Goal: Information Seeking & Learning: Learn about a topic

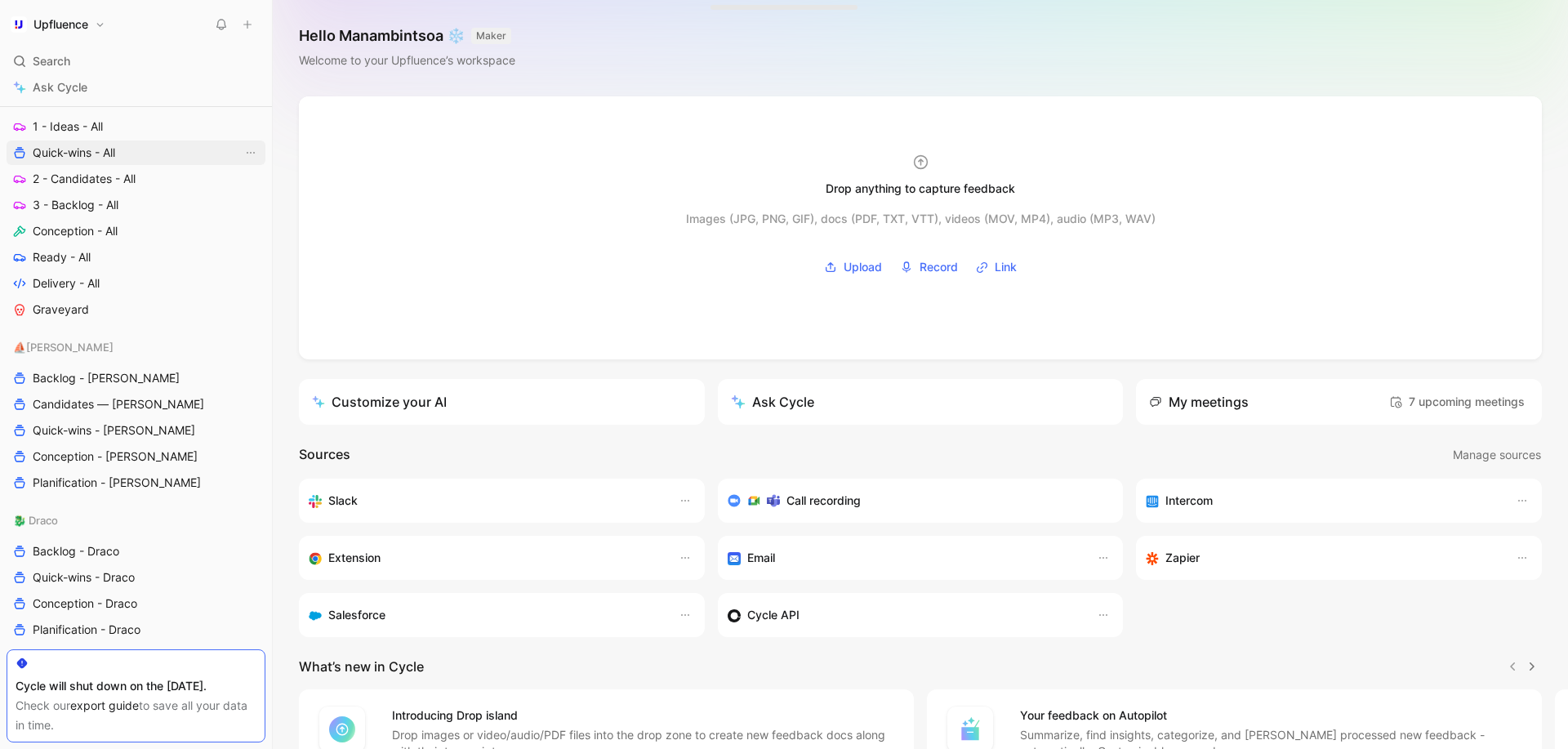
scroll to position [707, 0]
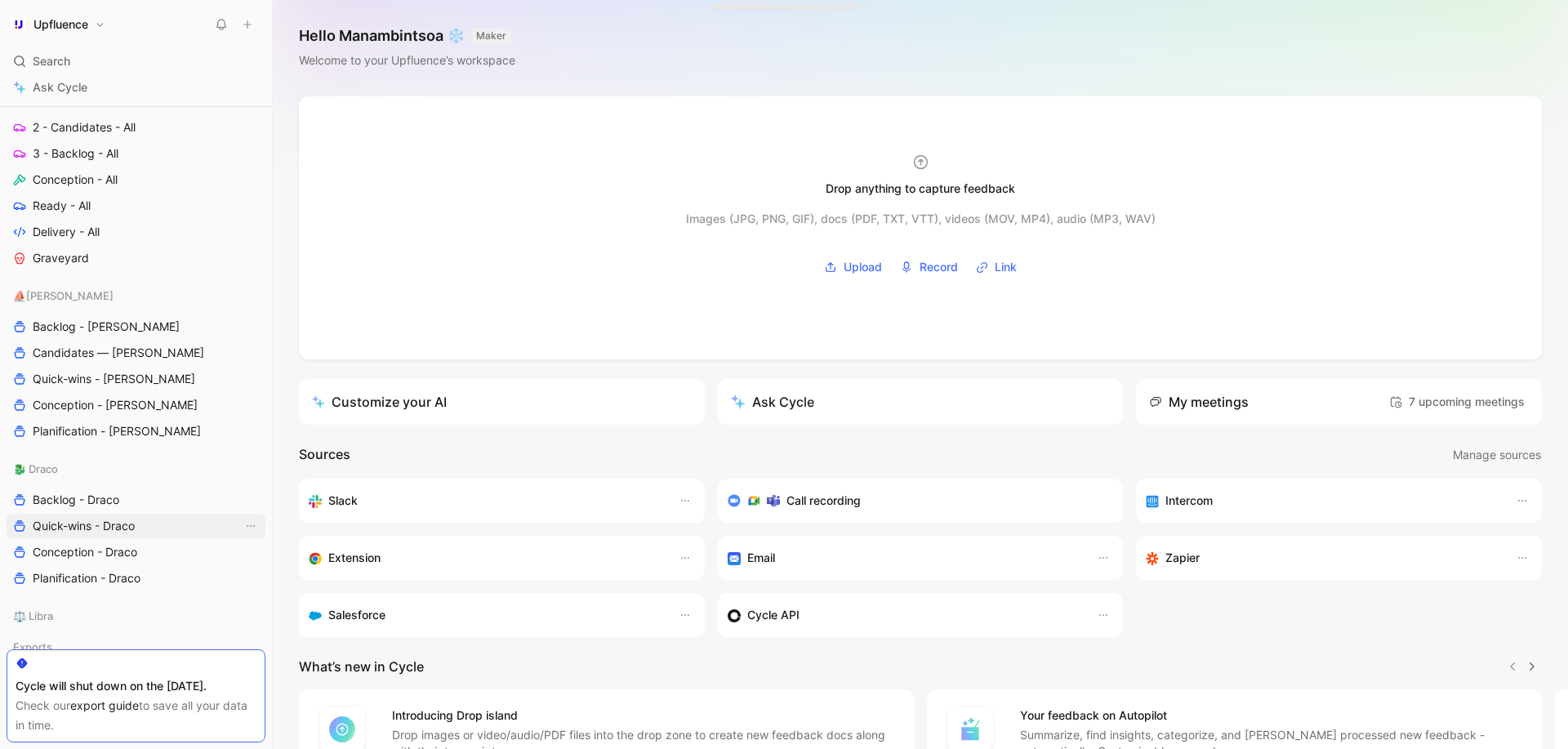
click at [109, 536] on link "Quick-wins - Draco" at bounding box center [136, 526] width 259 height 24
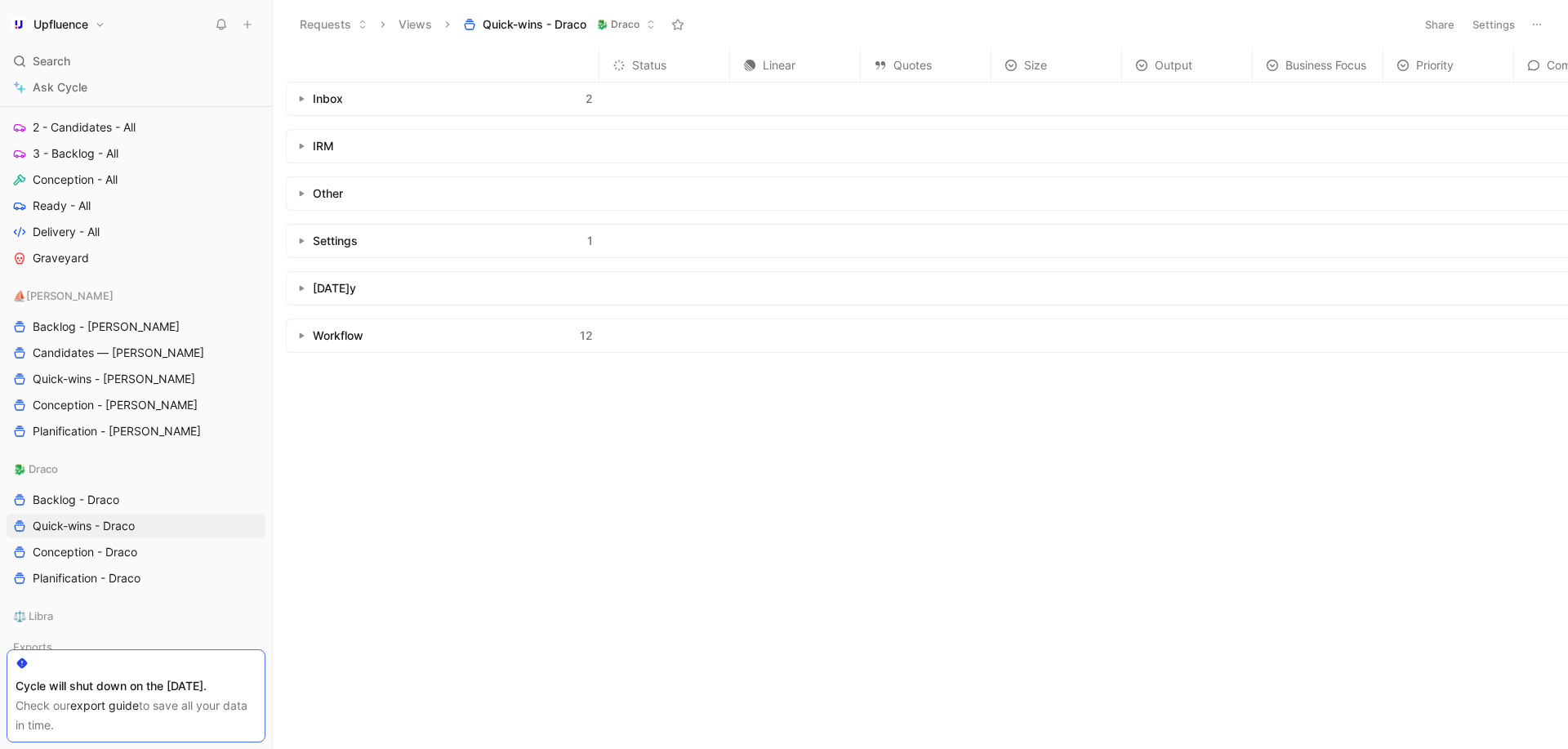
click at [303, 105] on button "button" at bounding box center [301, 98] width 16 height 16
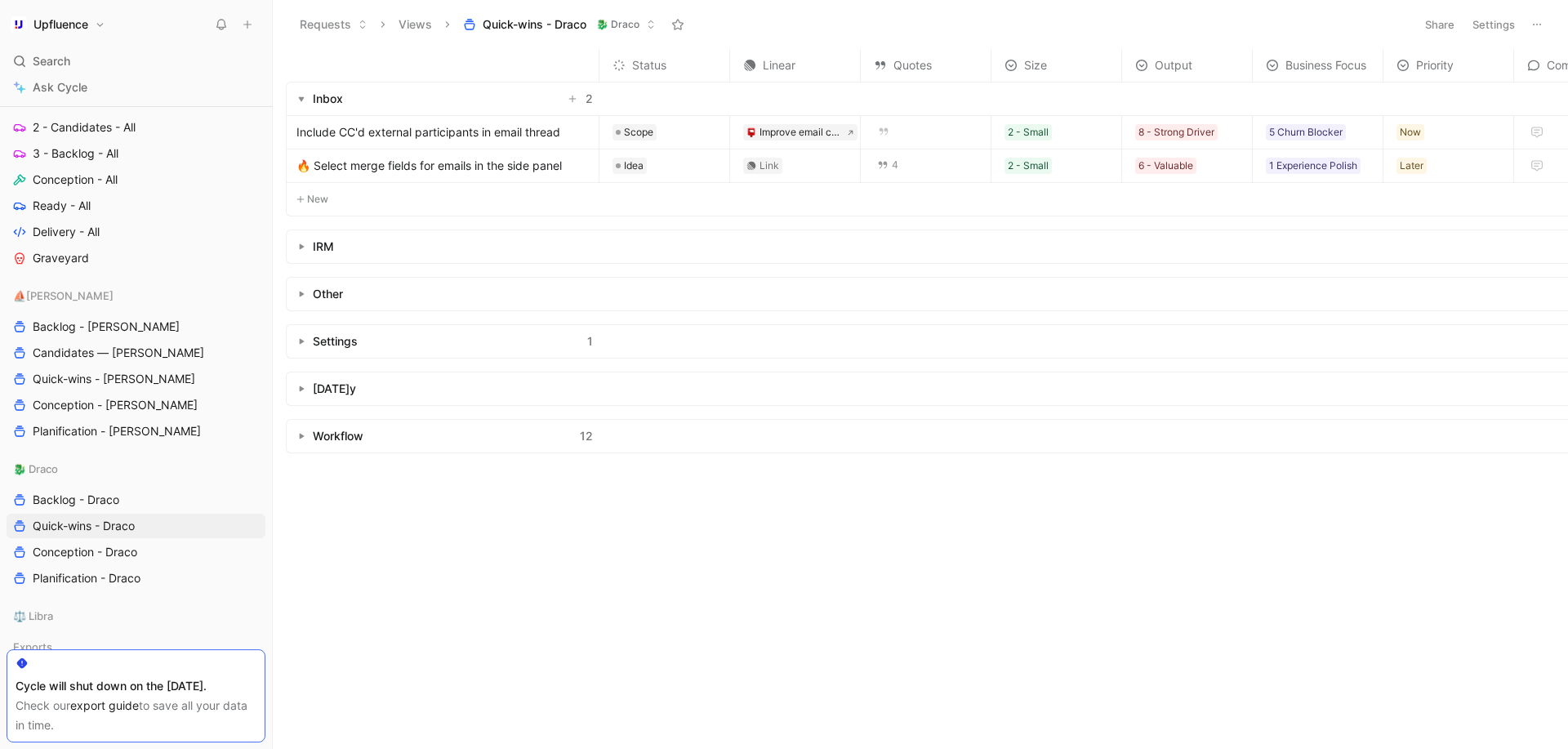
click at [299, 235] on div "IRM" at bounding box center [443, 247] width 313 height 33
click at [105, 551] on span "Conception - Draco" at bounding box center [85, 552] width 105 height 16
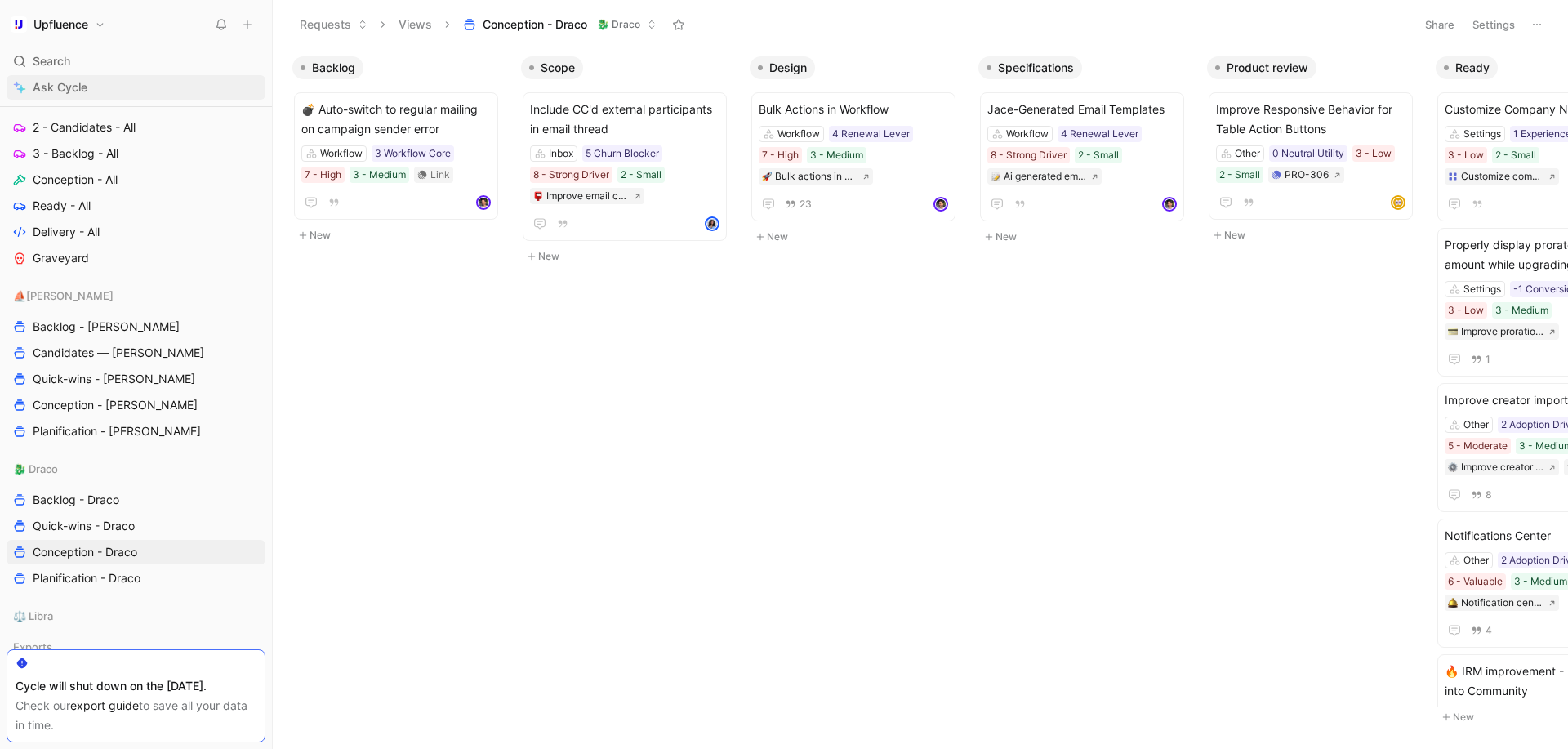
click at [99, 75] on link "Ask Cycle" at bounding box center [136, 87] width 259 height 24
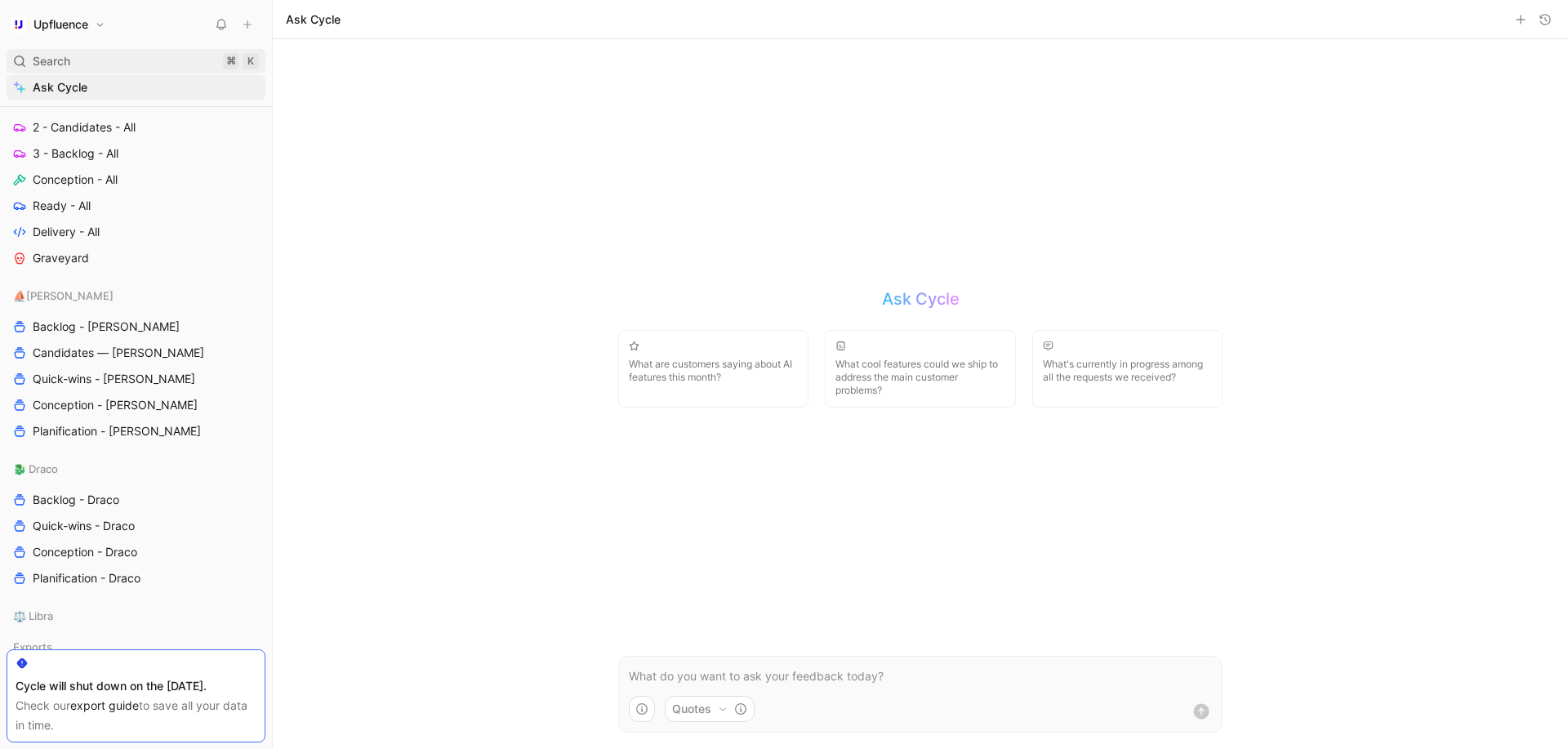
click at [97, 63] on div "Search ⌘ K" at bounding box center [136, 61] width 259 height 24
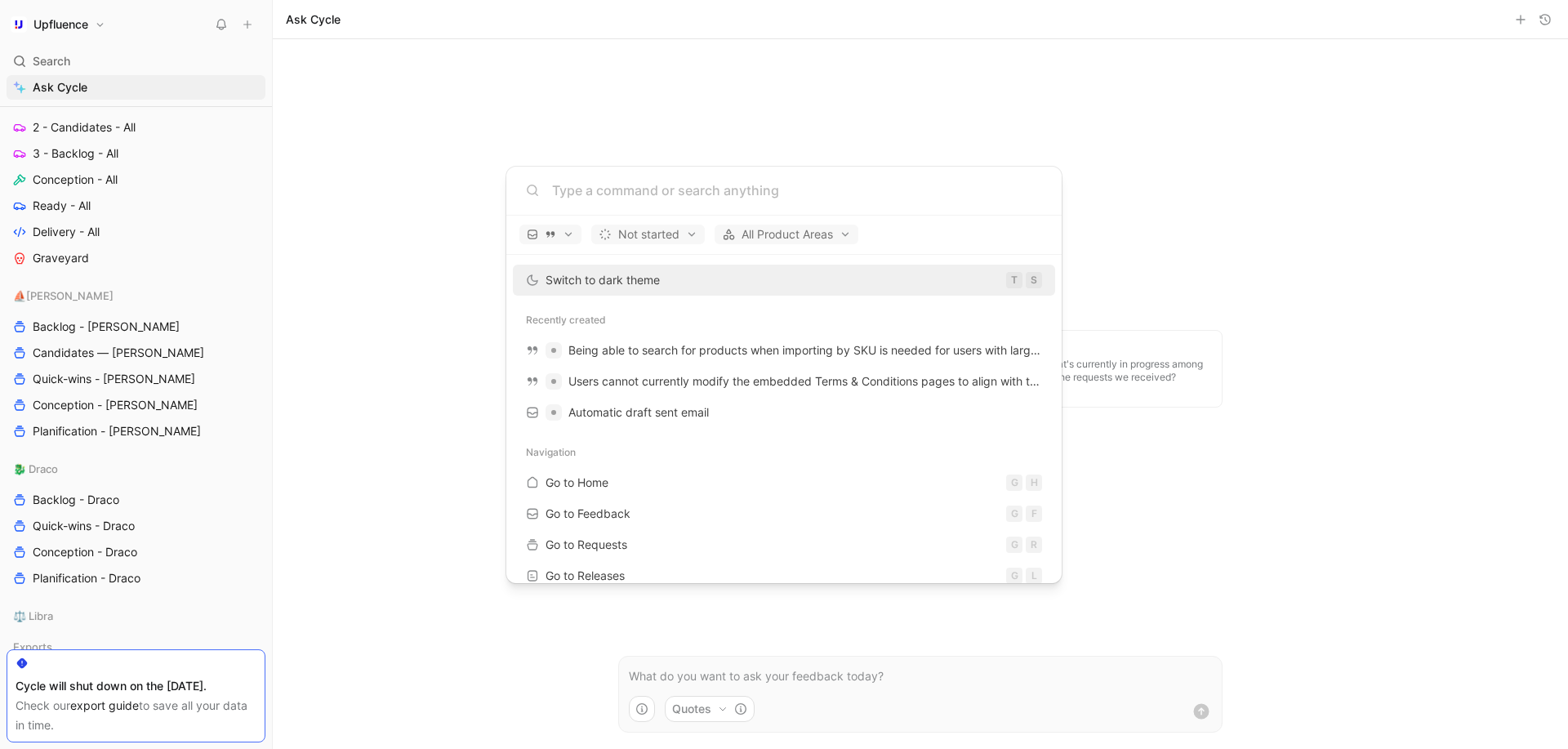
click at [92, 65] on body "Upfluence Search ⌘ K Ask Cycle Workspace Home G then H Feedback G then F Reques…" at bounding box center [784, 374] width 1568 height 749
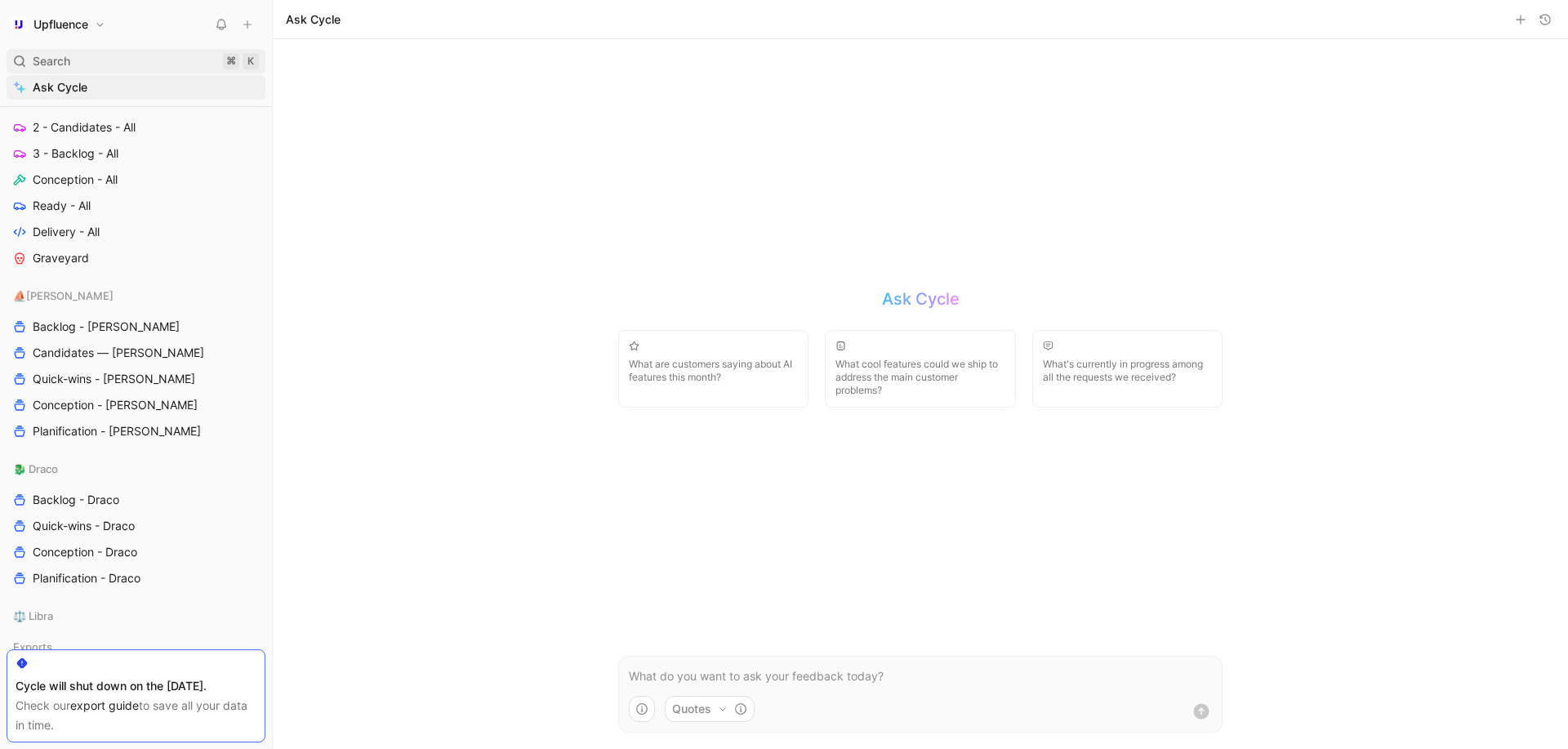
click at [58, 65] on span "Search" at bounding box center [52, 62] width 38 height 20
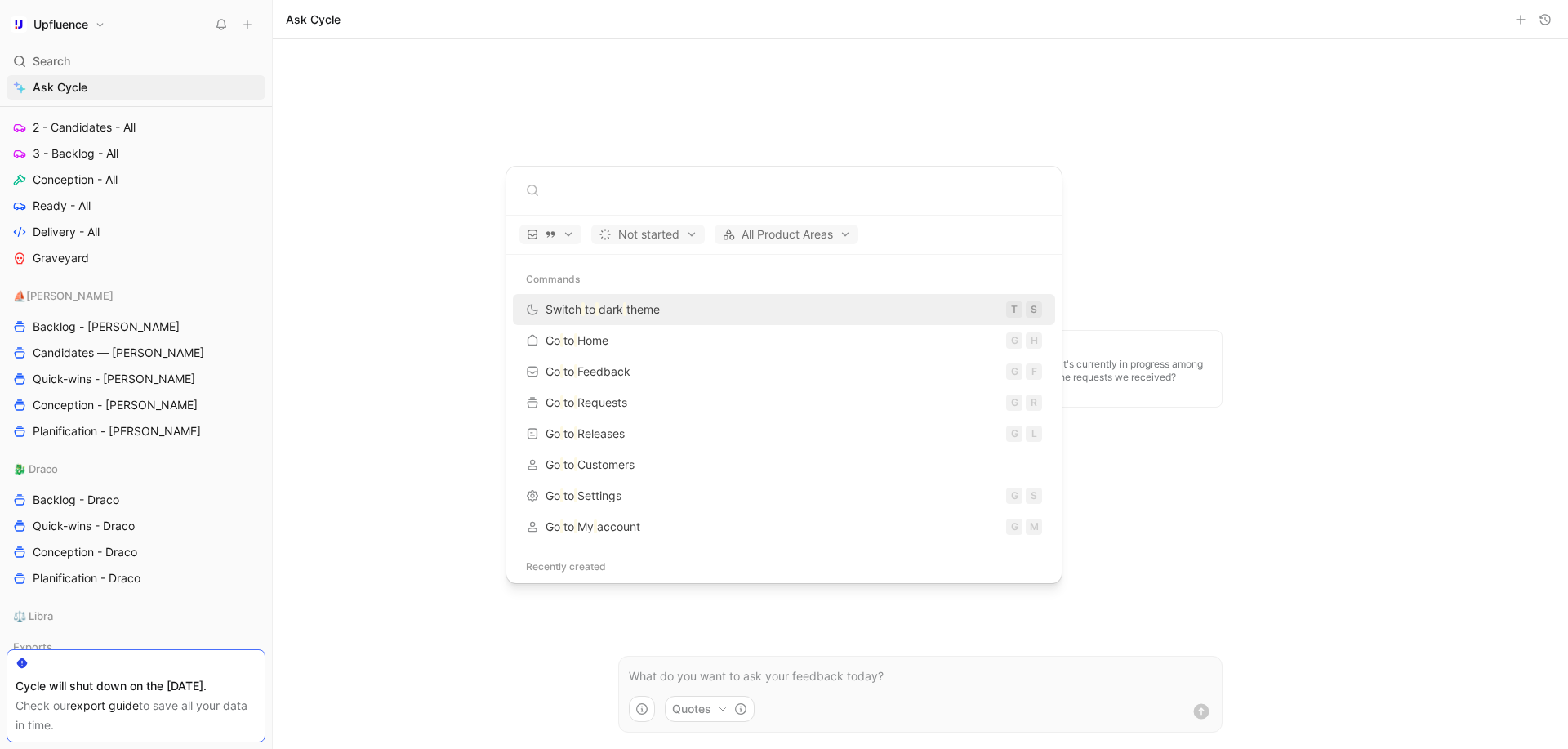
type input "v"
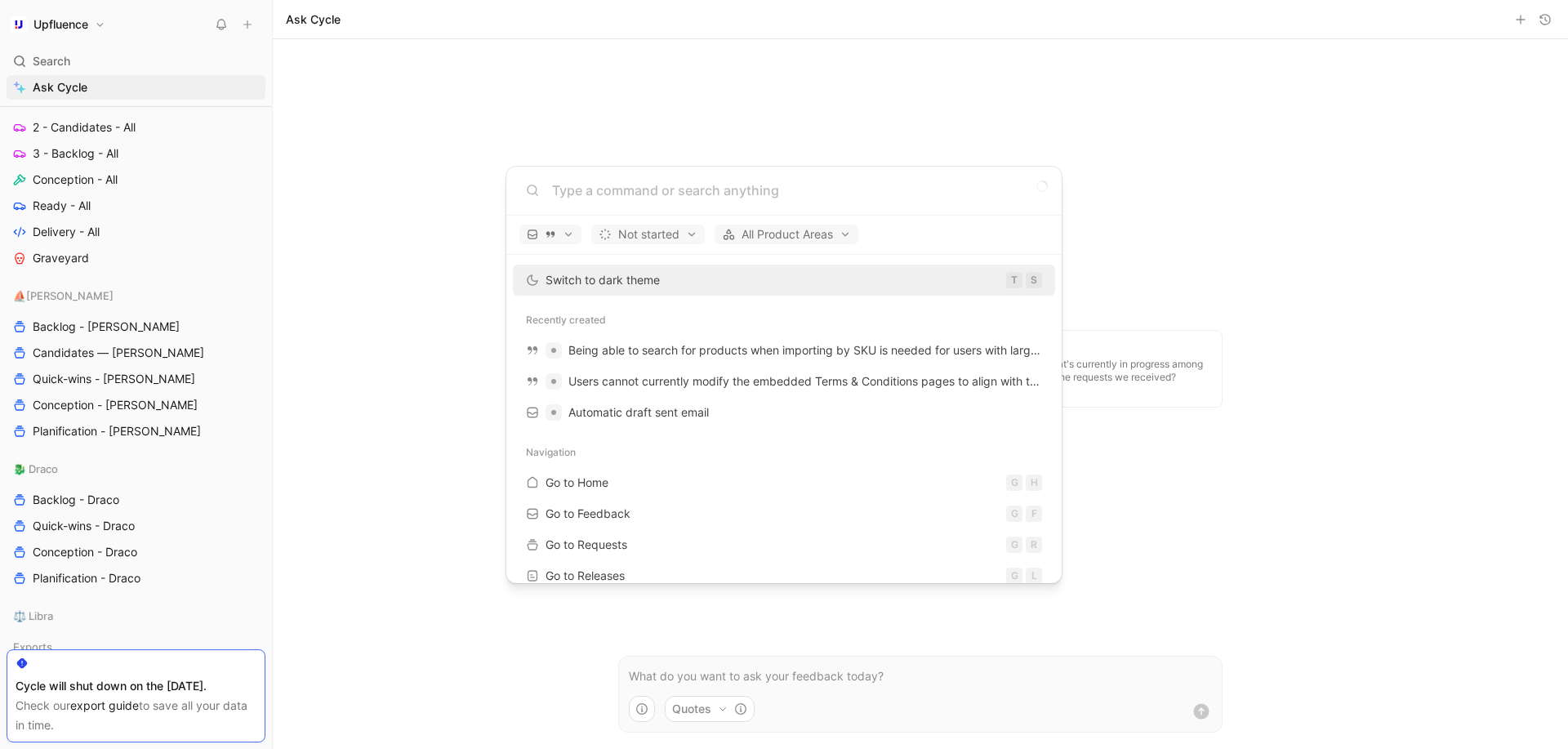
paste input "Switch sender email"
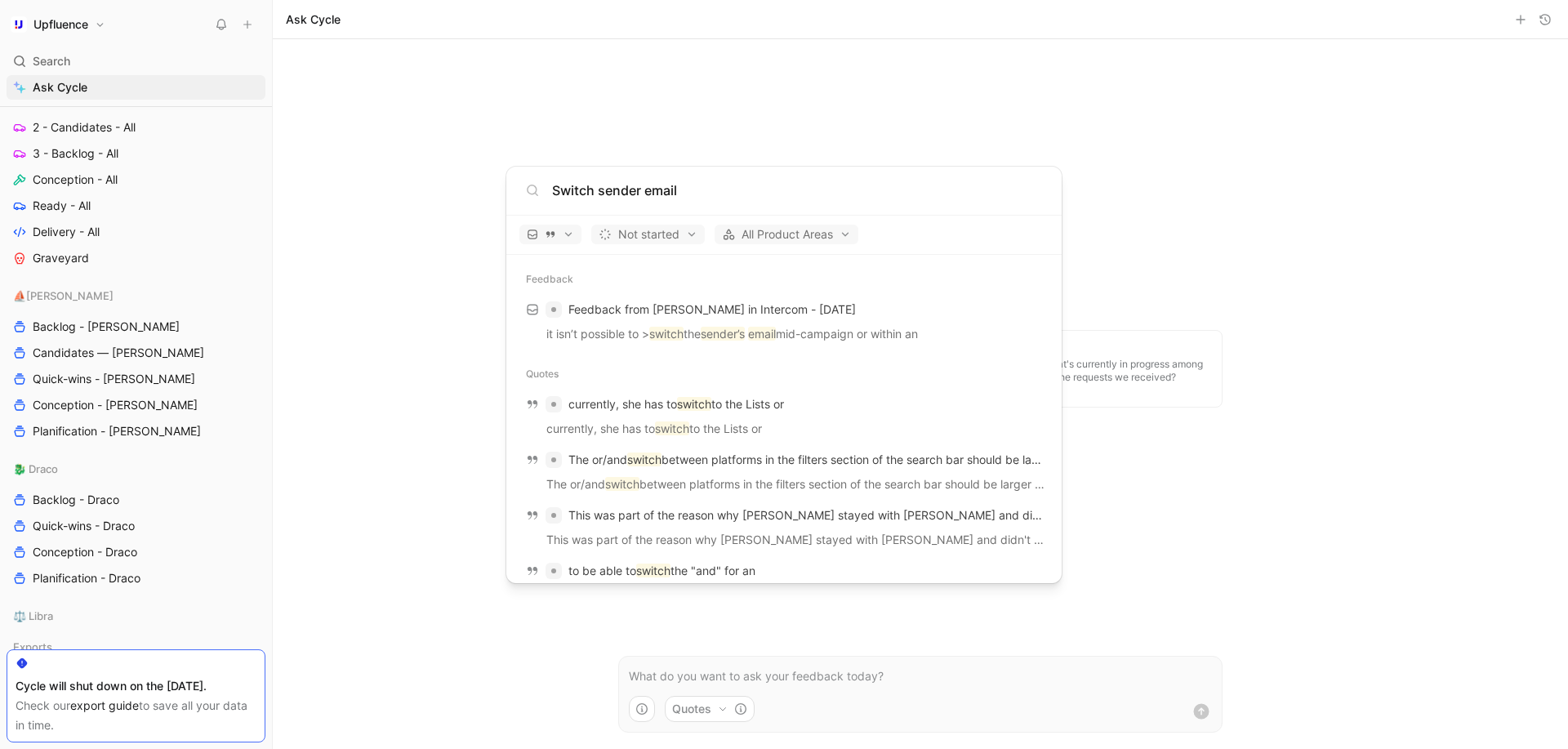
type input "Switch sender email"
click at [281, 530] on body "Upfluence Search ⌘ K Ask Cycle Workspace Home G then H Feedback G then F Reques…" at bounding box center [784, 374] width 1568 height 749
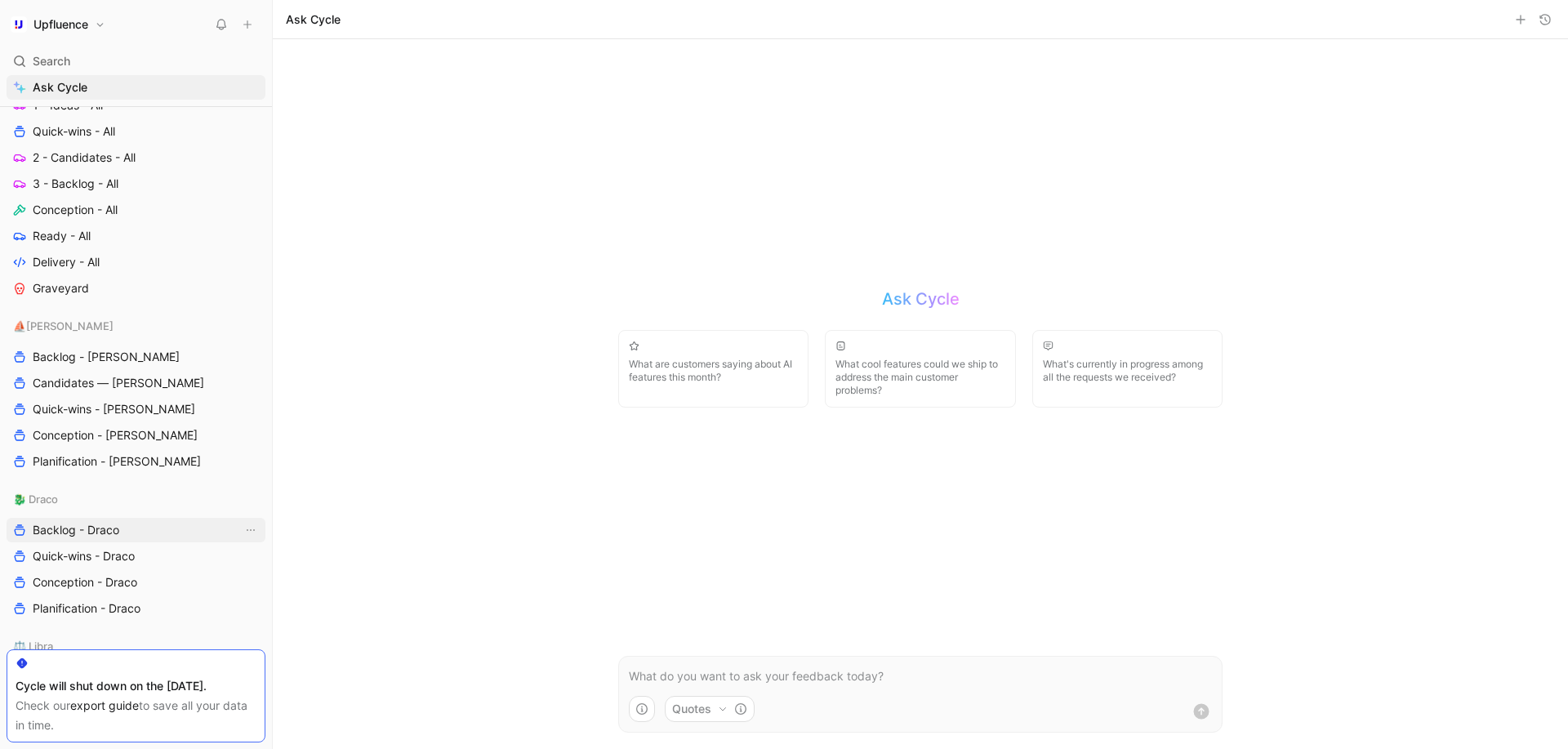
scroll to position [671, 0]
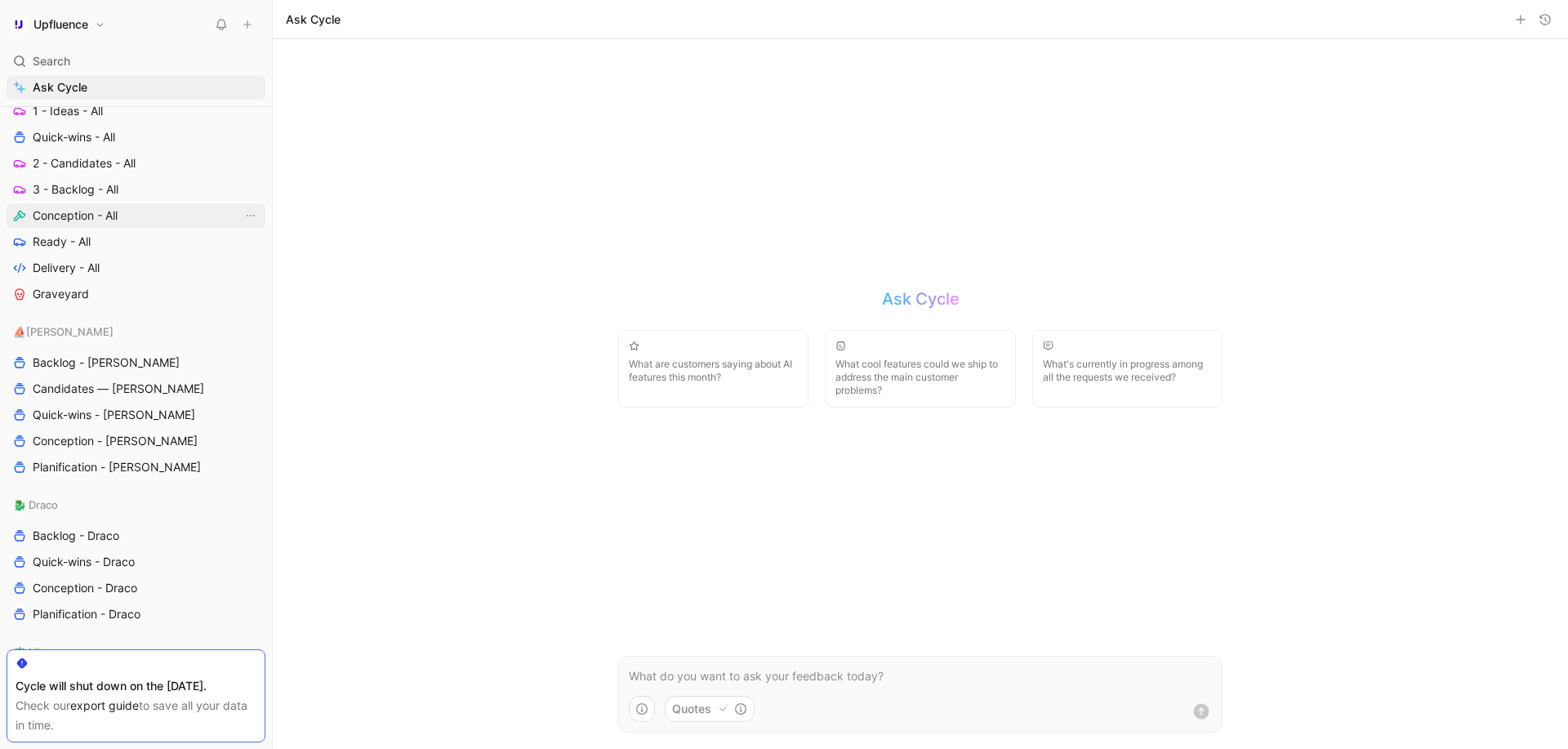
click at [150, 215] on link "Conception - All" at bounding box center [136, 215] width 259 height 24
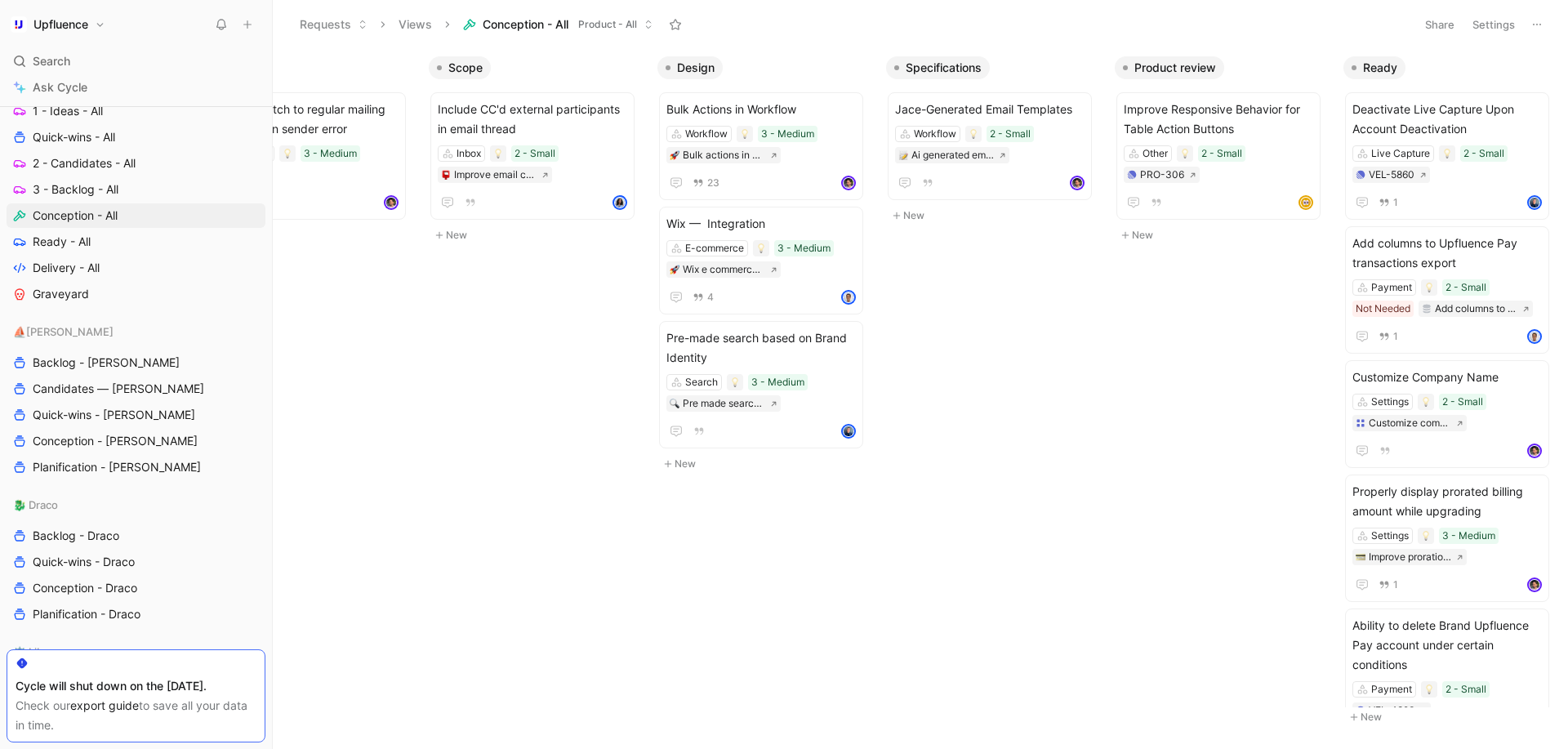
scroll to position [0, 103]
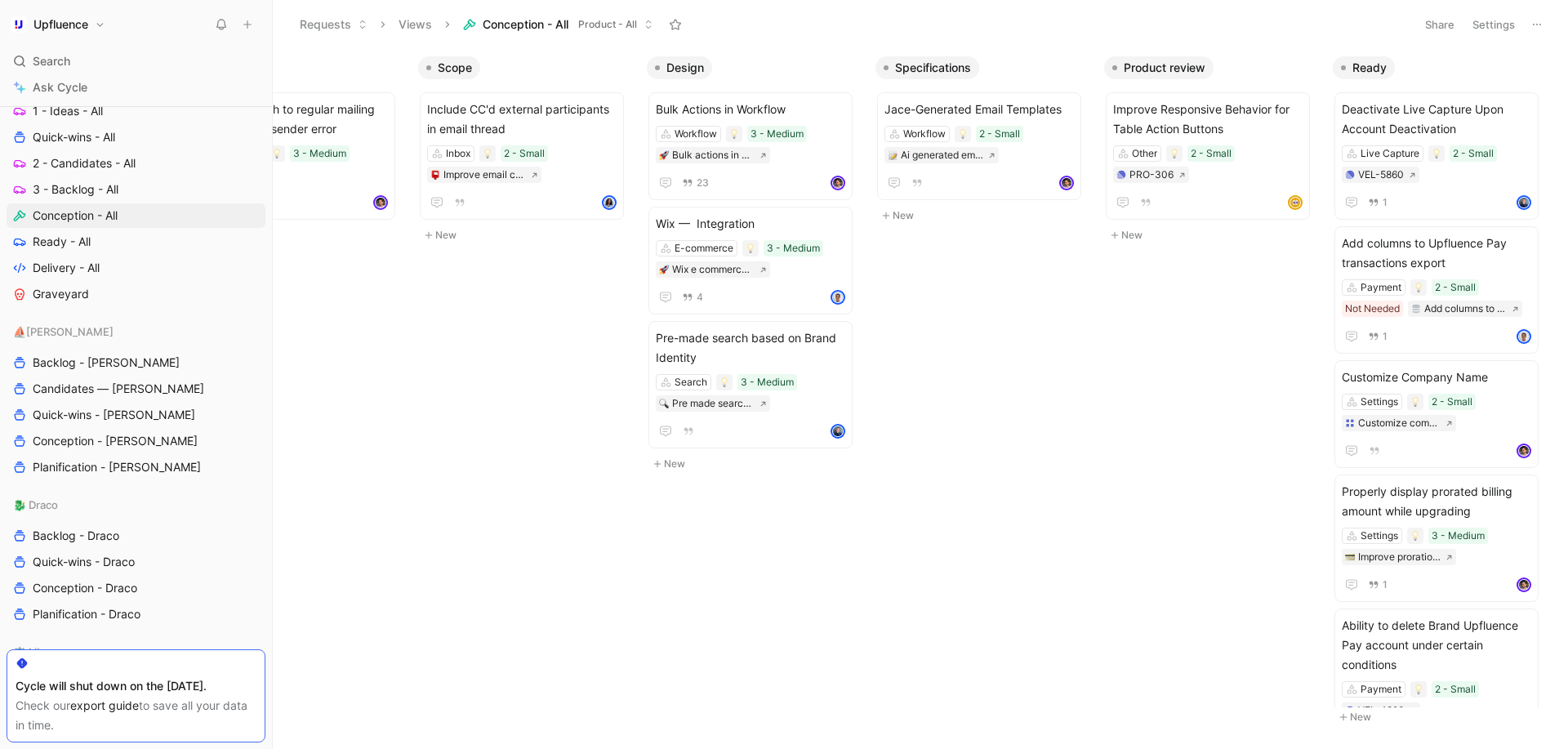
click at [636, 514] on div "Backlog 💣 Auto-switch to regular mailing on campaign sender error Workflow 3 - …" at bounding box center [920, 398] width 1295 height 700
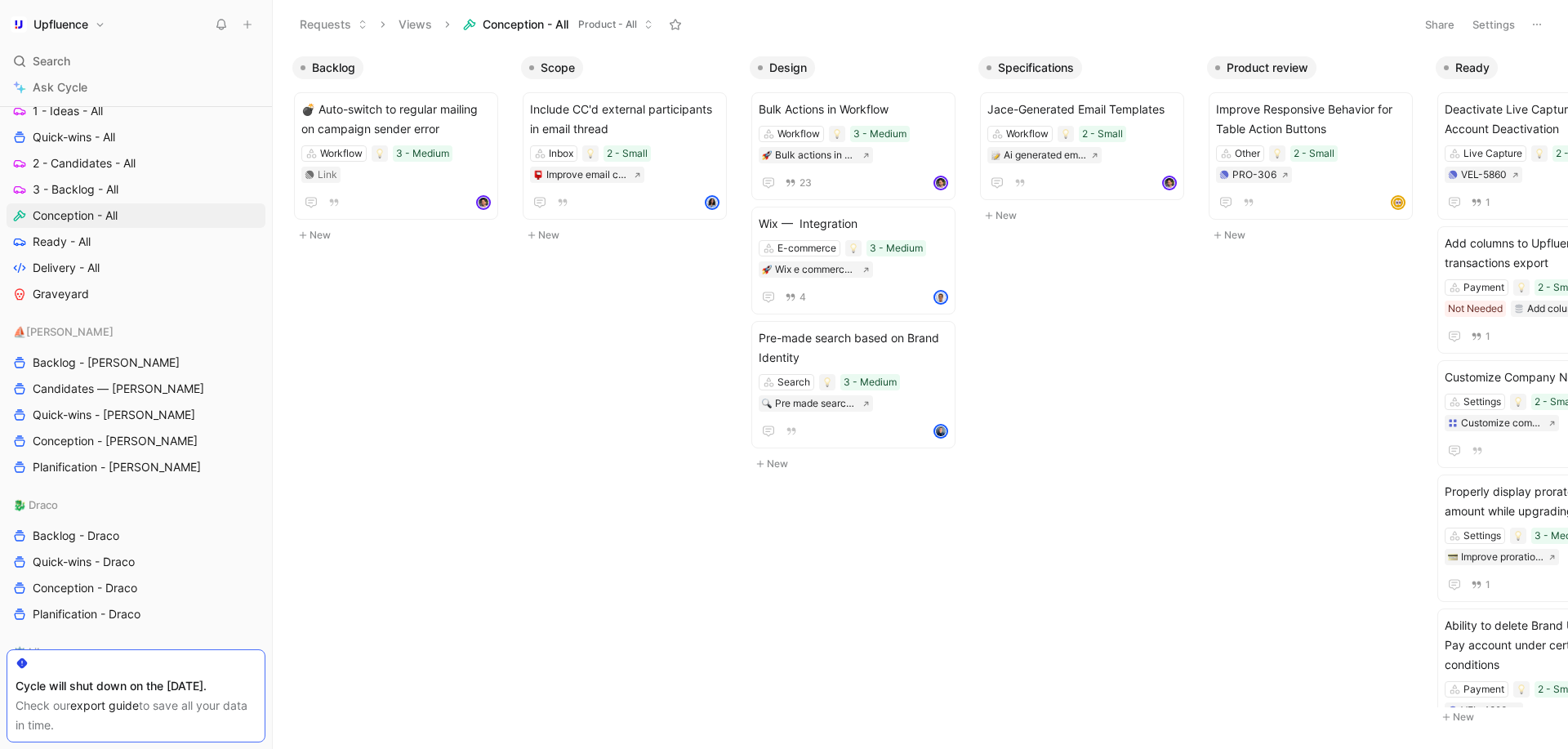
click at [540, 396] on div "Backlog 💣 Auto-switch to regular mailing on campaign sender error Workflow 3 - …" at bounding box center [920, 398] width 1295 height 700
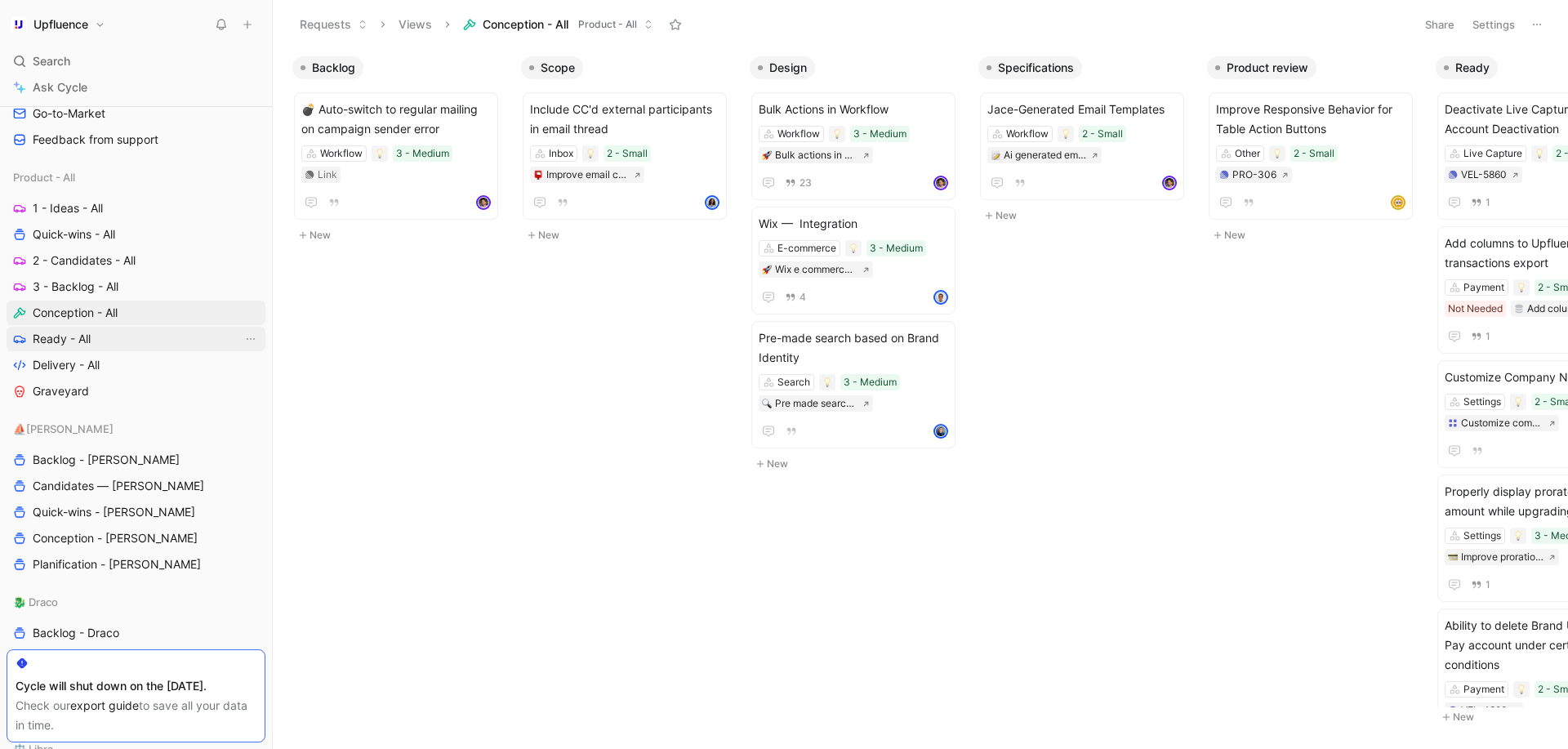
scroll to position [572, 0]
click at [104, 512] on span "Quick-wins - [PERSON_NAME]" at bounding box center [114, 515] width 163 height 16
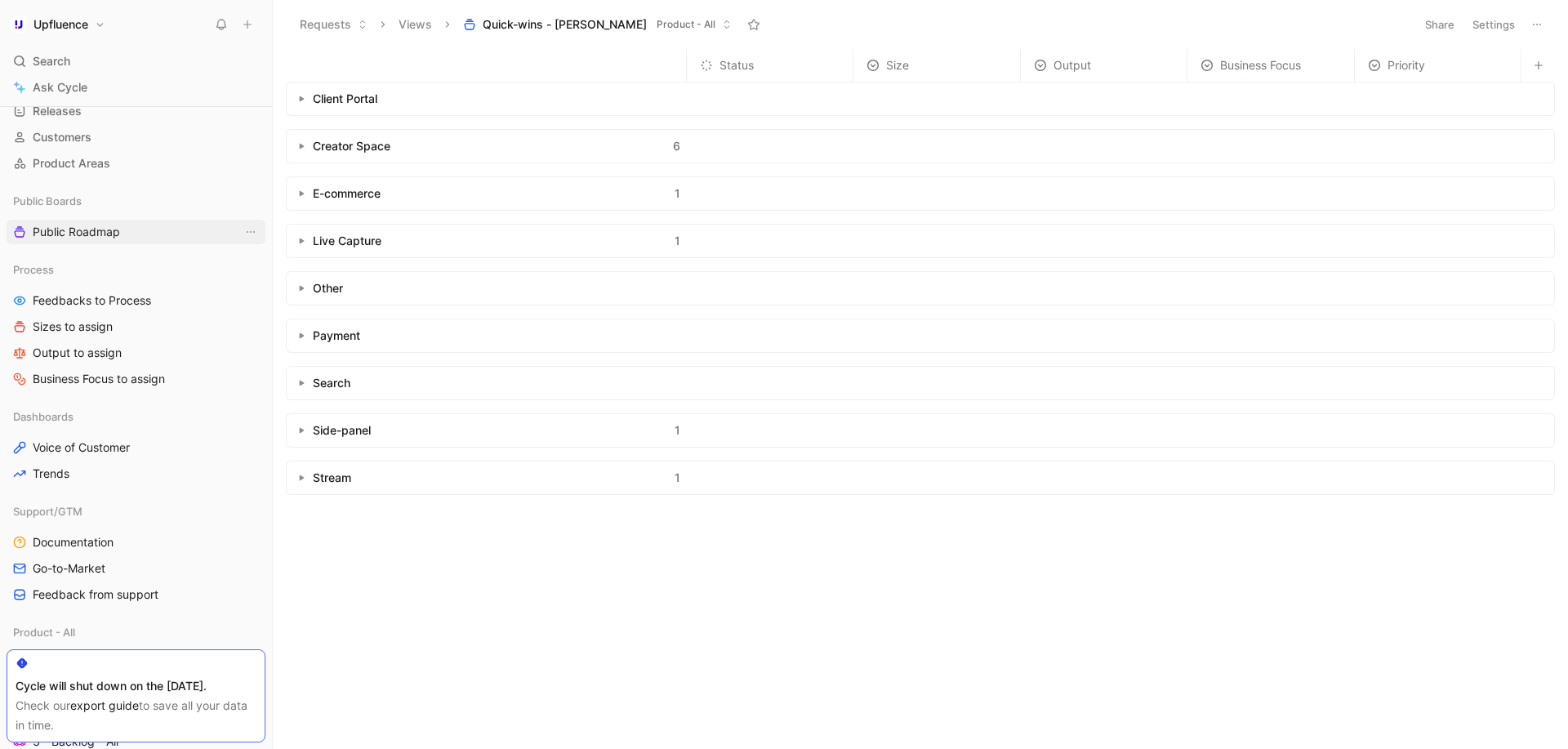
scroll to position [115, 0]
click at [247, 29] on icon at bounding box center [247, 24] width 12 height 12
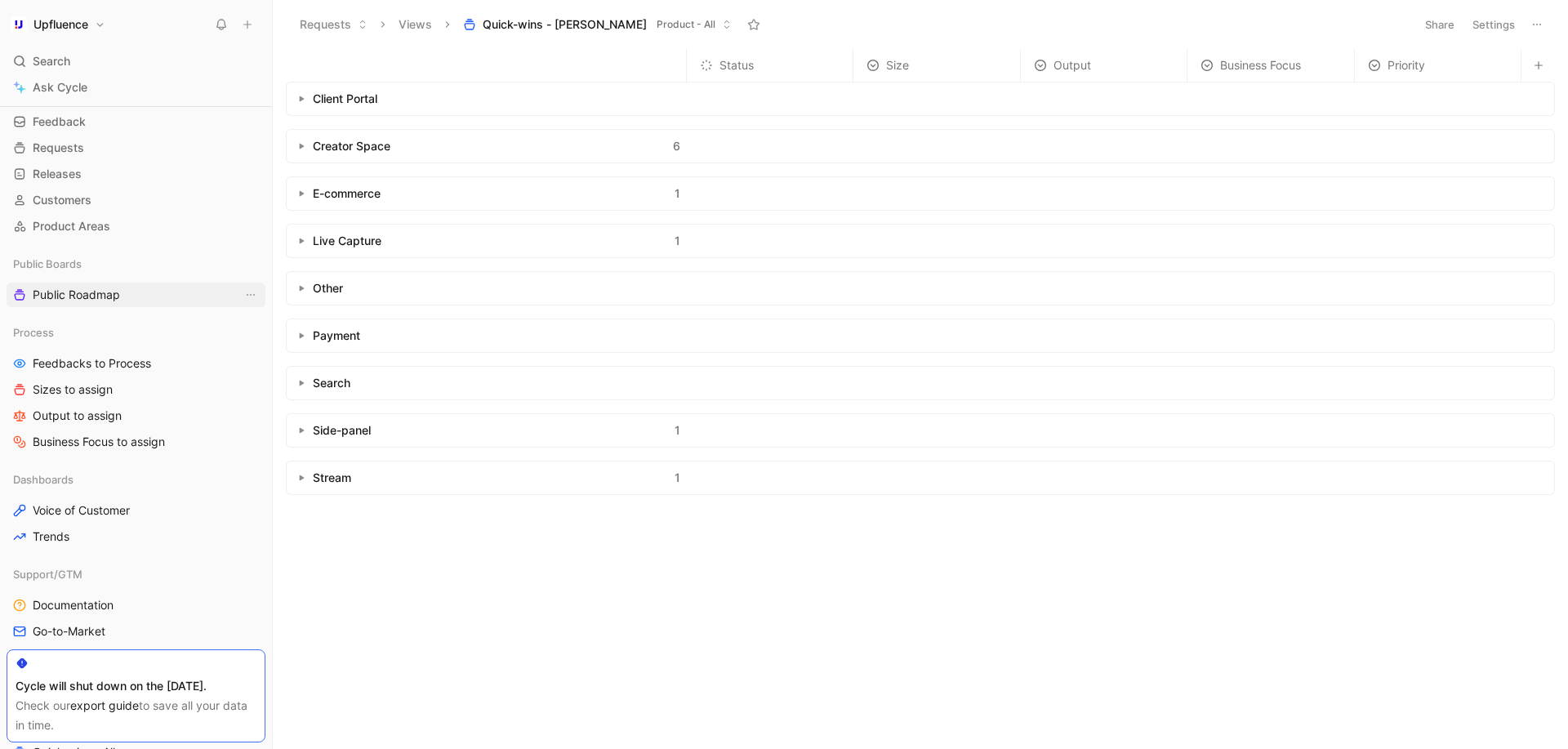
scroll to position [0, 0]
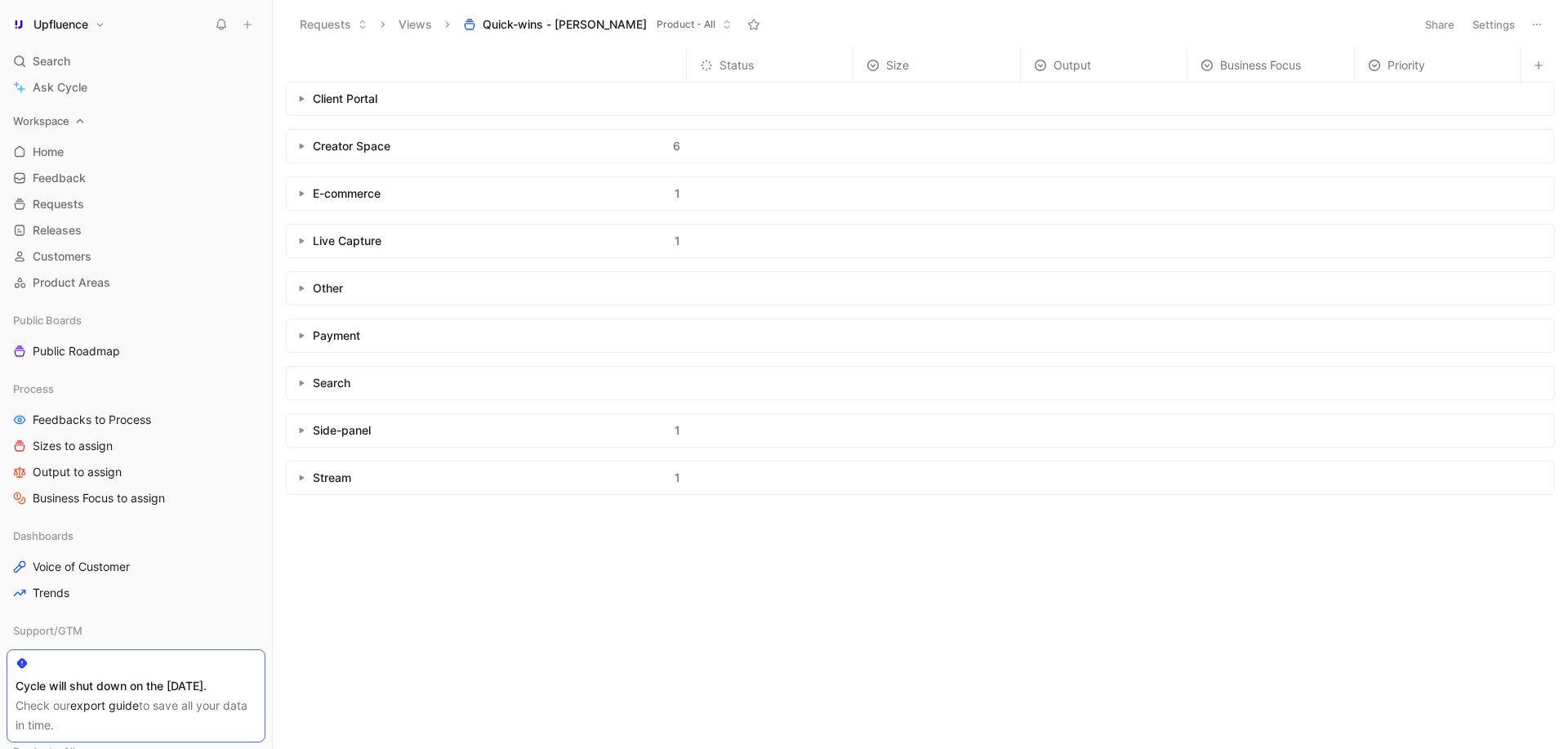
click at [80, 122] on icon at bounding box center [80, 121] width 12 height 12
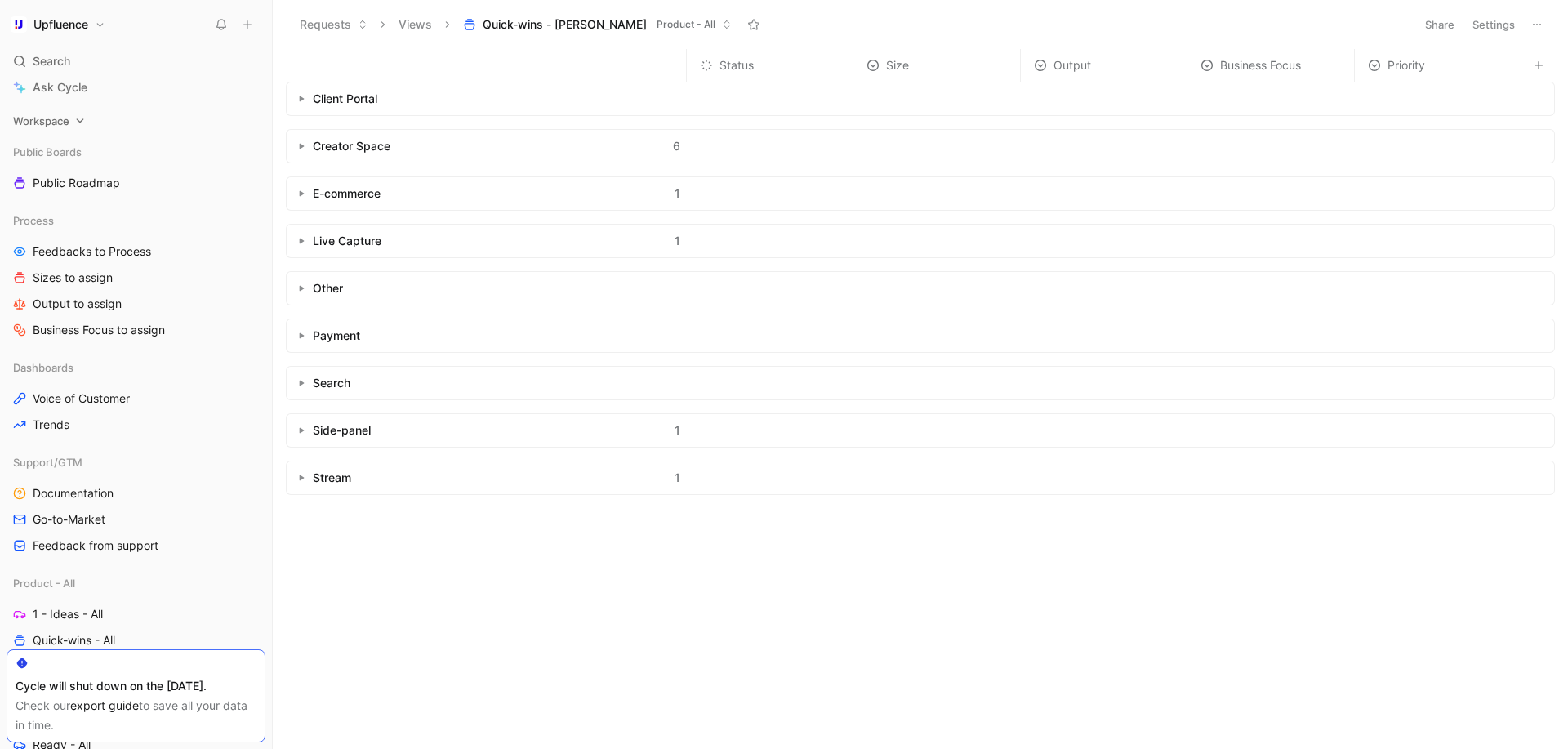
click at [80, 122] on icon at bounding box center [80, 121] width 12 height 12
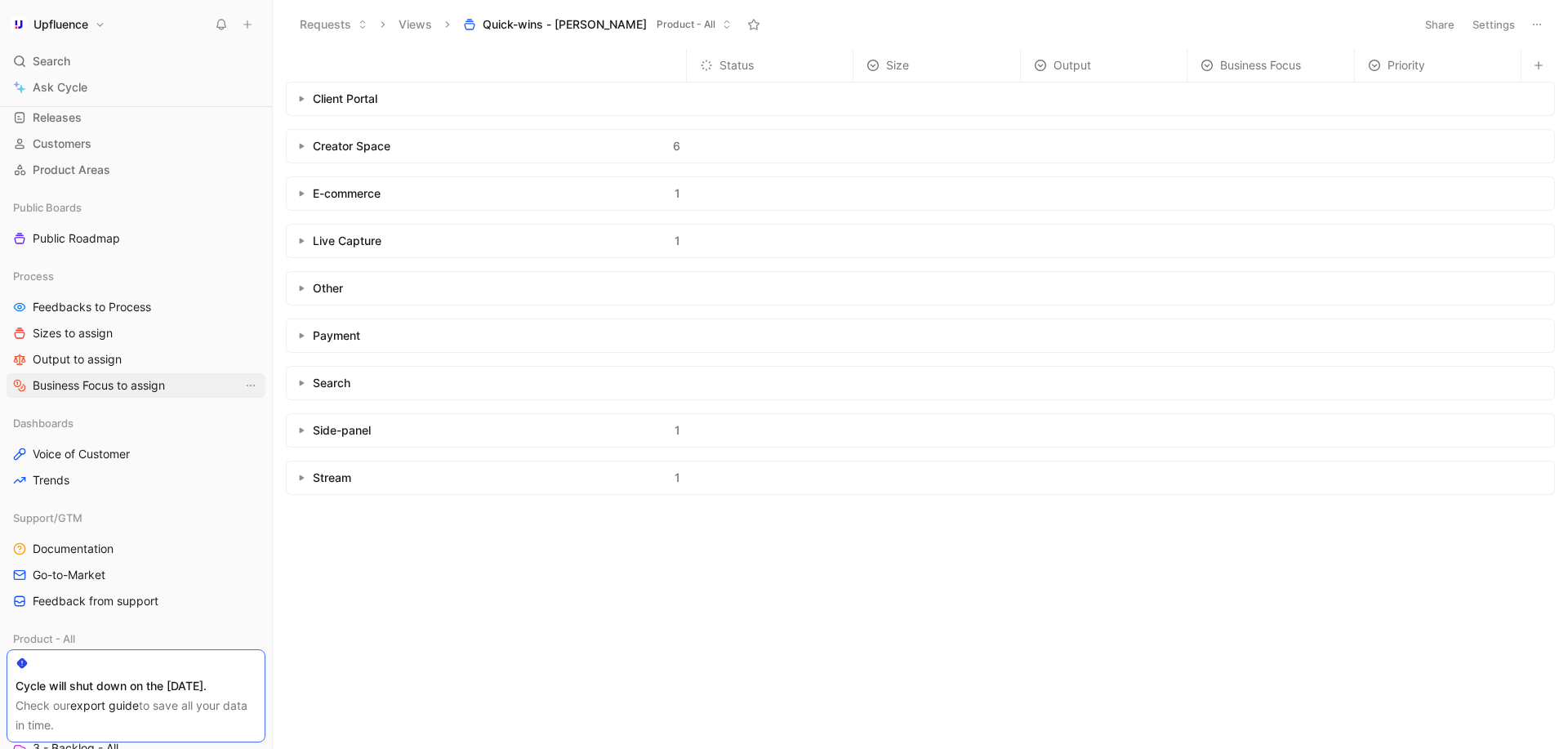
scroll to position [115, 0]
click at [230, 422] on icon "button" at bounding box center [231, 420] width 10 height 10
click at [230, 422] on div at bounding box center [784, 374] width 1568 height 749
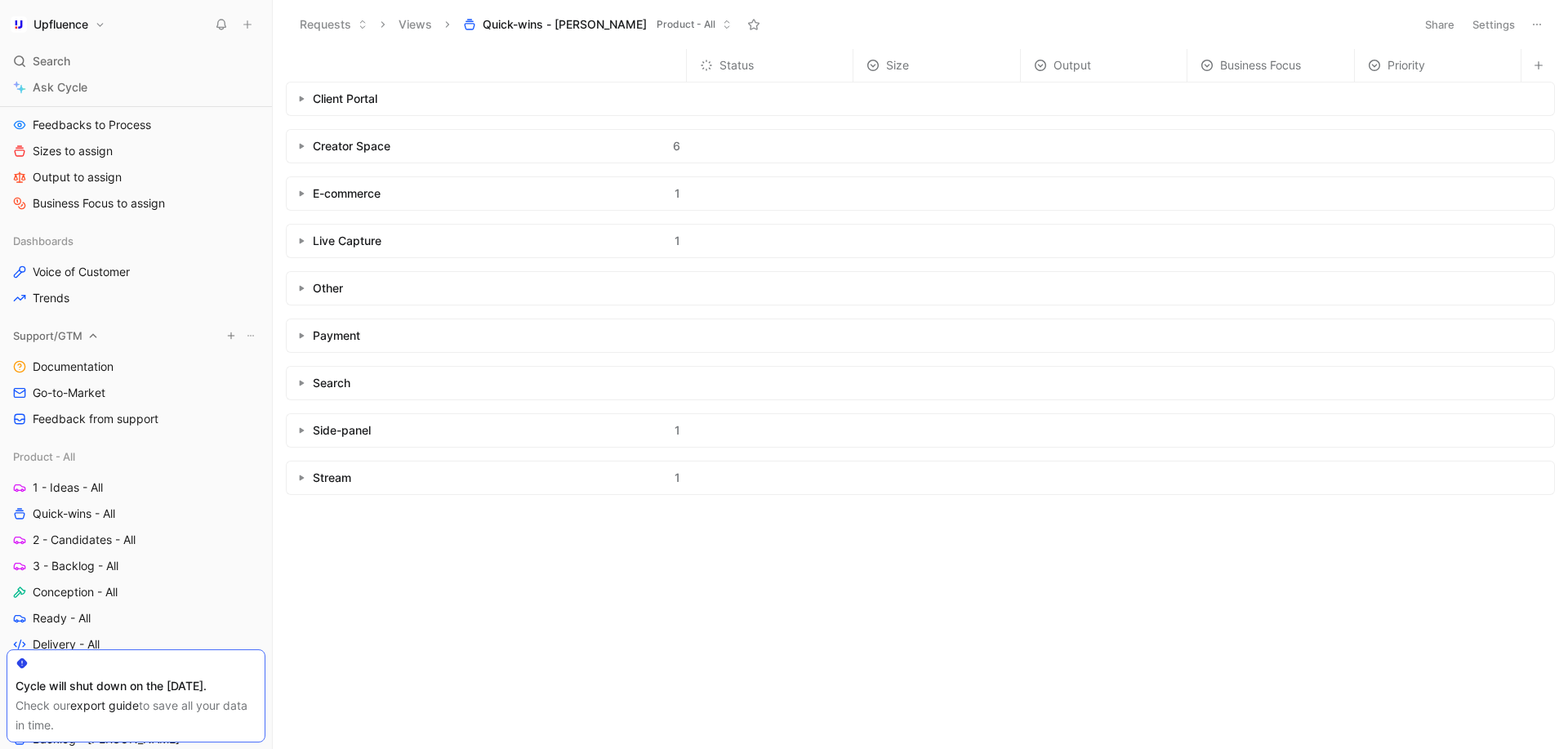
scroll to position [358, 0]
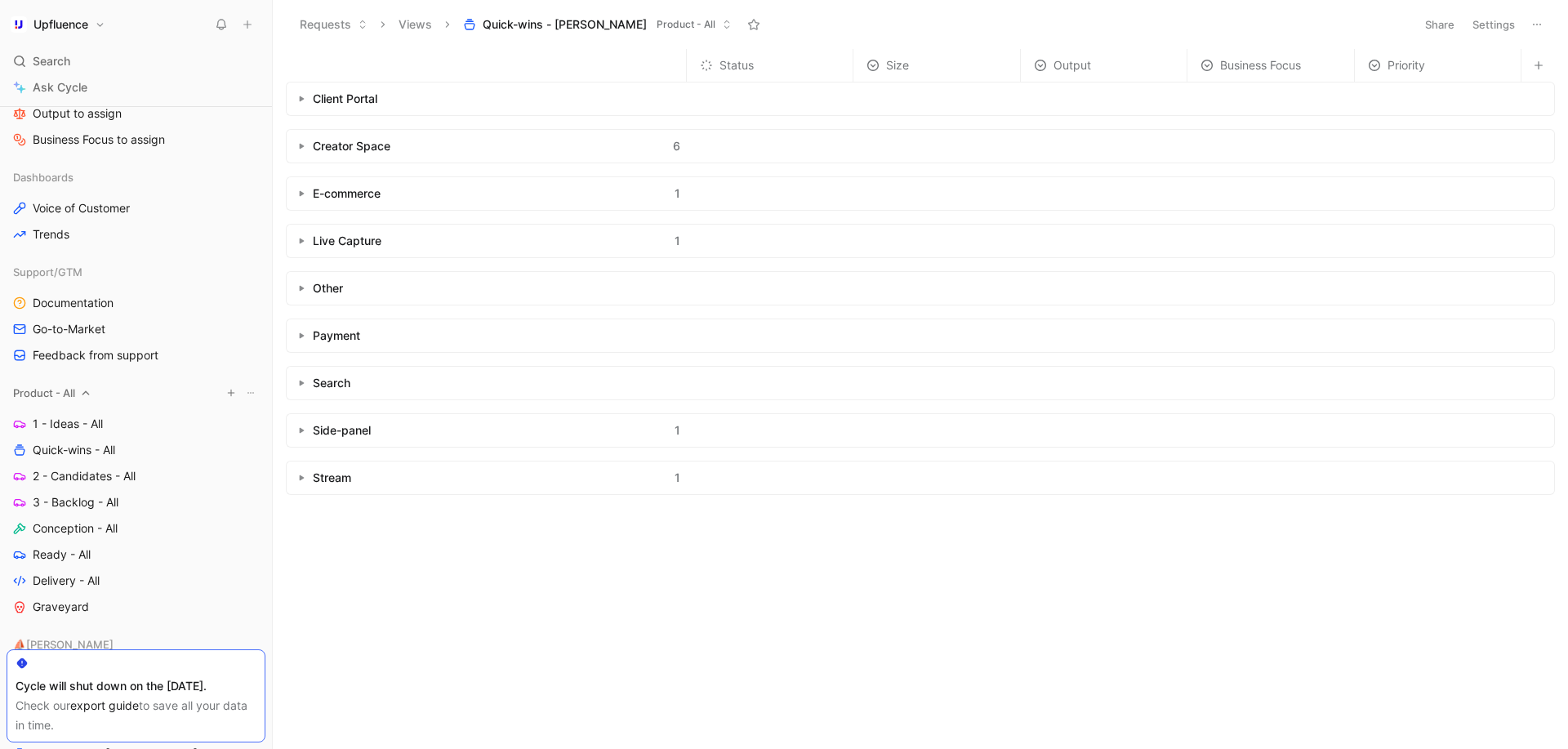
click at [228, 390] on icon "button" at bounding box center [231, 392] width 10 height 10
click at [228, 390] on div at bounding box center [784, 374] width 1568 height 749
click at [246, 390] on icon at bounding box center [250, 392] width 10 height 10
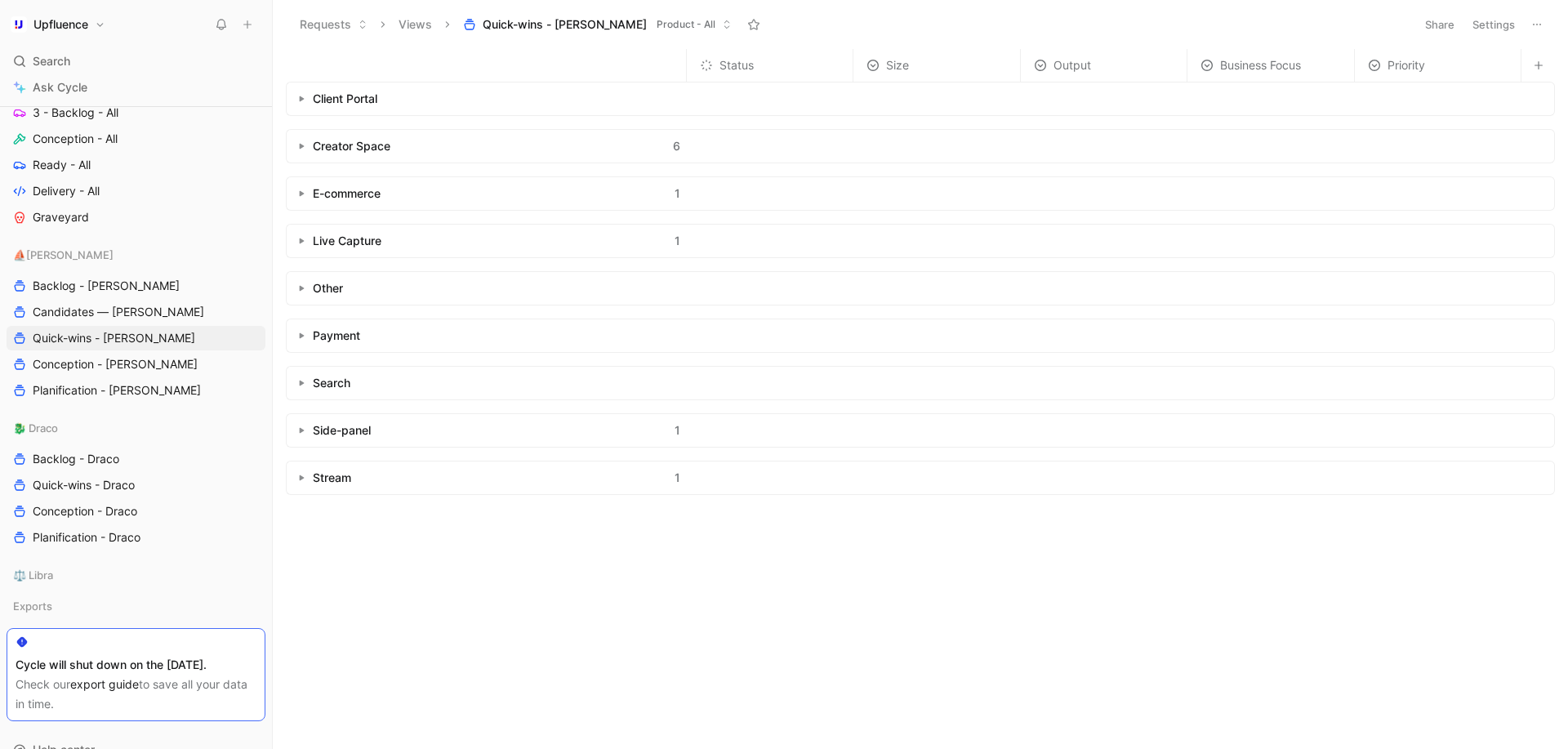
scroll to position [802, 0]
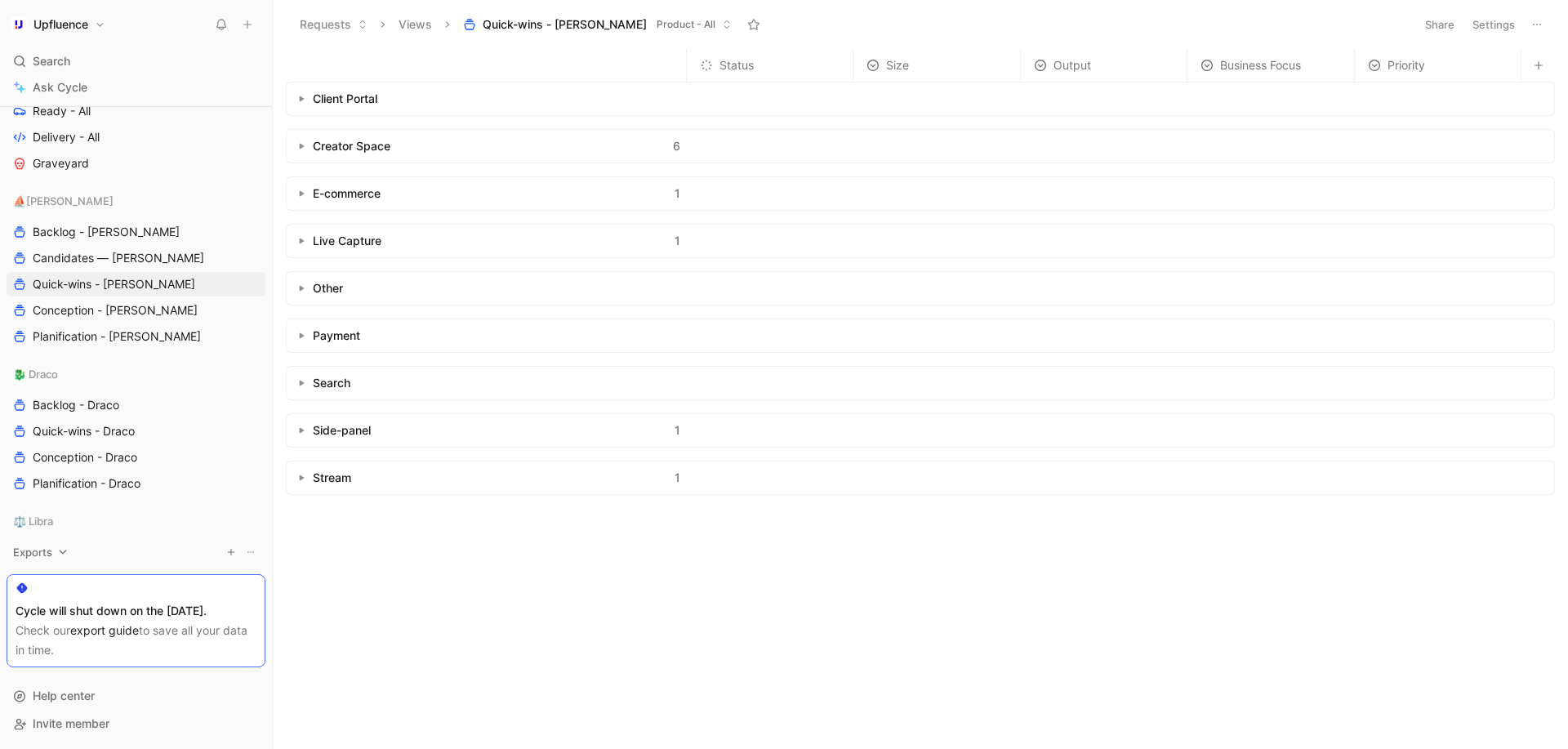
click at [59, 555] on icon at bounding box center [63, 551] width 12 height 12
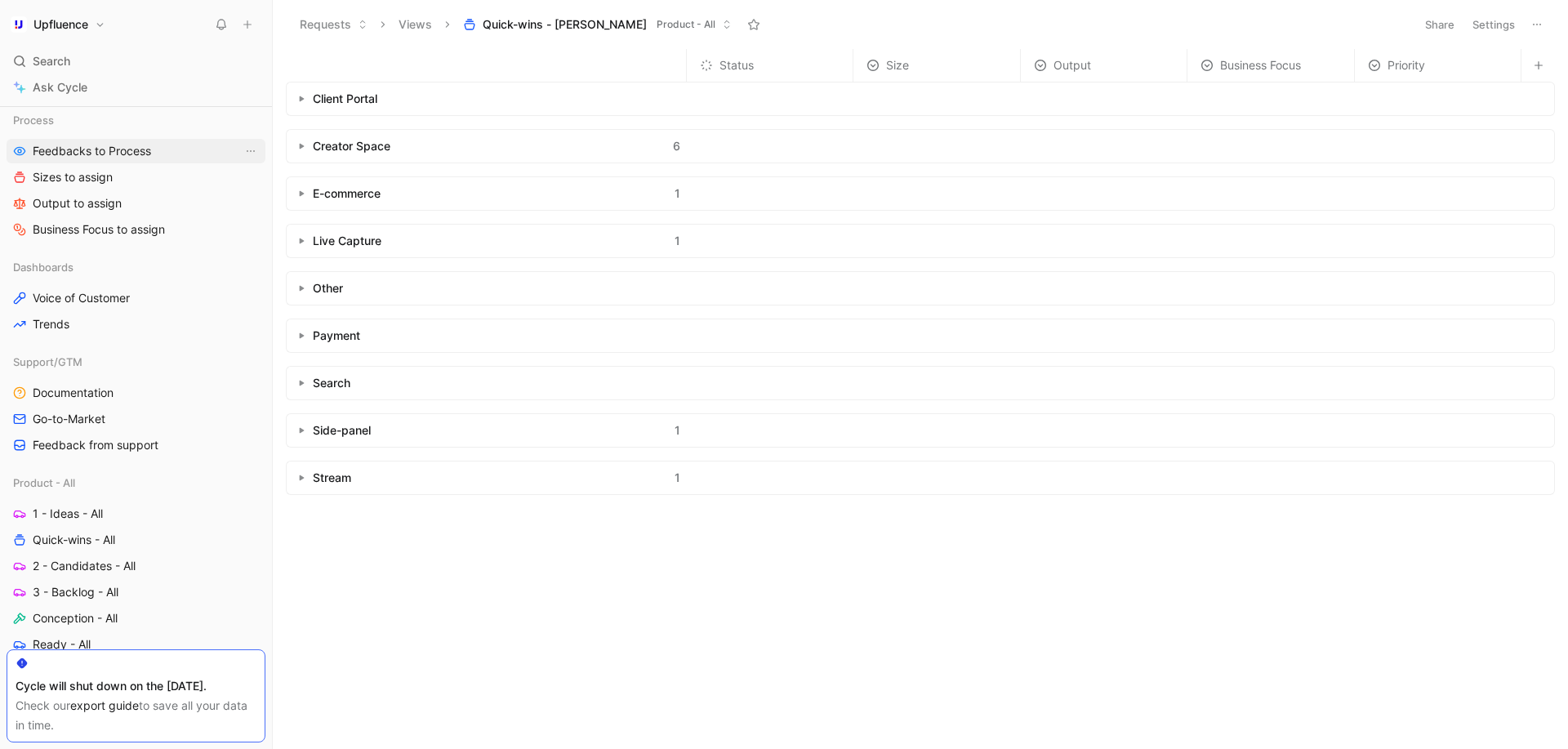
scroll to position [0, 0]
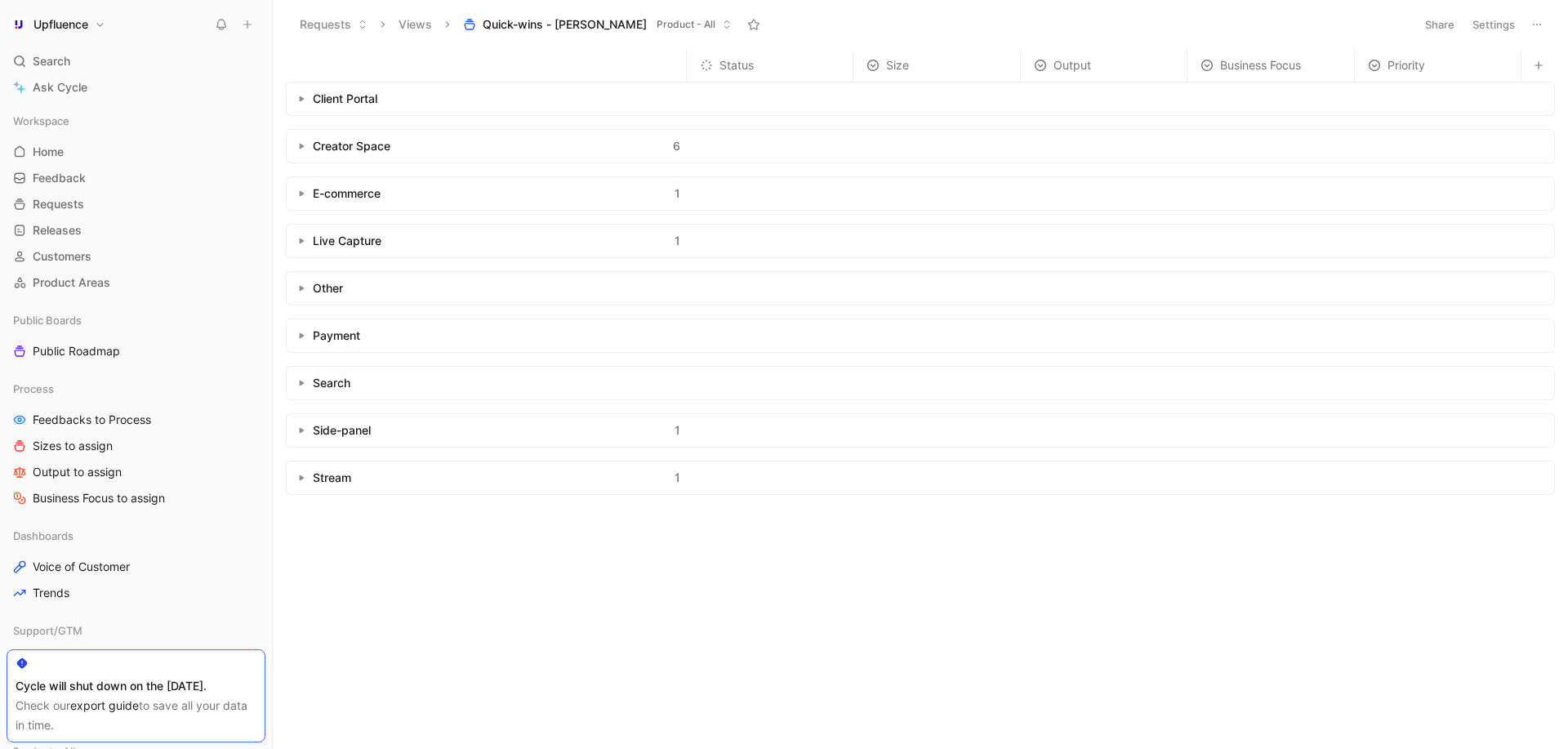
click at [90, 29] on button "Upfluence" at bounding box center [57, 25] width 103 height 23
click at [93, 21] on div at bounding box center [784, 374] width 1568 height 749
click at [251, 28] on icon at bounding box center [247, 24] width 12 height 12
click at [156, 240] on link "Releases G then L" at bounding box center [136, 230] width 259 height 24
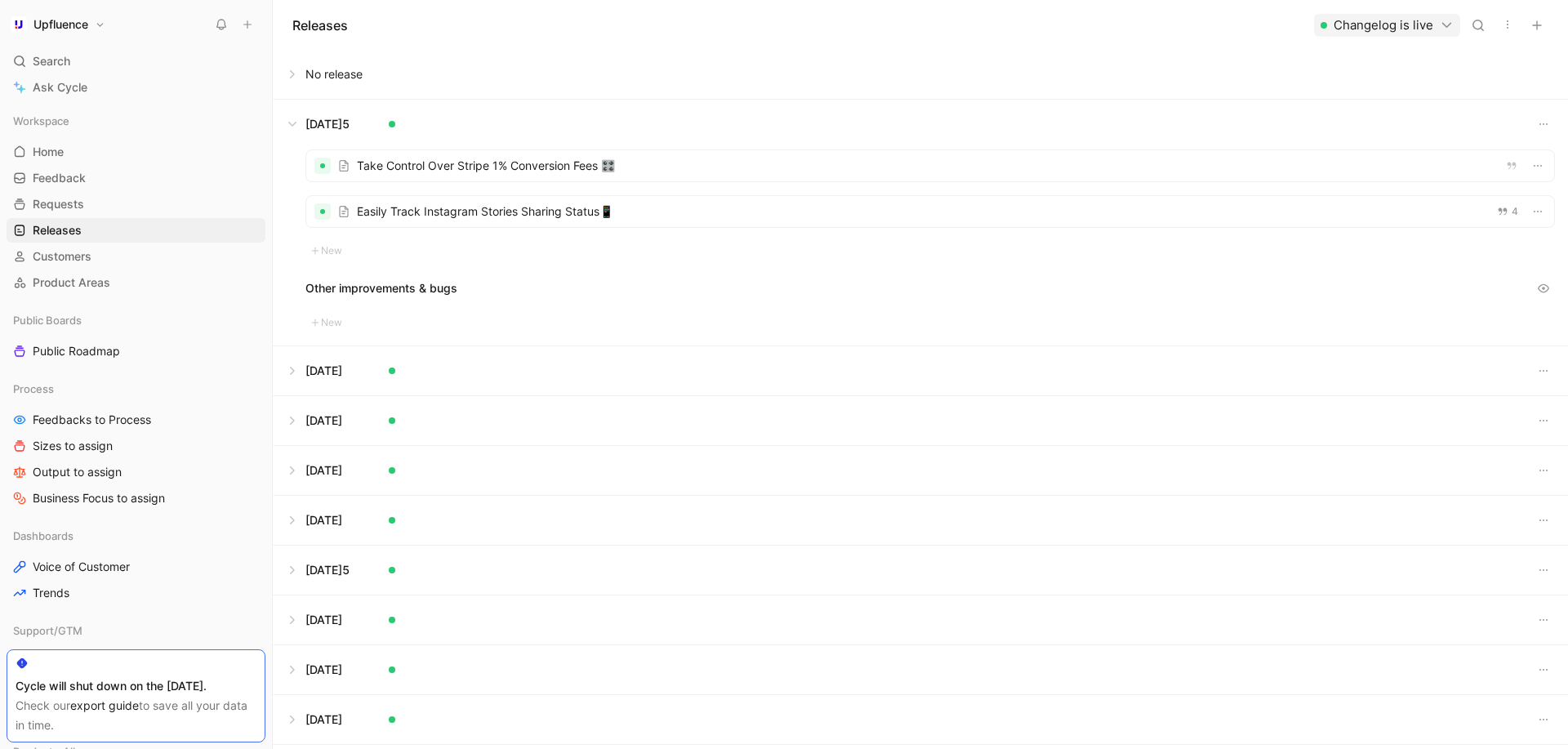
click at [289, 122] on button at bounding box center [920, 123] width 1294 height 49
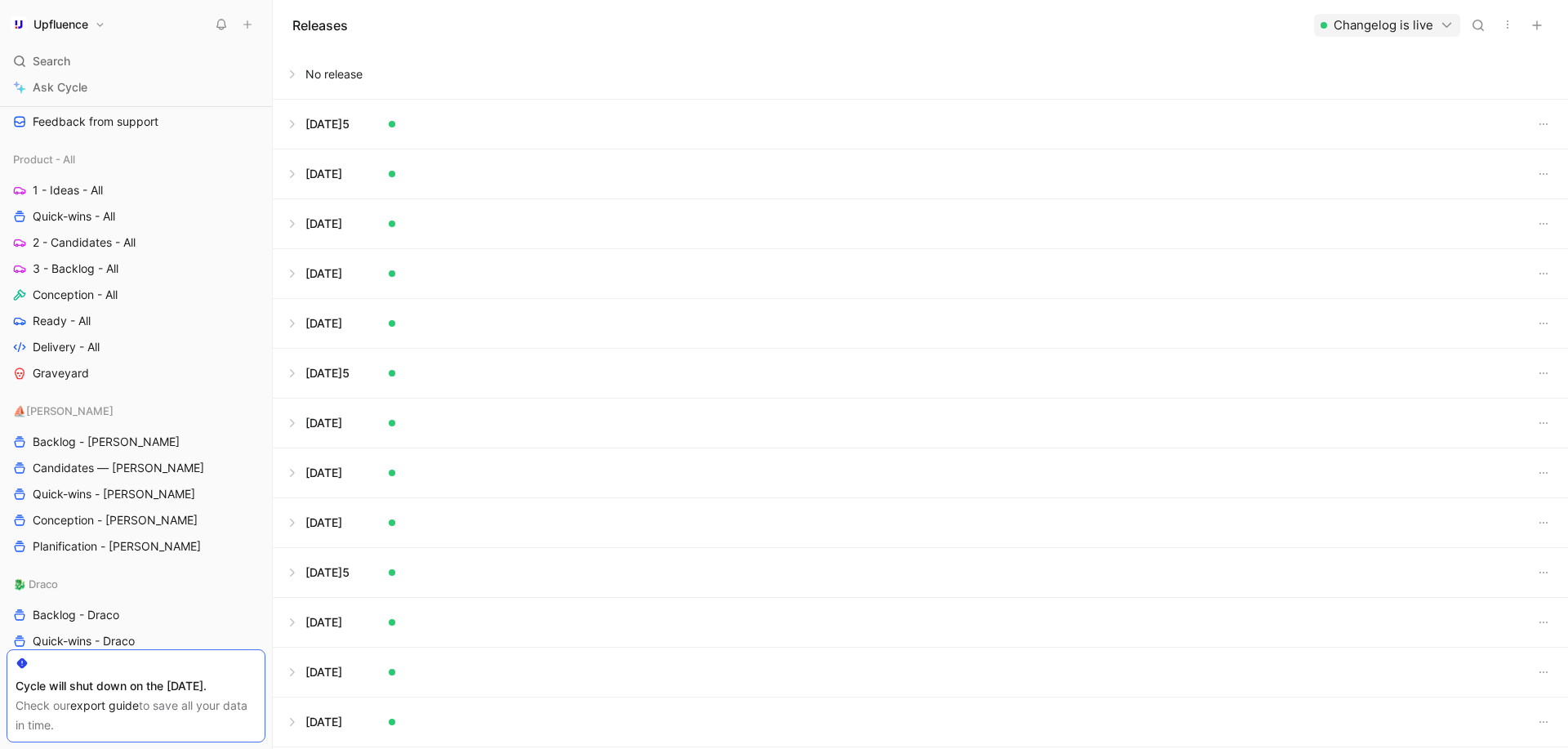
scroll to position [597, 0]
click at [127, 282] on link "Conception - All" at bounding box center [136, 290] width 259 height 24
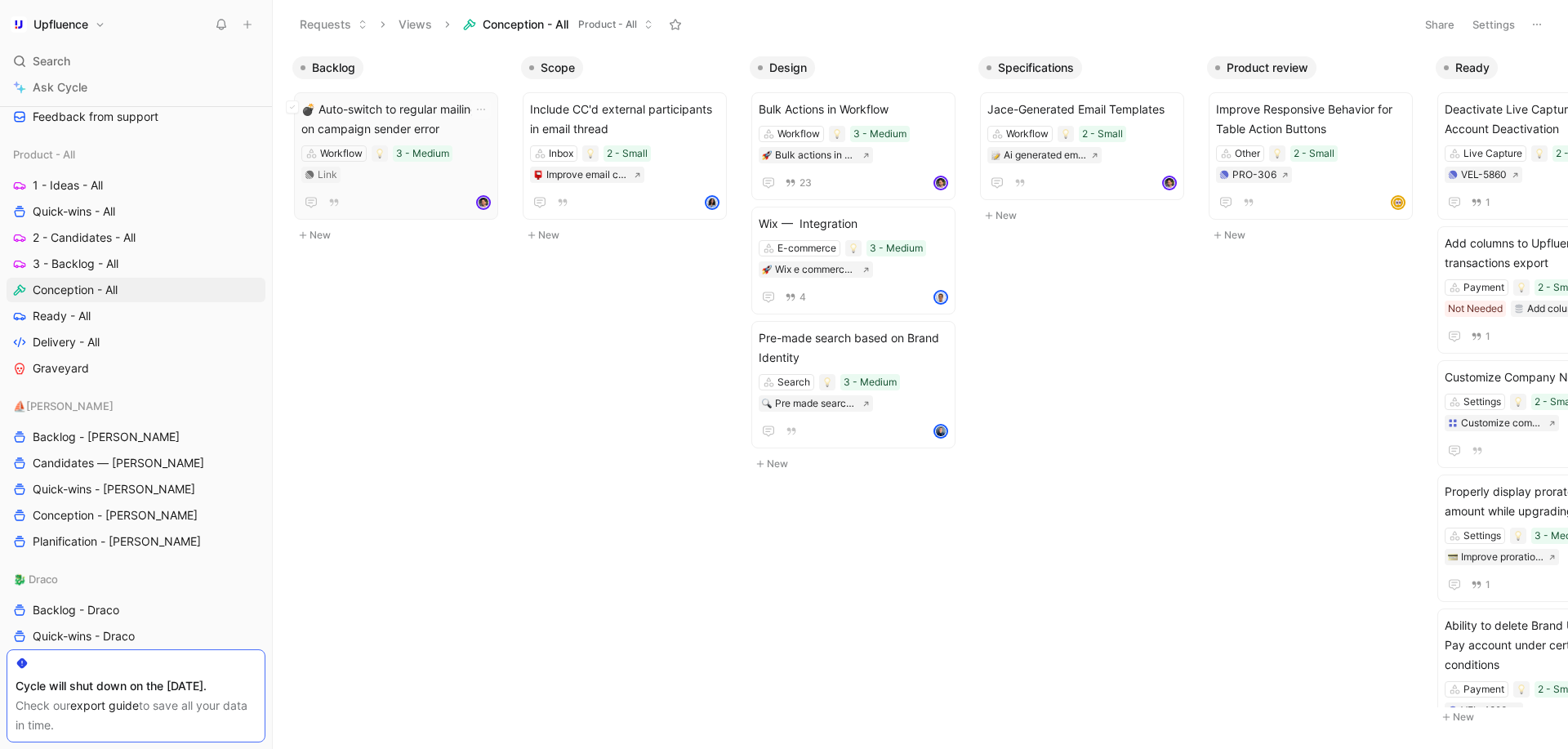
click at [423, 126] on span "💣 Auto-switch to regular mailing on campaign sender error" at bounding box center [396, 119] width 190 height 39
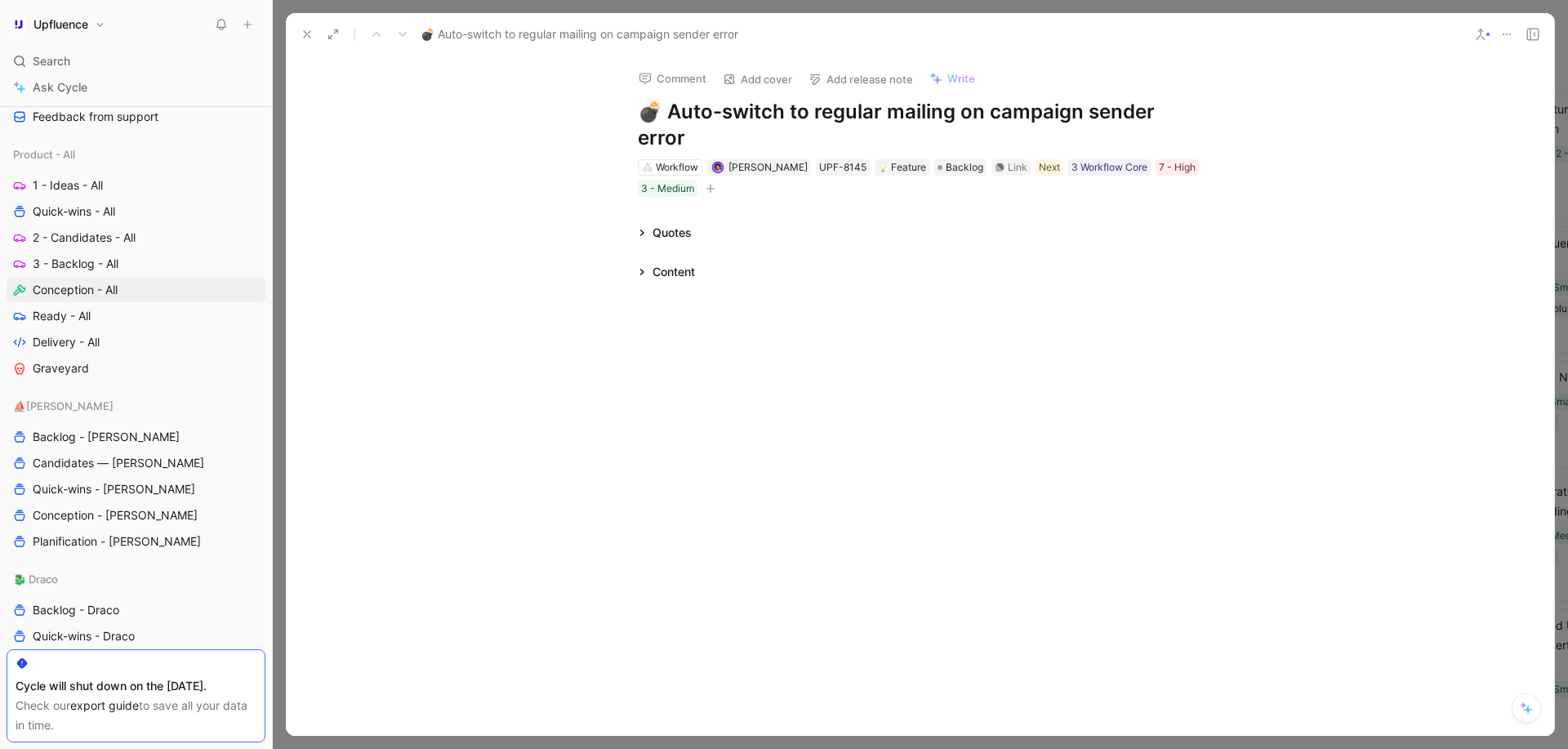
click at [650, 262] on div "Content" at bounding box center [666, 272] width 71 height 20
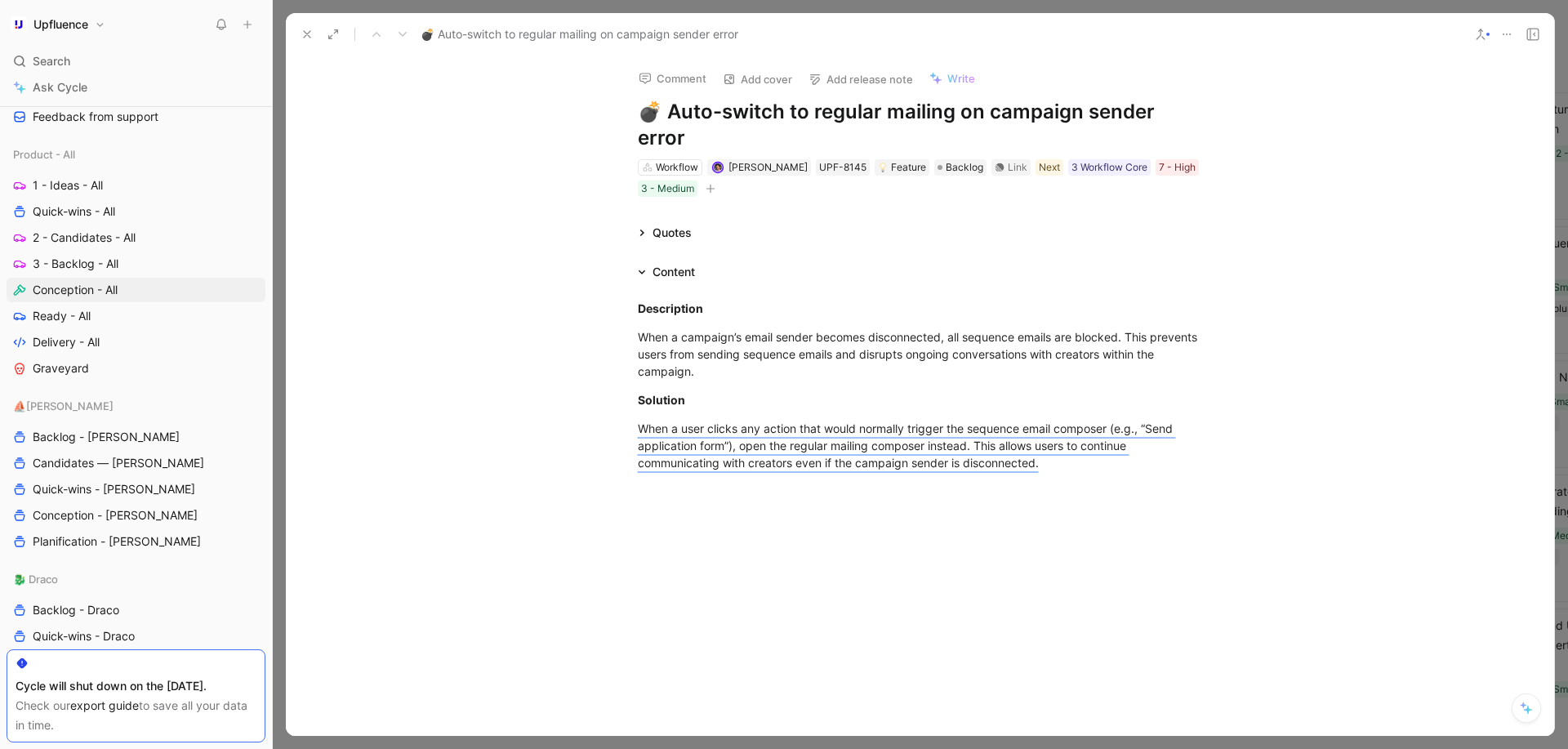
click at [302, 33] on icon at bounding box center [307, 34] width 13 height 13
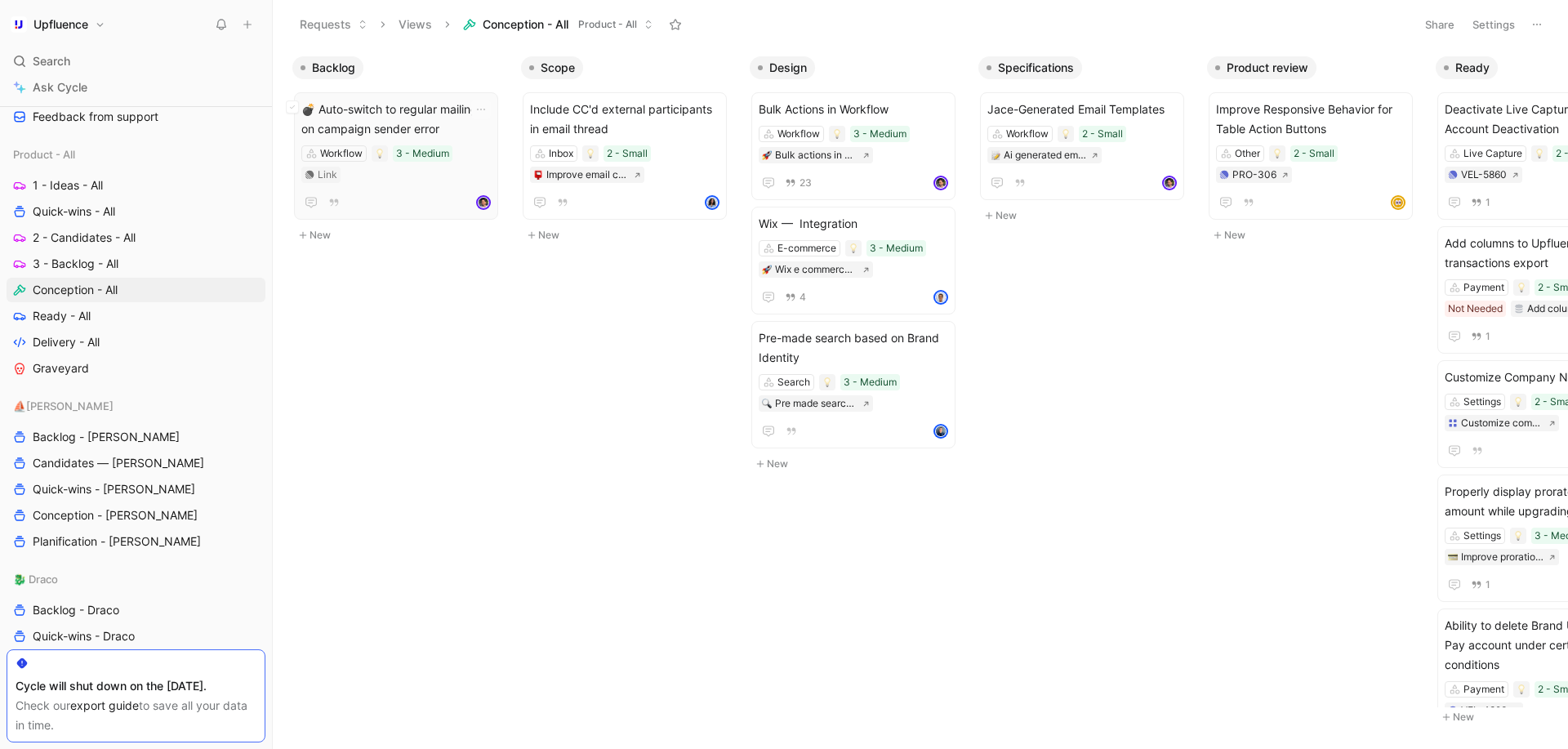
click at [445, 128] on span "💣 Auto-switch to regular mailing on campaign sender error" at bounding box center [396, 119] width 190 height 39
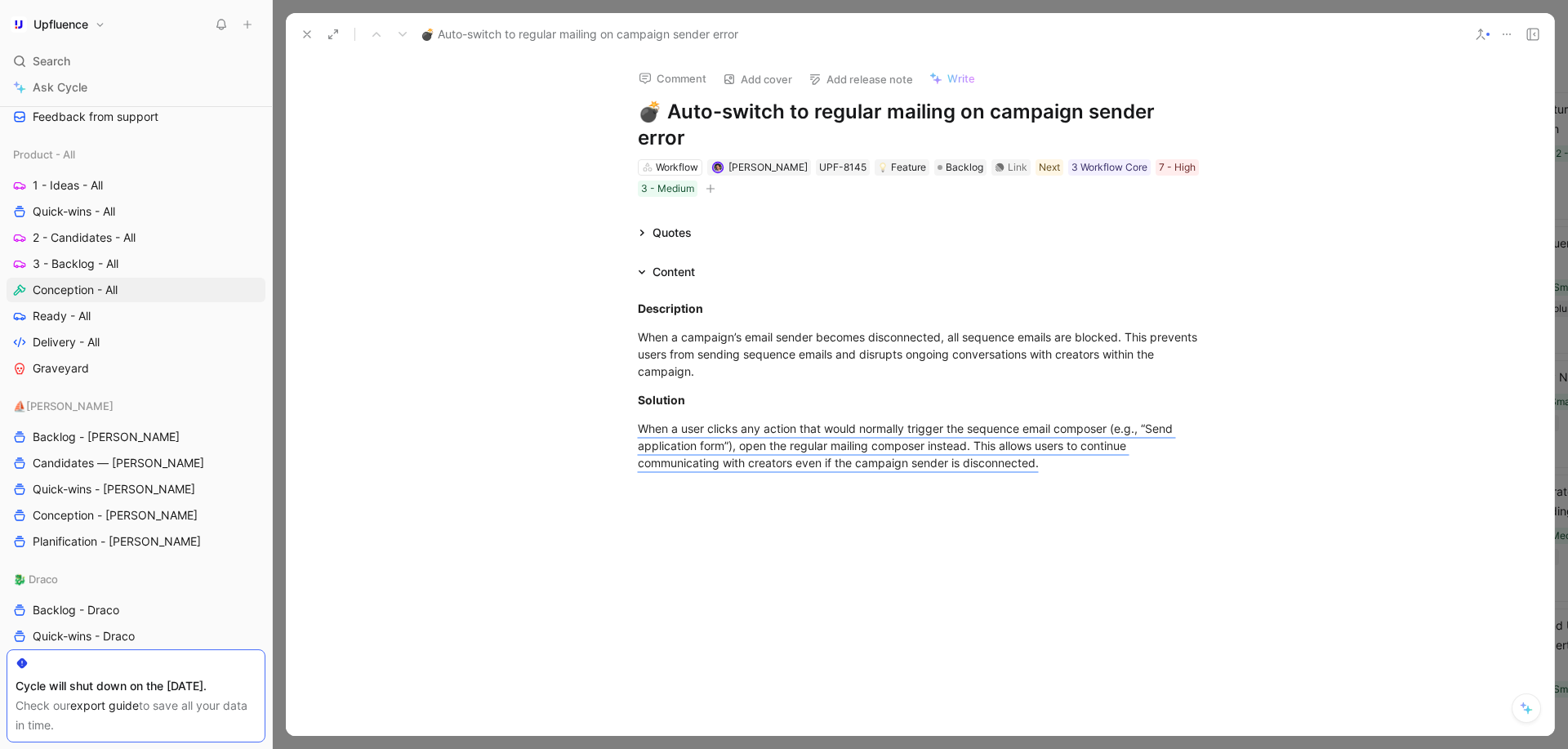
click at [645, 268] on icon at bounding box center [642, 272] width 8 height 8
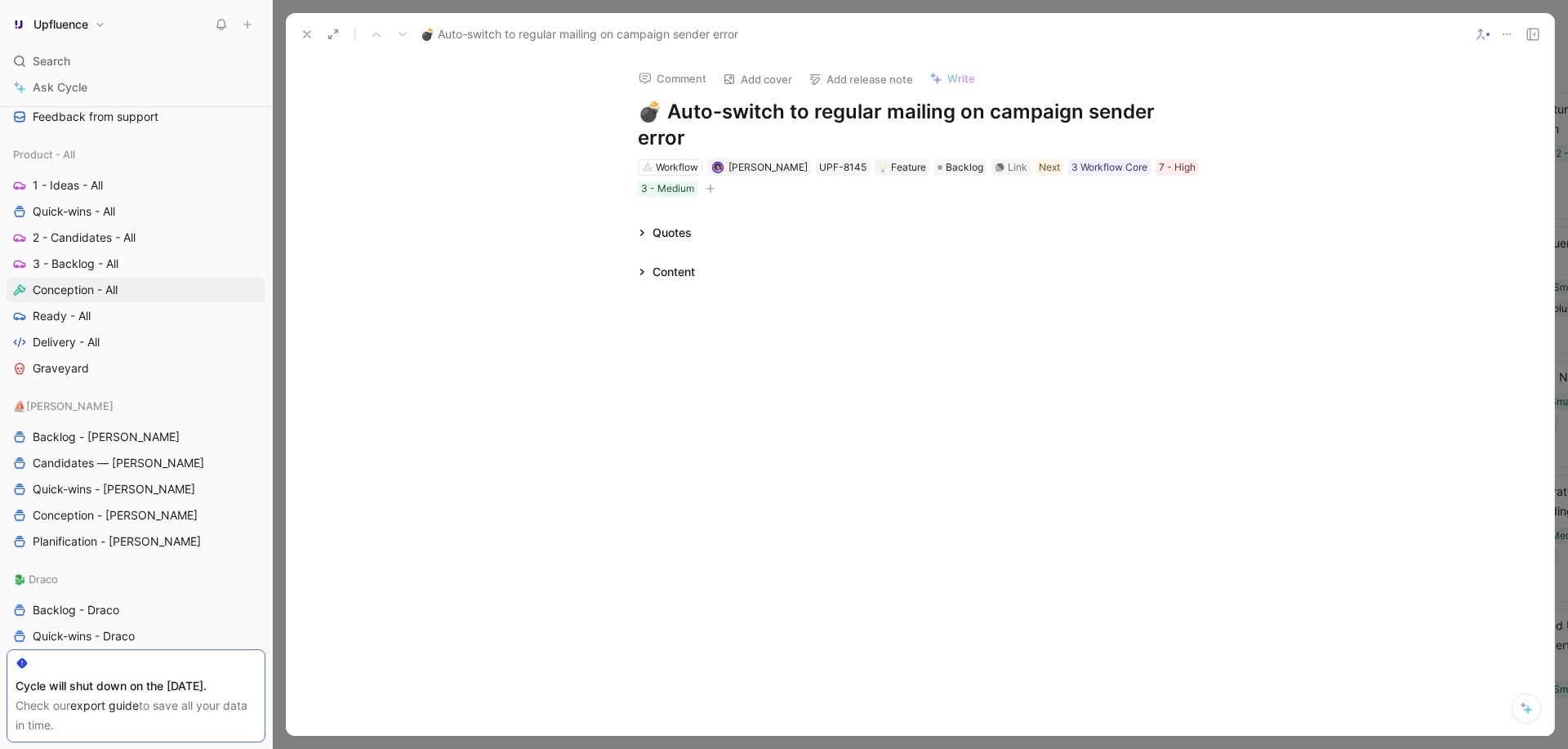
click at [647, 223] on div "Quotes" at bounding box center [664, 232] width 67 height 20
click at [645, 262] on div "Content" at bounding box center [666, 272] width 71 height 20
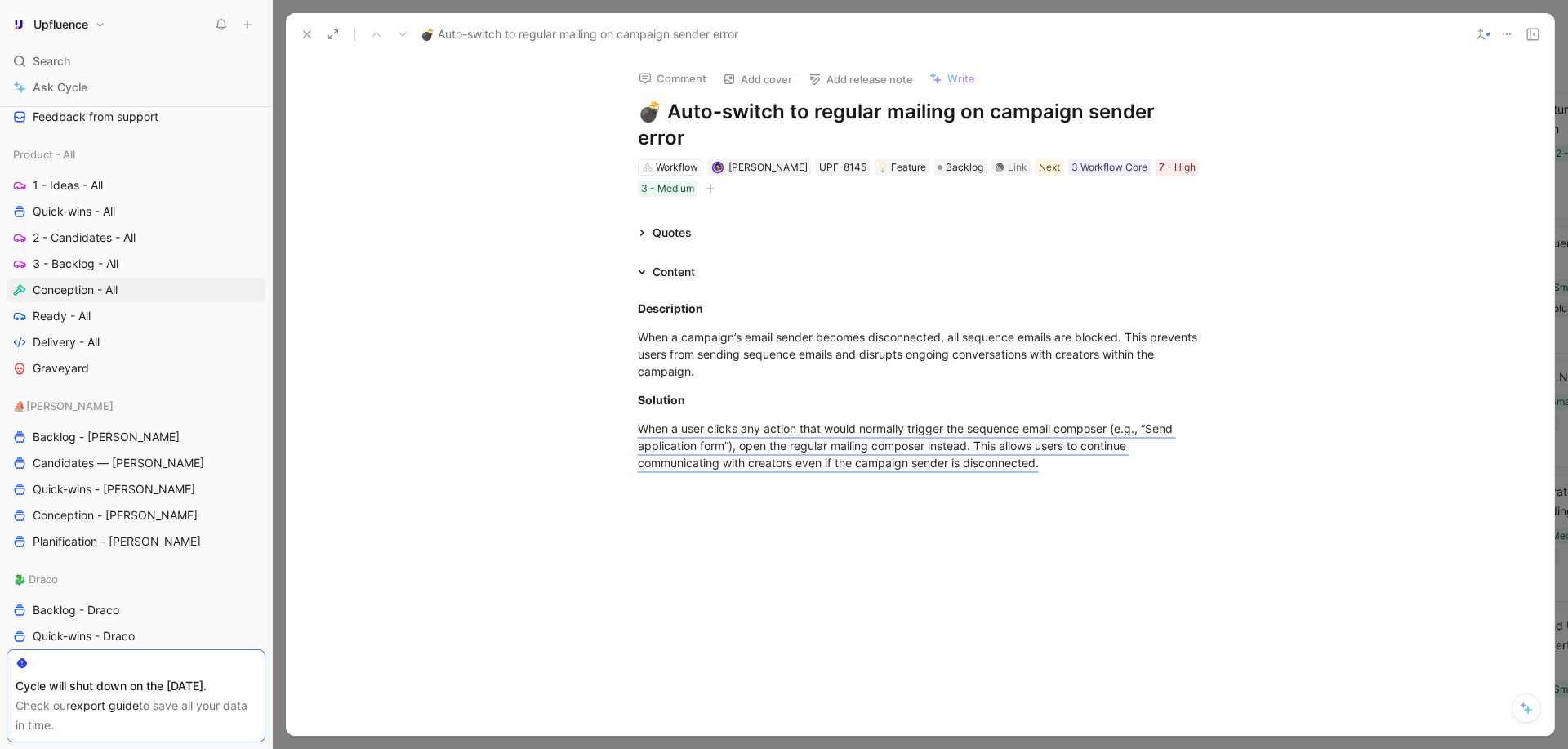
click at [645, 262] on div "Content" at bounding box center [666, 272] width 71 height 20
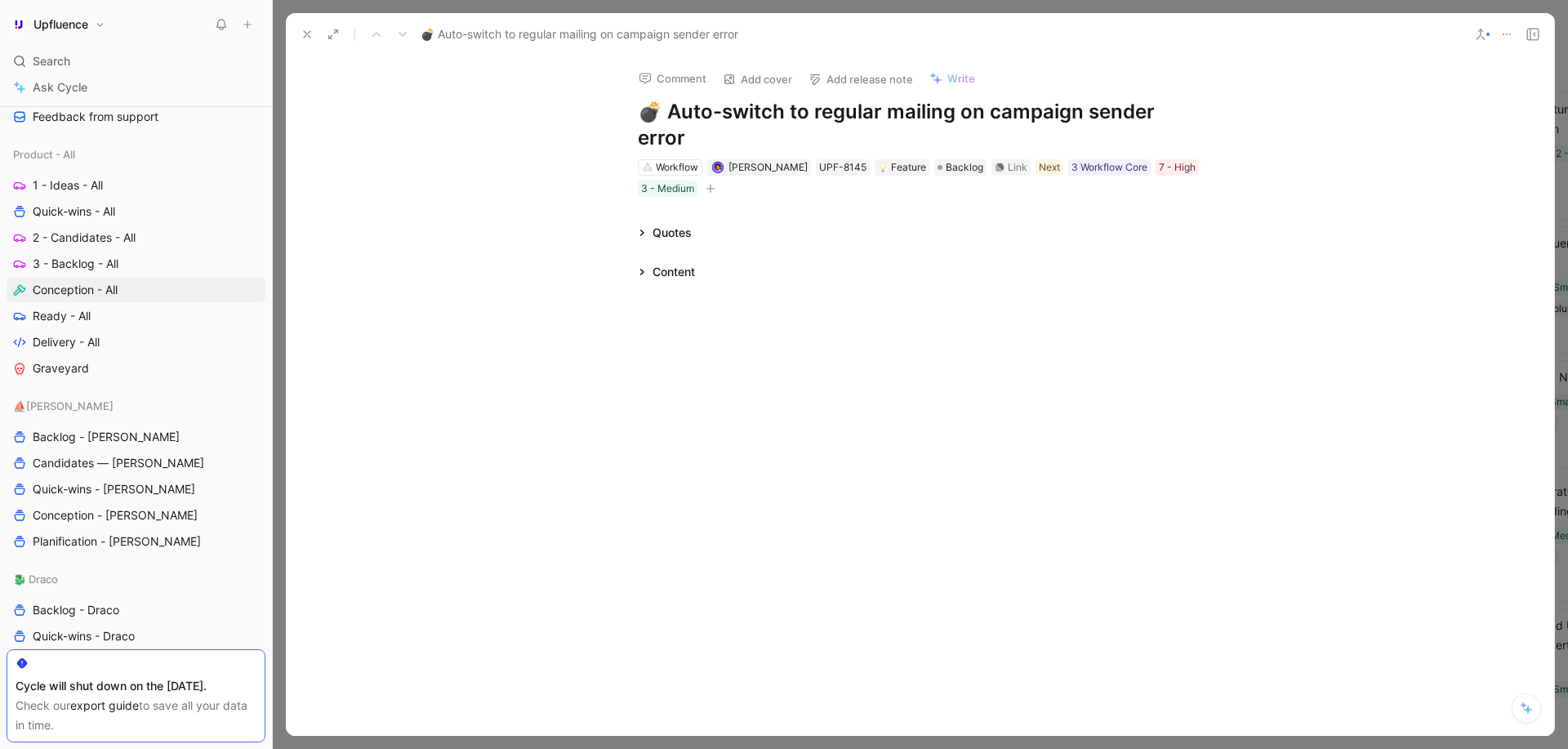
click at [645, 262] on div "Content" at bounding box center [666, 272] width 71 height 20
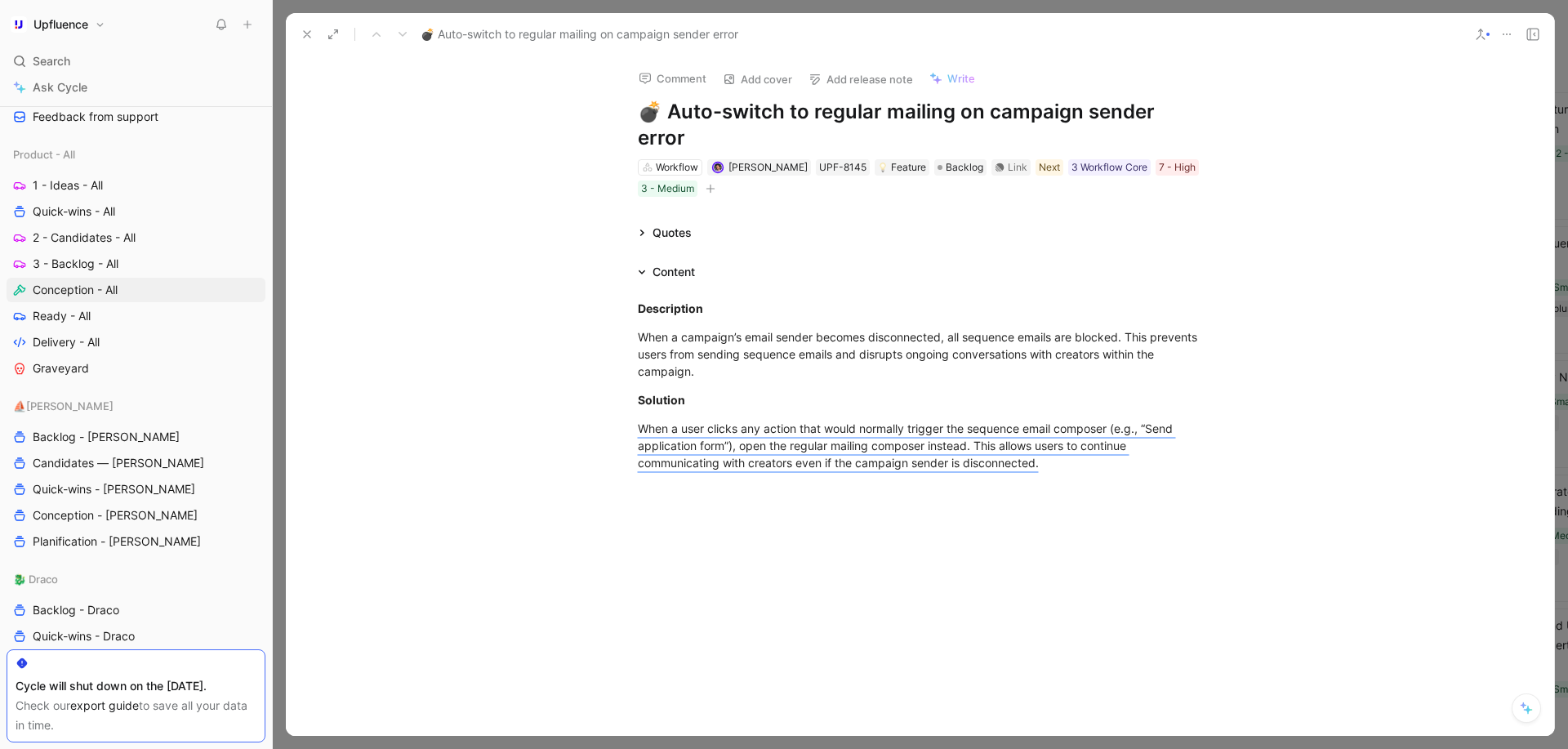
click at [645, 262] on div "Content" at bounding box center [666, 272] width 71 height 20
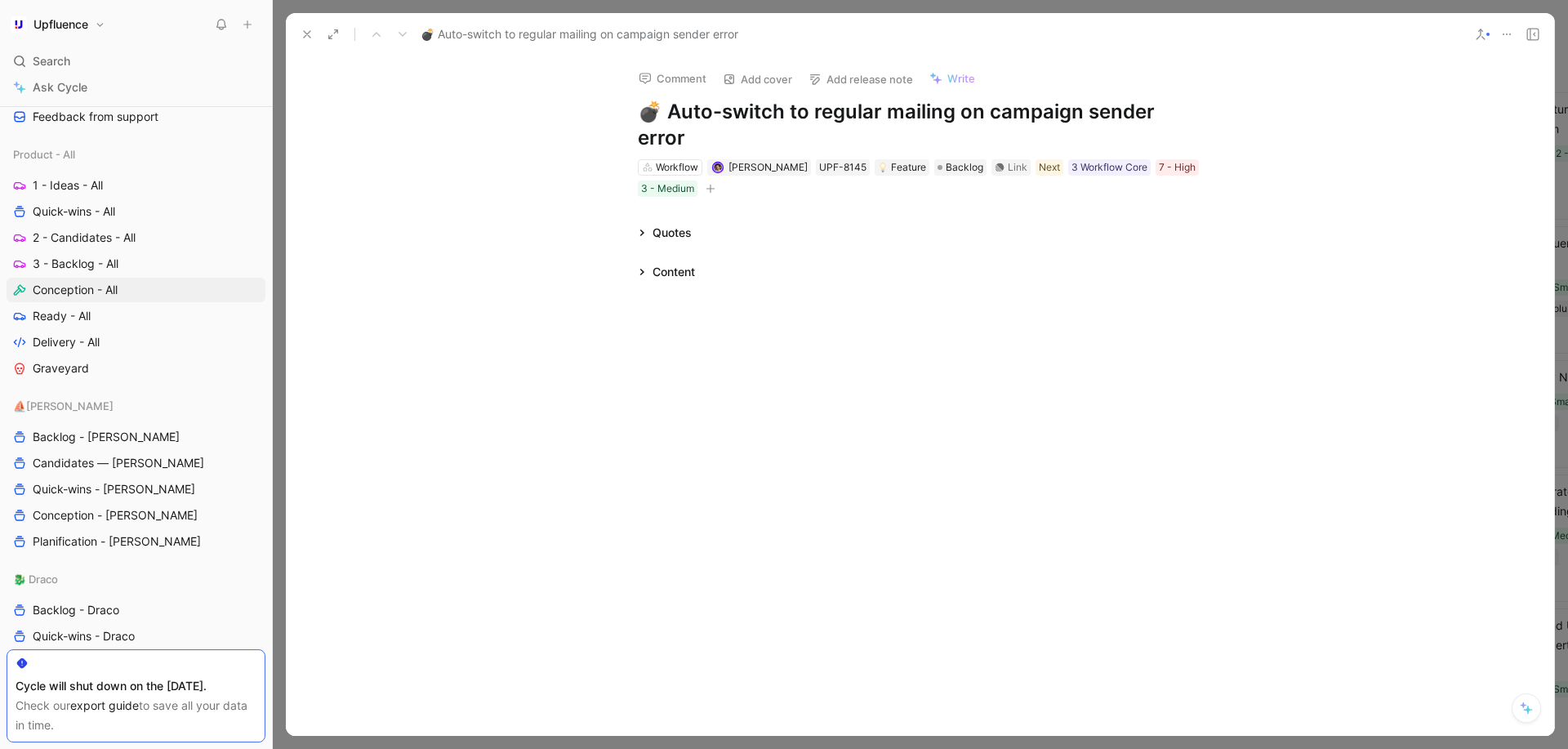
click at [645, 262] on div "Content" at bounding box center [666, 272] width 71 height 20
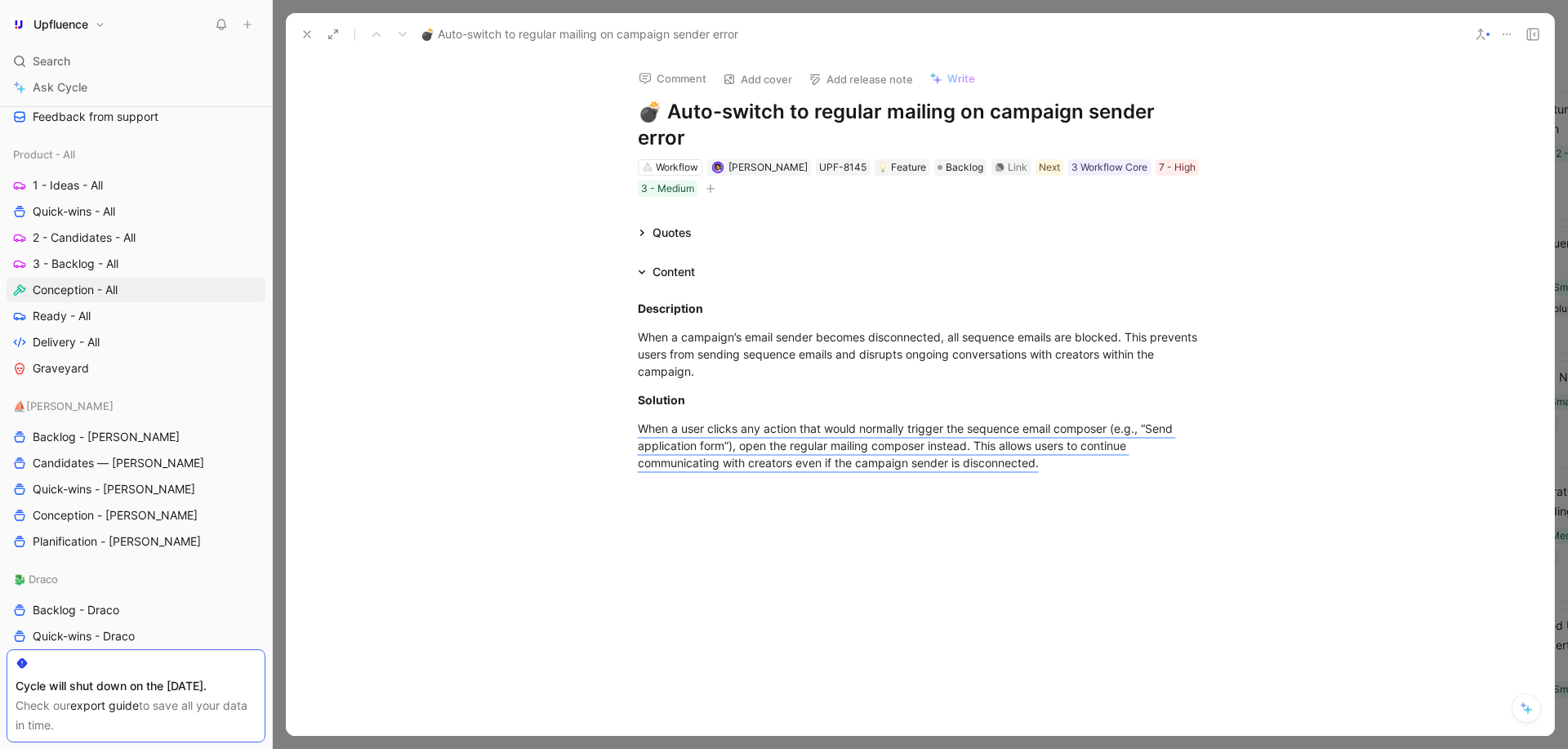
click at [644, 262] on div "Content" at bounding box center [666, 272] width 71 height 20
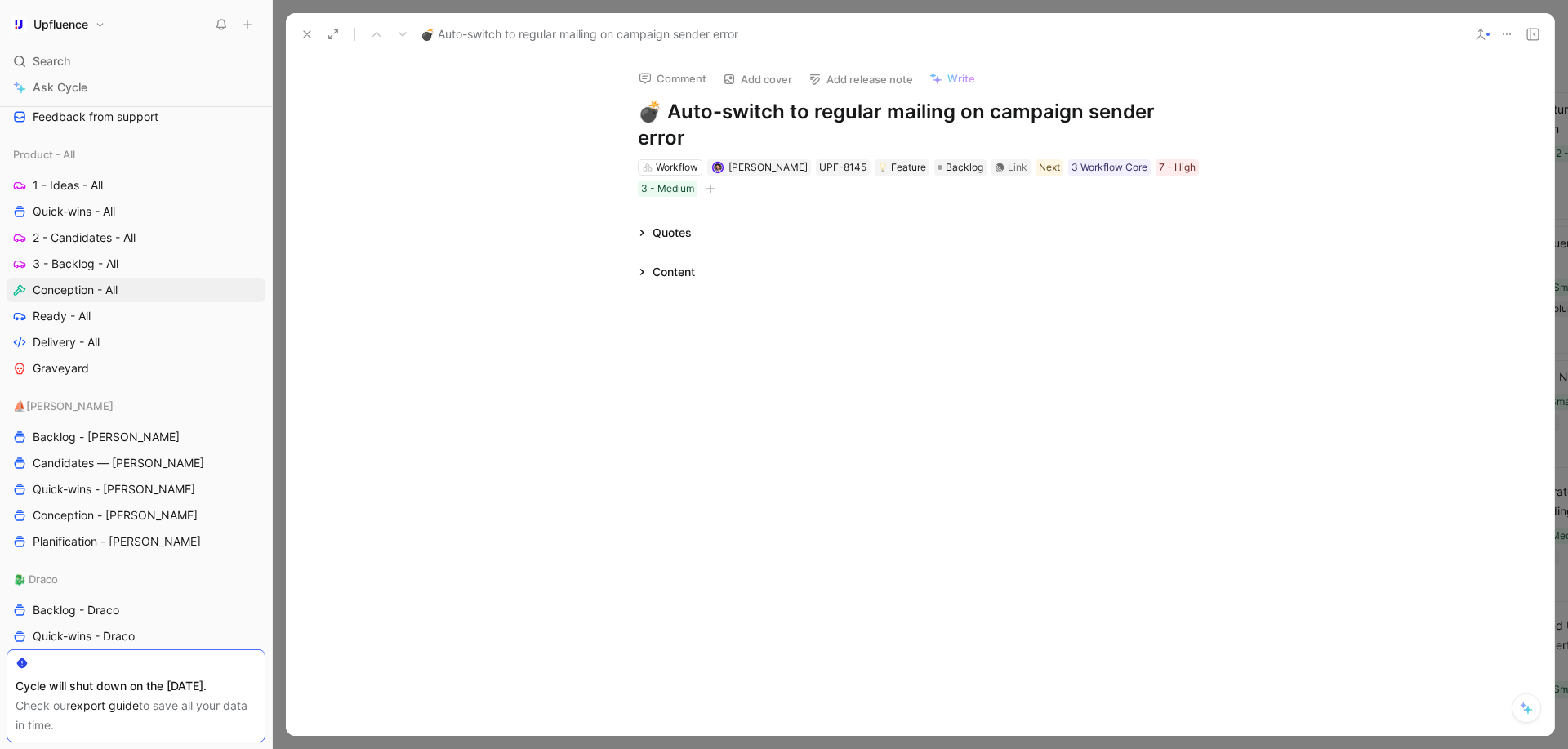
click at [644, 262] on div "Content" at bounding box center [666, 272] width 71 height 20
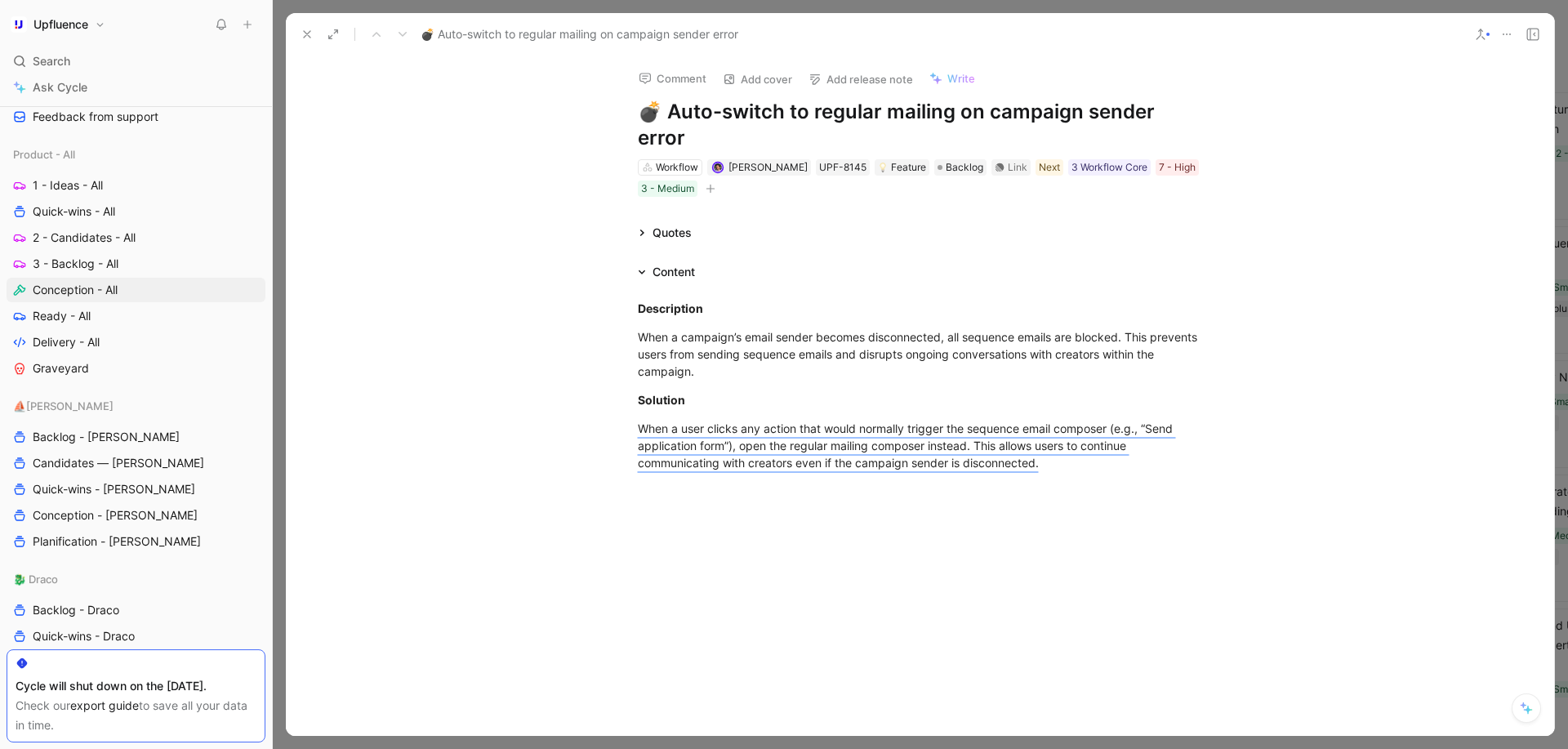
click at [644, 268] on icon at bounding box center [642, 272] width 8 height 8
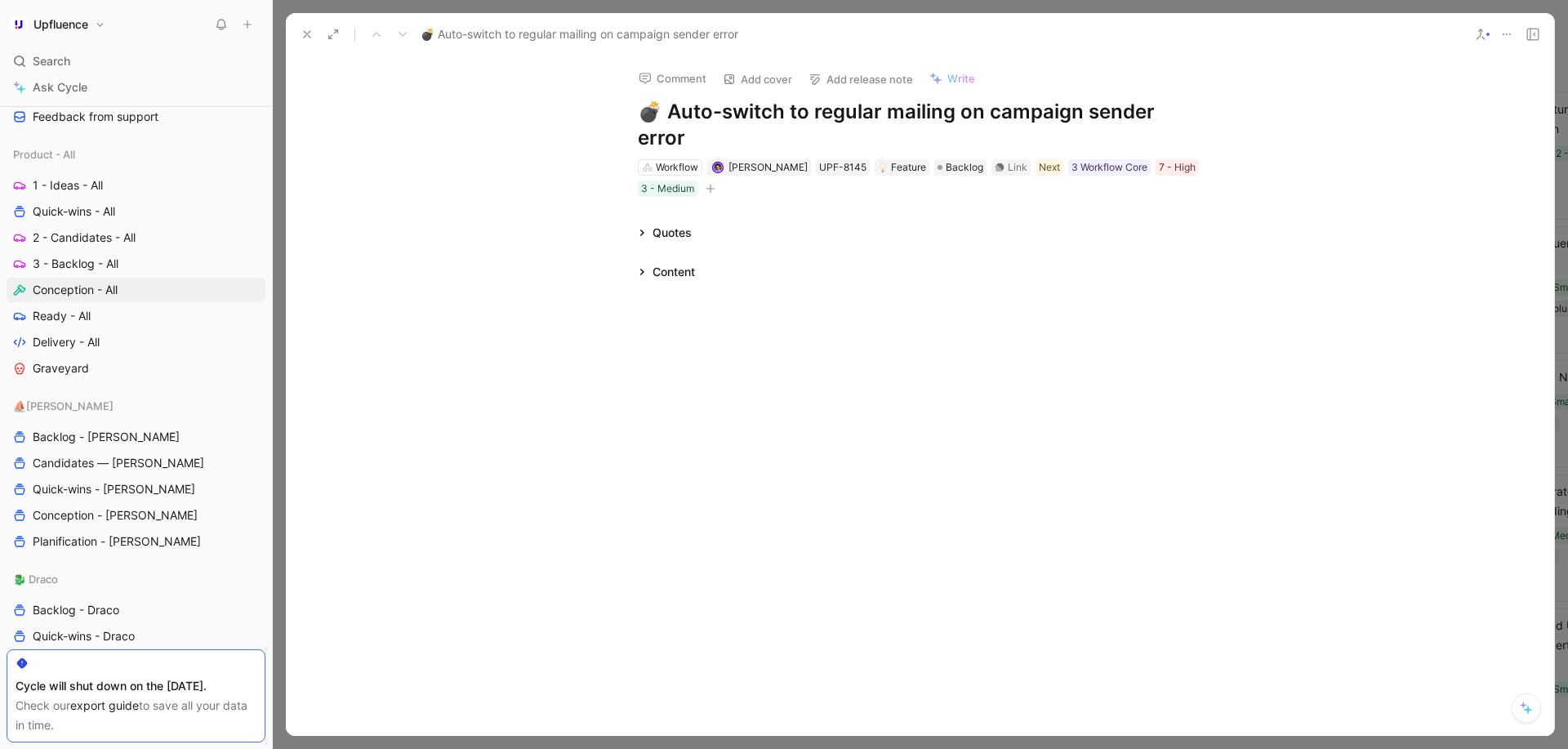
click at [644, 262] on div "Content" at bounding box center [666, 272] width 71 height 20
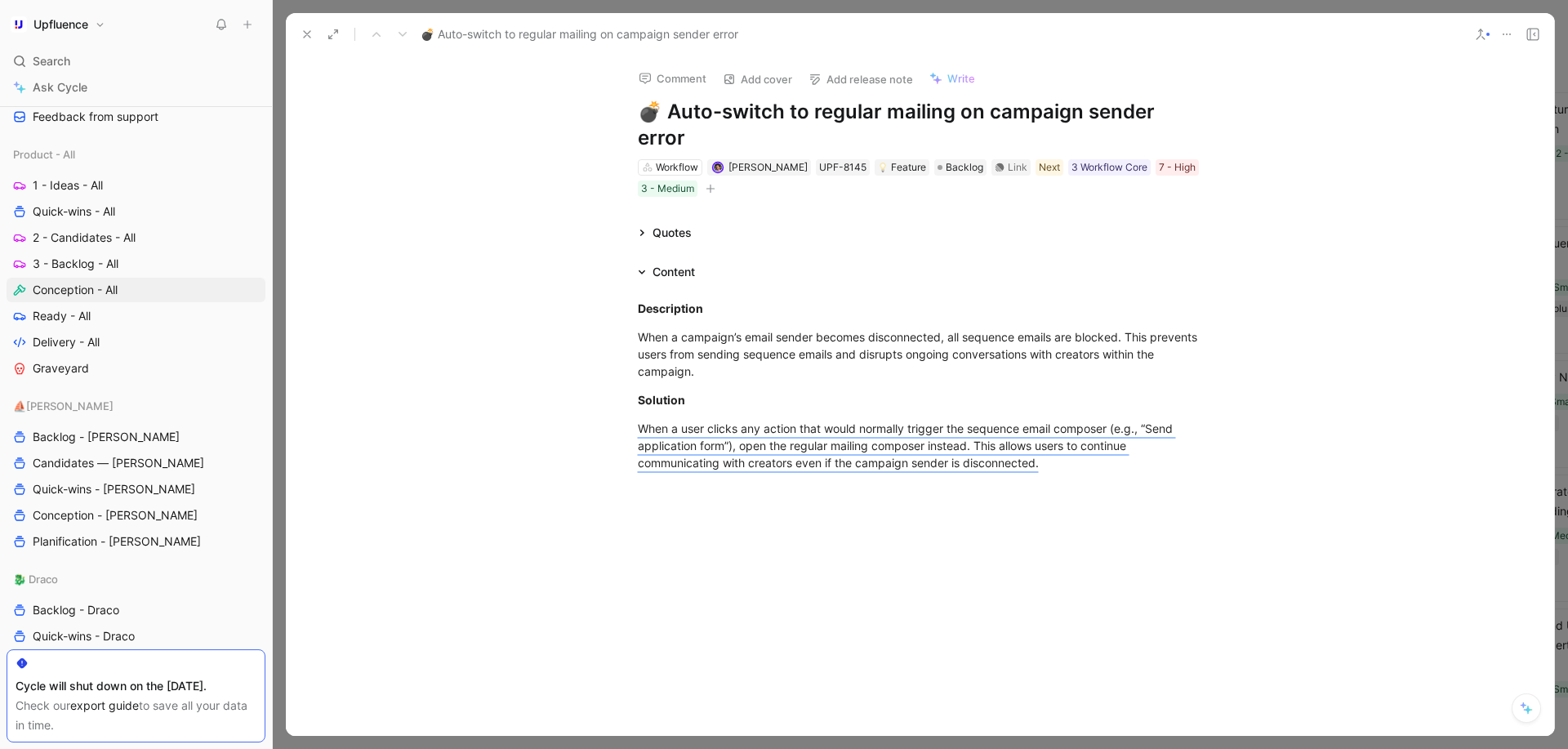
click at [644, 268] on icon at bounding box center [642, 272] width 8 height 8
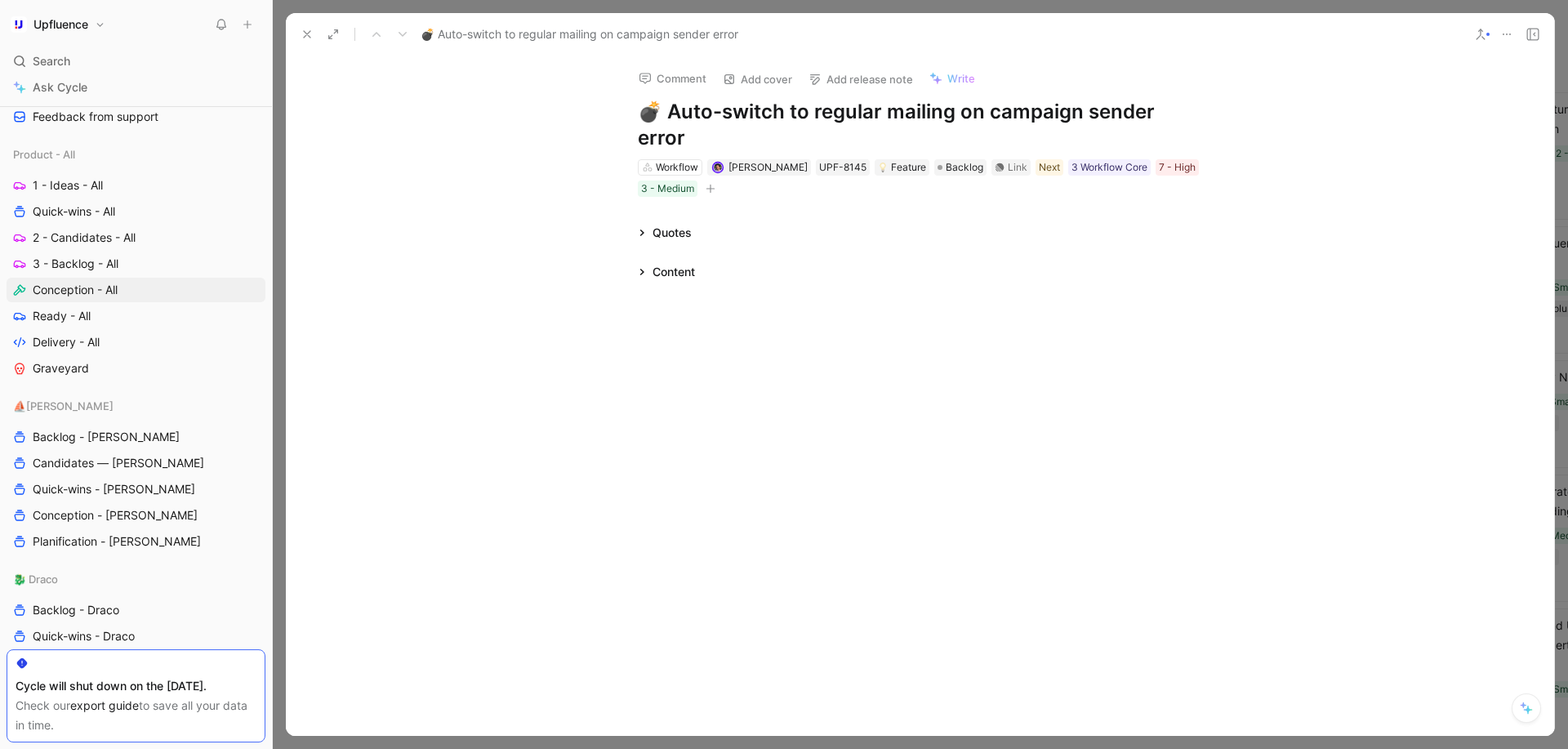
click at [644, 262] on div "Content" at bounding box center [666, 272] width 71 height 20
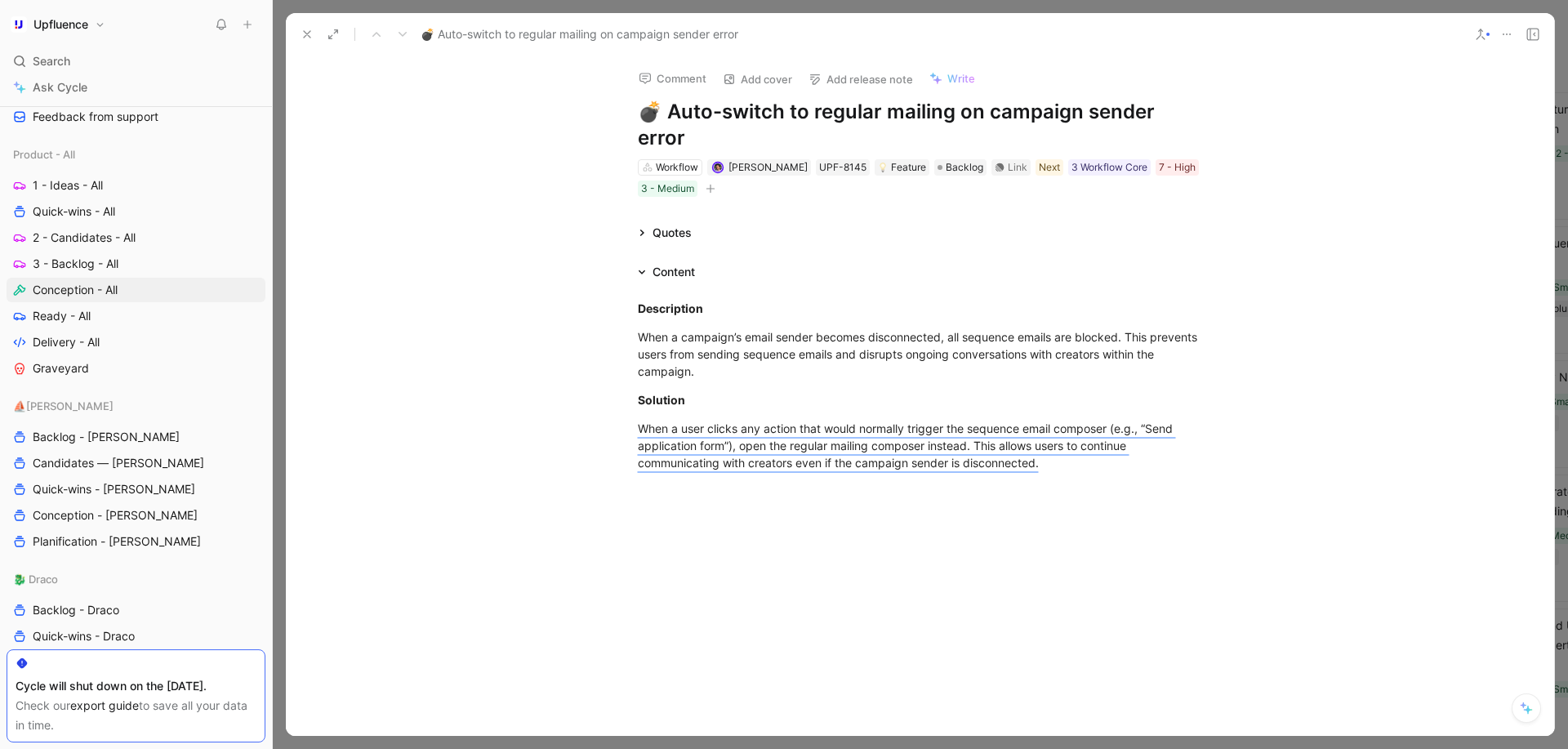
click at [644, 268] on icon at bounding box center [642, 272] width 8 height 8
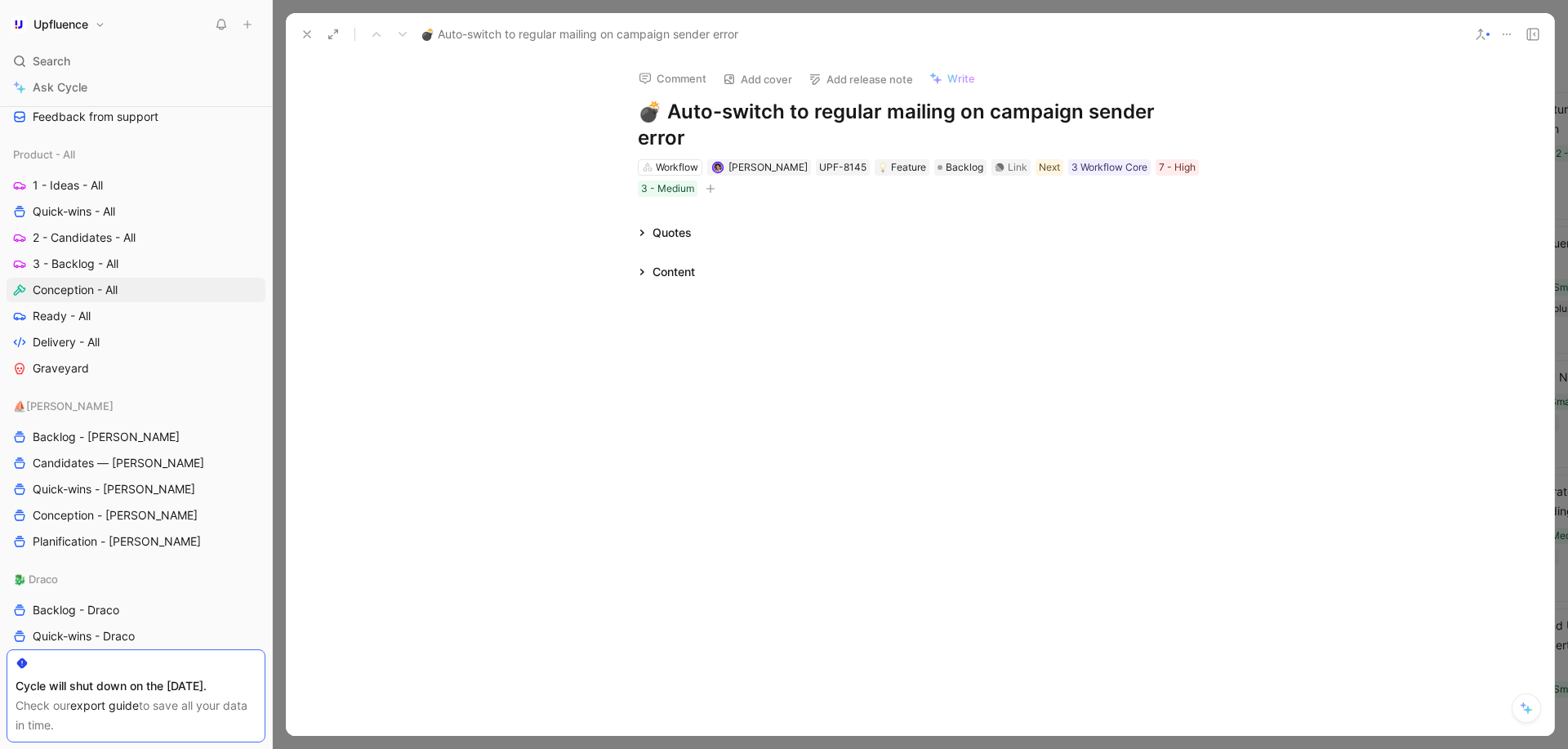
click at [645, 229] on icon at bounding box center [642, 232] width 8 height 8
click at [641, 268] on icon at bounding box center [642, 272] width 8 height 8
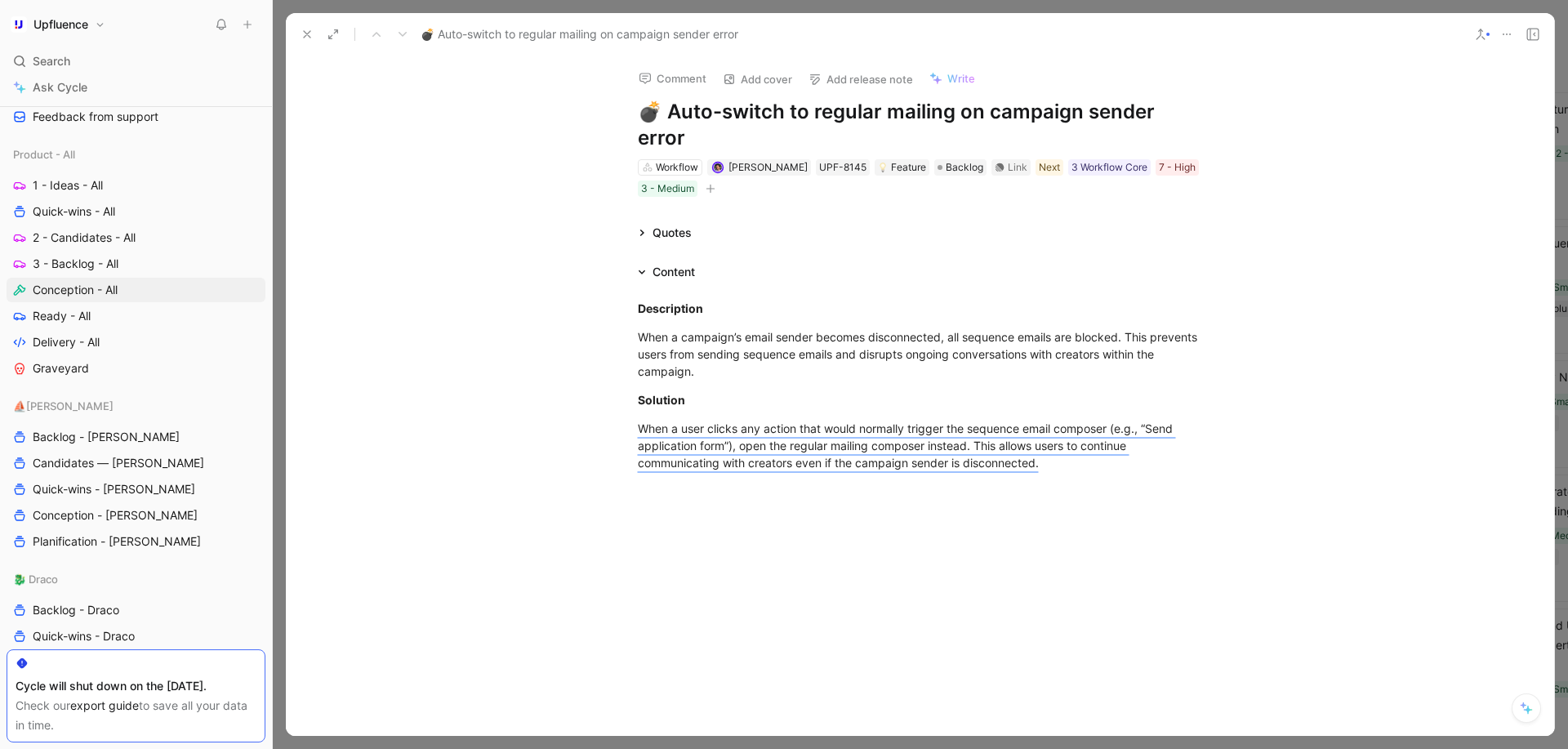
click at [629, 589] on div at bounding box center [920, 629] width 1269 height 224
click at [801, 518] on div at bounding box center [920, 629] width 1269 height 224
click at [1117, 449] on p "When a user clicks any action that would normally trigger the sequence email co…" at bounding box center [921, 445] width 628 height 62
click at [1127, 444] on div "When a user clicks any action that would normally trigger the sequence email co…" at bounding box center [921, 446] width 565 height 52
click at [847, 116] on h1 "💣 Auto-switch to regular mailing on campaign sender error" at bounding box center [921, 125] width 565 height 52
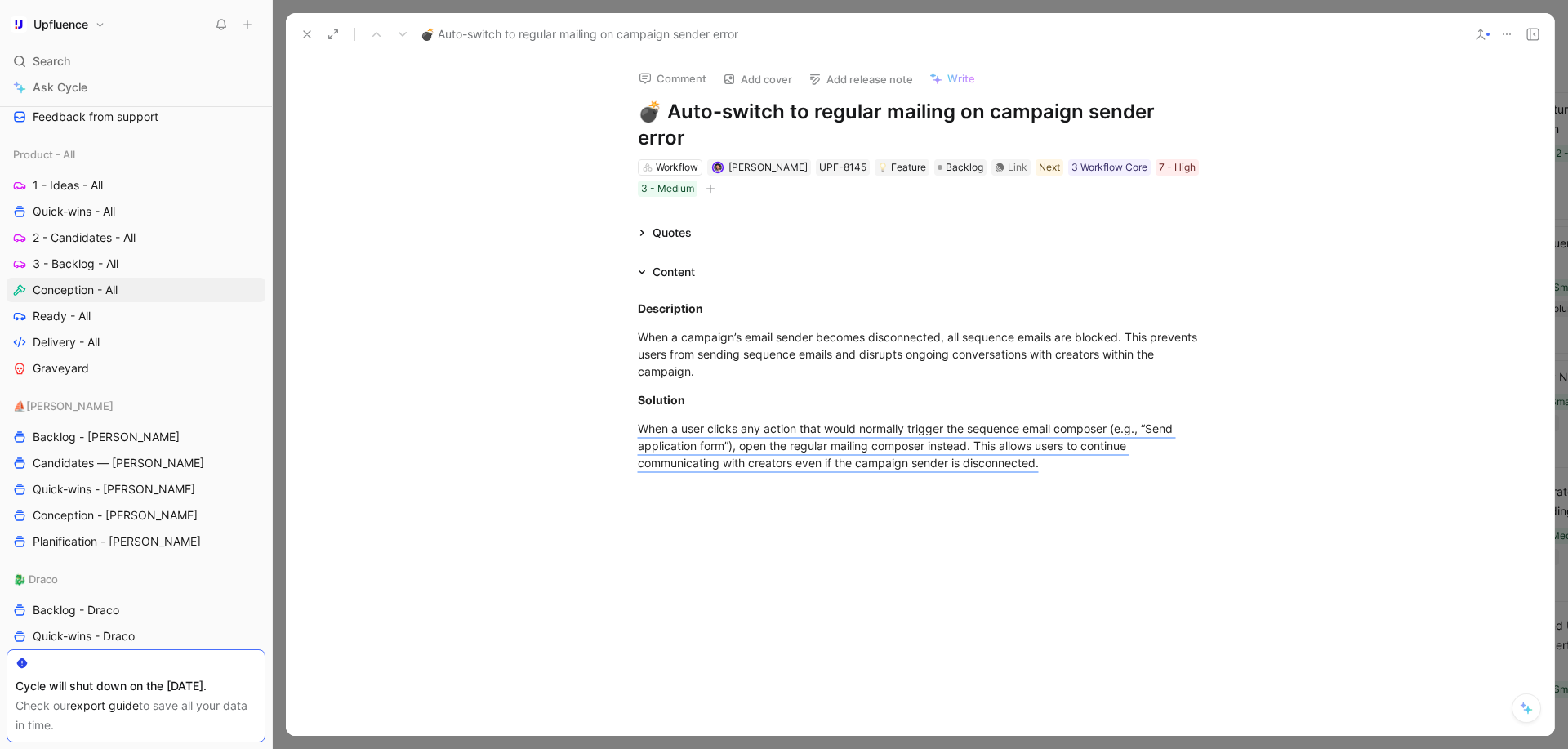
click at [847, 116] on h1 "💣 Auto-switch to regular mailing on campaign sender error" at bounding box center [921, 125] width 565 height 52
copy h1 "💣 Auto-switch to regular mailing on campaign sender error"
click at [744, 348] on div "When a campaign’s email sender becomes disconnected, all sequence emails are bl…" at bounding box center [921, 354] width 565 height 52
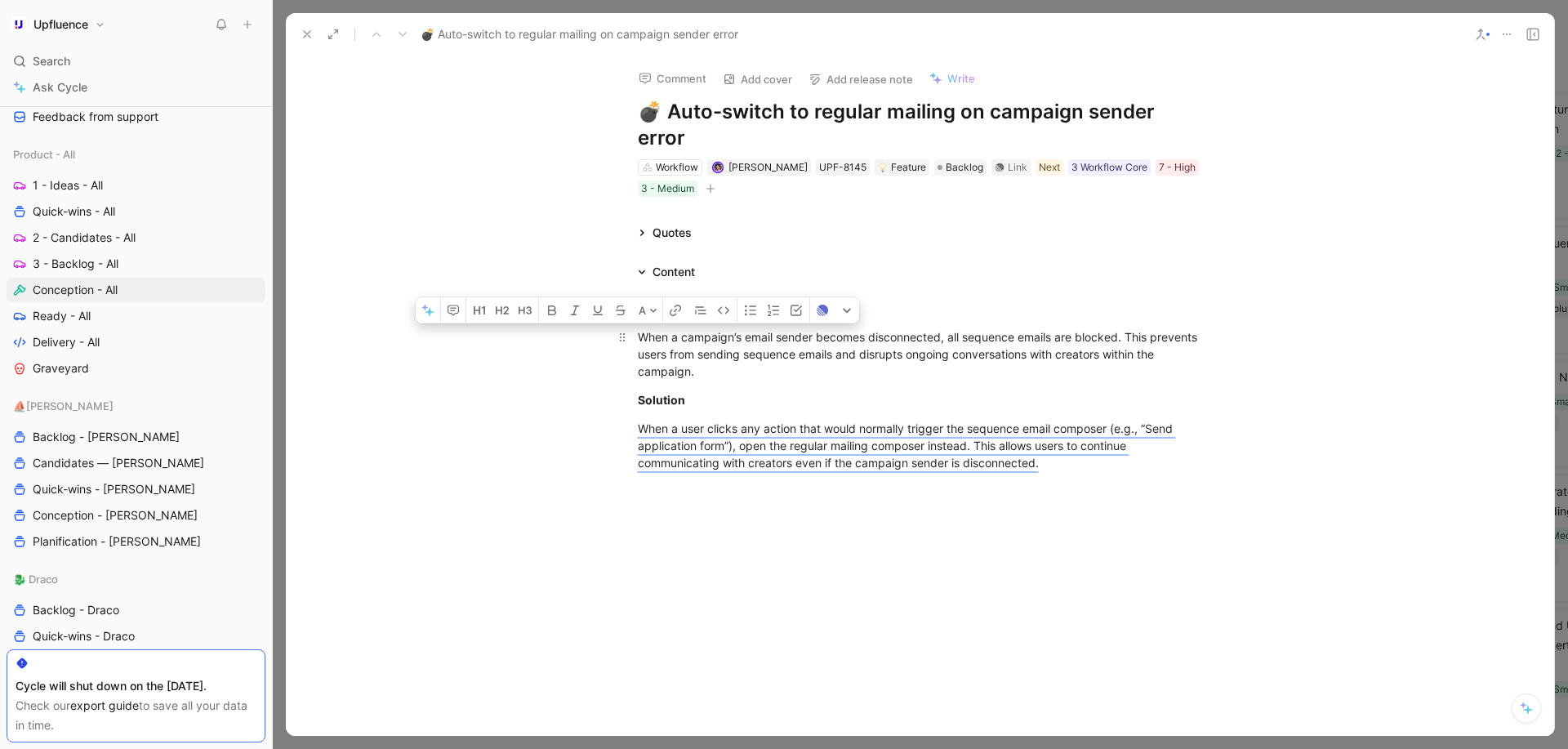
drag, startPoint x: 744, startPoint y: 348, endPoint x: 608, endPoint y: 318, distance: 139.3
click at [608, 324] on p "When a campaign’s email sender becomes disconnected, all sequence emails are bl…" at bounding box center [921, 354] width 628 height 62
copy div "When a campaign’s email sender becomes disconnected, all sequence emails are bl…"
click at [866, 518] on div at bounding box center [920, 629] width 1269 height 224
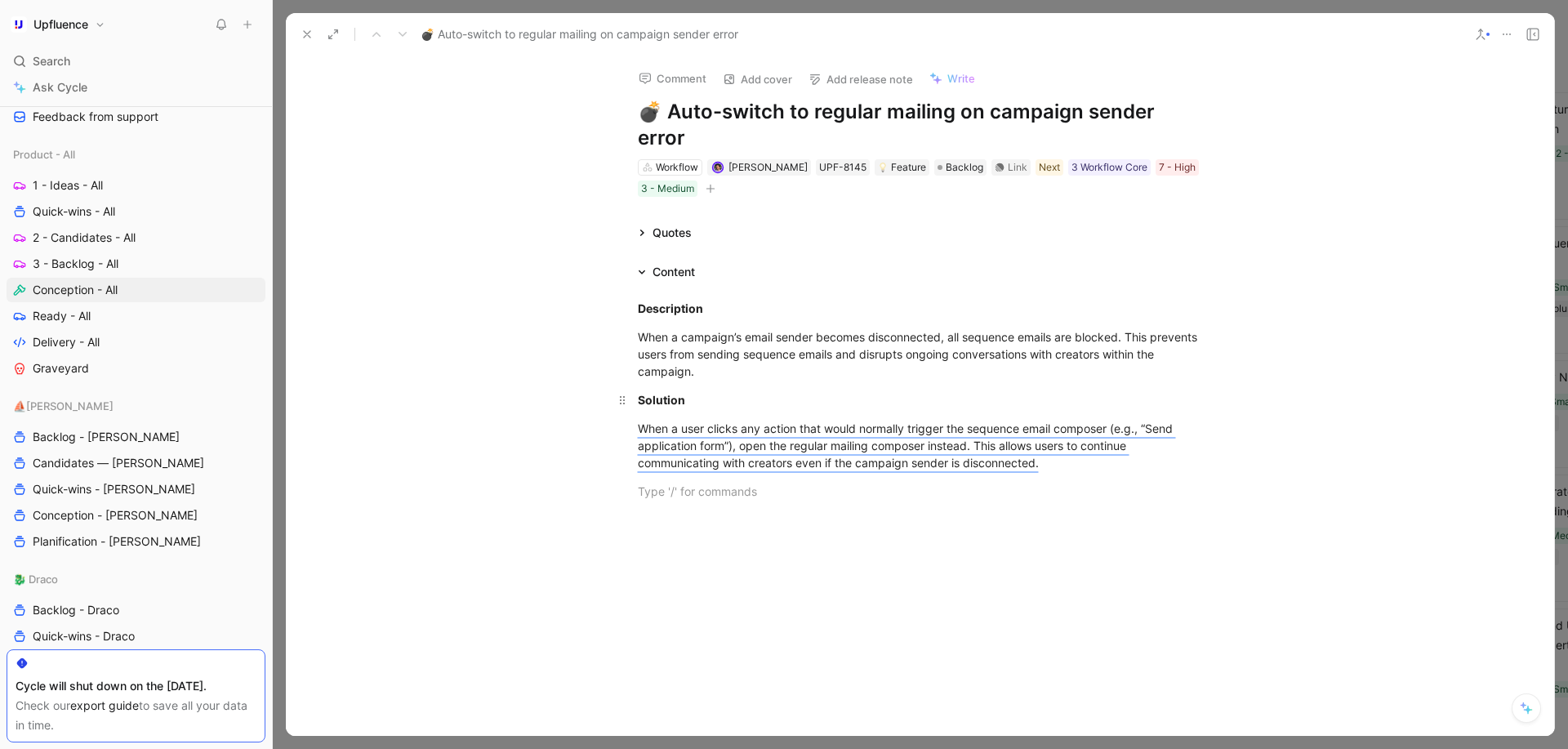
click at [758, 391] on div "Solution" at bounding box center [921, 400] width 565 height 17
click at [772, 351] on div "When a campaign’s email sender becomes disconnected, all sequence emails are bl…" at bounding box center [921, 354] width 565 height 52
click at [726, 483] on div at bounding box center [921, 491] width 565 height 17
click at [730, 391] on div "Solution" at bounding box center [921, 400] width 565 height 17
click at [743, 341] on div "When a campaign’s email sender becomes disconnected, all sequence emails are bl…" at bounding box center [921, 354] width 565 height 52
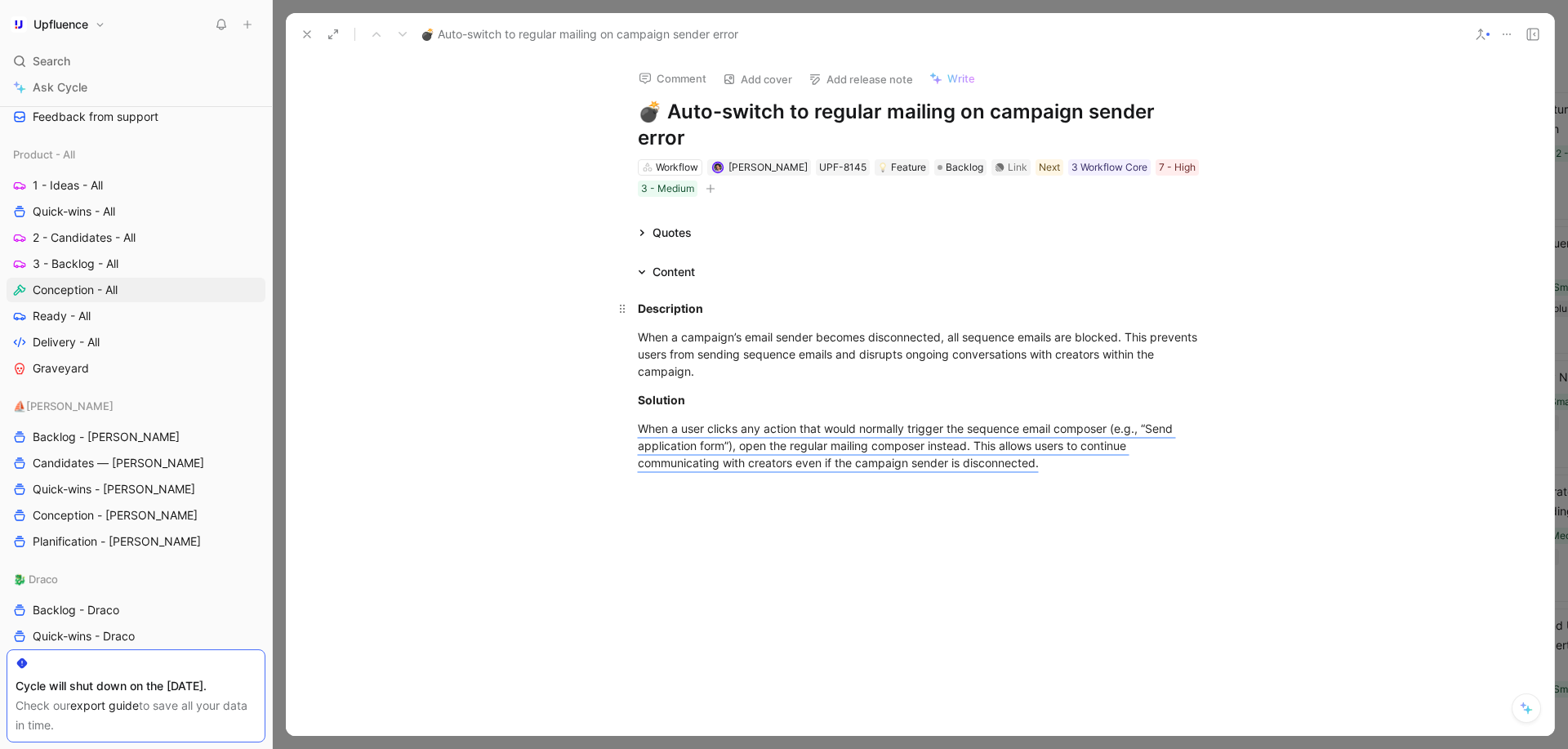
click at [740, 299] on div "Description" at bounding box center [921, 307] width 565 height 17
click at [1092, 442] on div "When a user clicks any action that would normally trigger the sequence email co…" at bounding box center [921, 446] width 565 height 52
click at [849, 386] on p "Solution" at bounding box center [921, 400] width 628 height 27
click at [826, 347] on div "When a campaign’s email sender becomes disconnected, all sequence emails are bl…" at bounding box center [921, 354] width 565 height 52
click at [804, 295] on p "Description" at bounding box center [921, 308] width 628 height 27
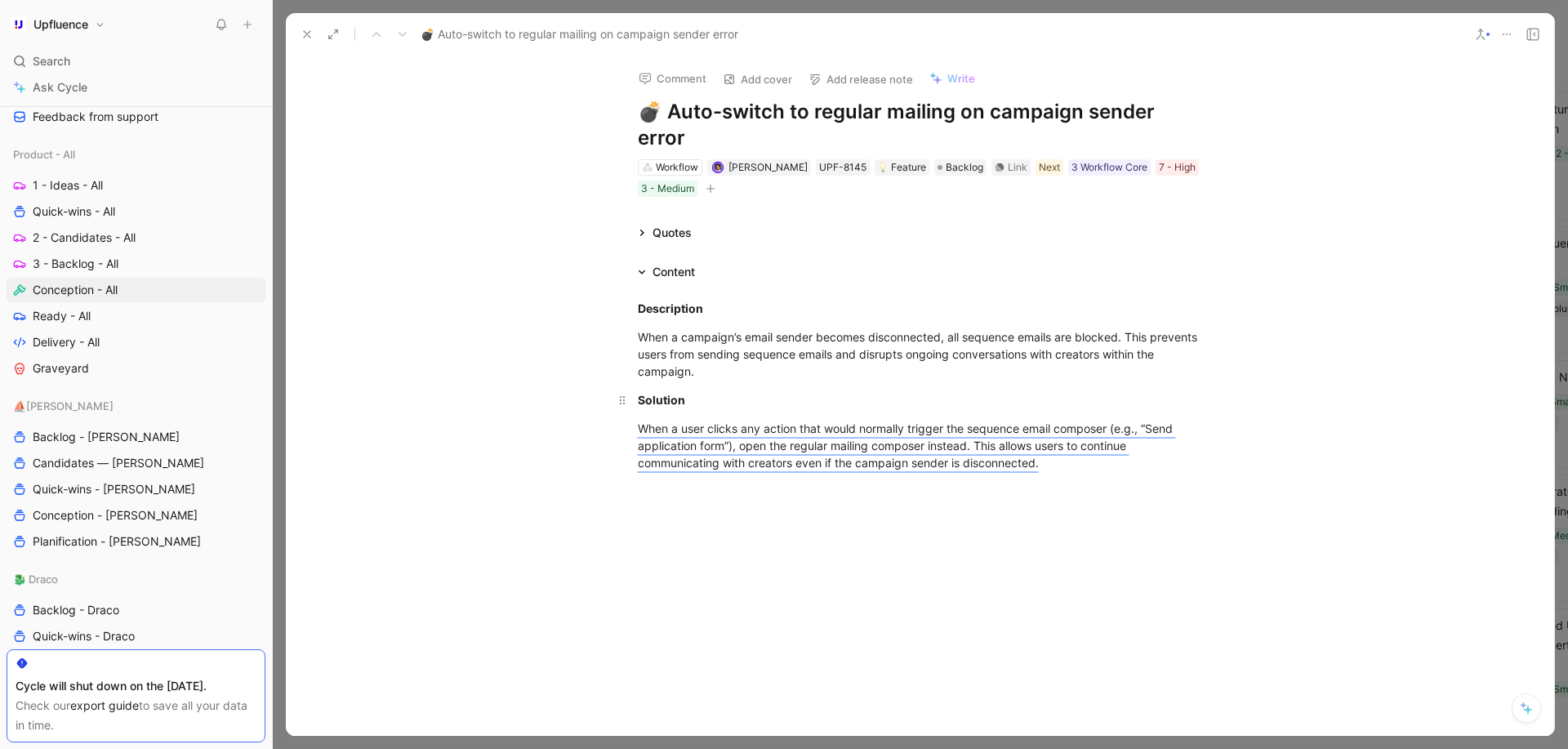
click at [1015, 386] on p "Solution" at bounding box center [921, 400] width 628 height 27
click at [1109, 448] on p "When a user clicks any action that would normally trigger the sequence email co…" at bounding box center [921, 445] width 628 height 62
click at [1091, 445] on p "When a user clicks any action that would normally trigger the sequence email co…" at bounding box center [921, 445] width 628 height 62
click at [966, 489] on div at bounding box center [920, 601] width 1269 height 224
click at [971, 427] on div "When a user clicks any action that would normally trigger the sequence email co…" at bounding box center [921, 446] width 565 height 52
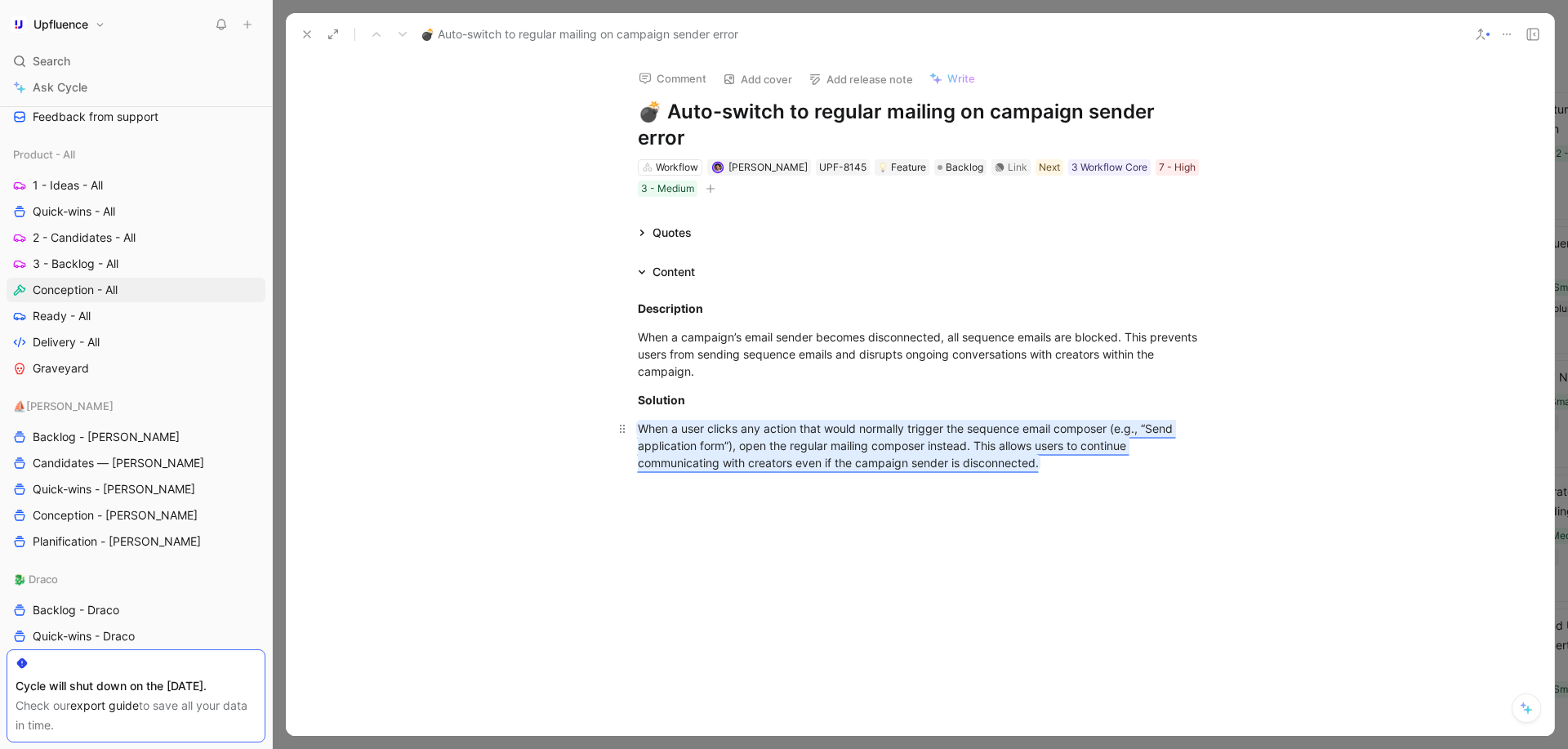
click at [951, 442] on mark "When a user clicks any action that would normally trigger the sequence email co…" at bounding box center [907, 446] width 538 height 48
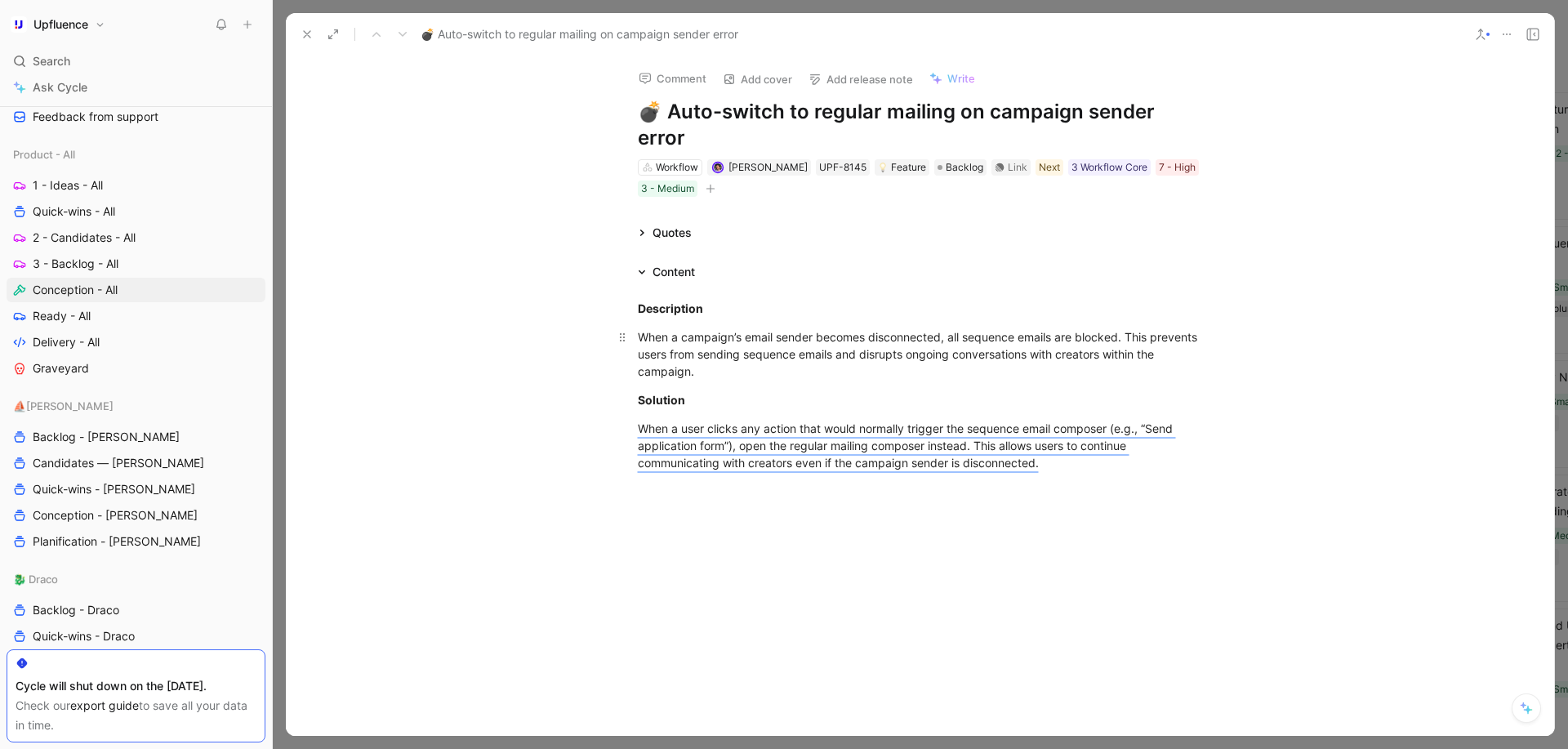
click at [765, 330] on div "When a campaign’s email sender becomes disconnected, all sequence emails are bl…" at bounding box center [921, 354] width 565 height 52
click at [751, 348] on div "When a campaign’s email sender becomes disconnected, all sequence emails are bl…" at bounding box center [921, 354] width 565 height 52
click at [1077, 442] on div "When a user clicks any action that would normally trigger the sequence email co…" at bounding box center [921, 446] width 565 height 52
click at [1075, 439] on div "When a user clicks any action that would normally trigger the sequence email co…" at bounding box center [921, 446] width 565 height 52
click at [1080, 438] on div "When a user clicks any action that would normally trigger the sequence email co…" at bounding box center [921, 446] width 565 height 52
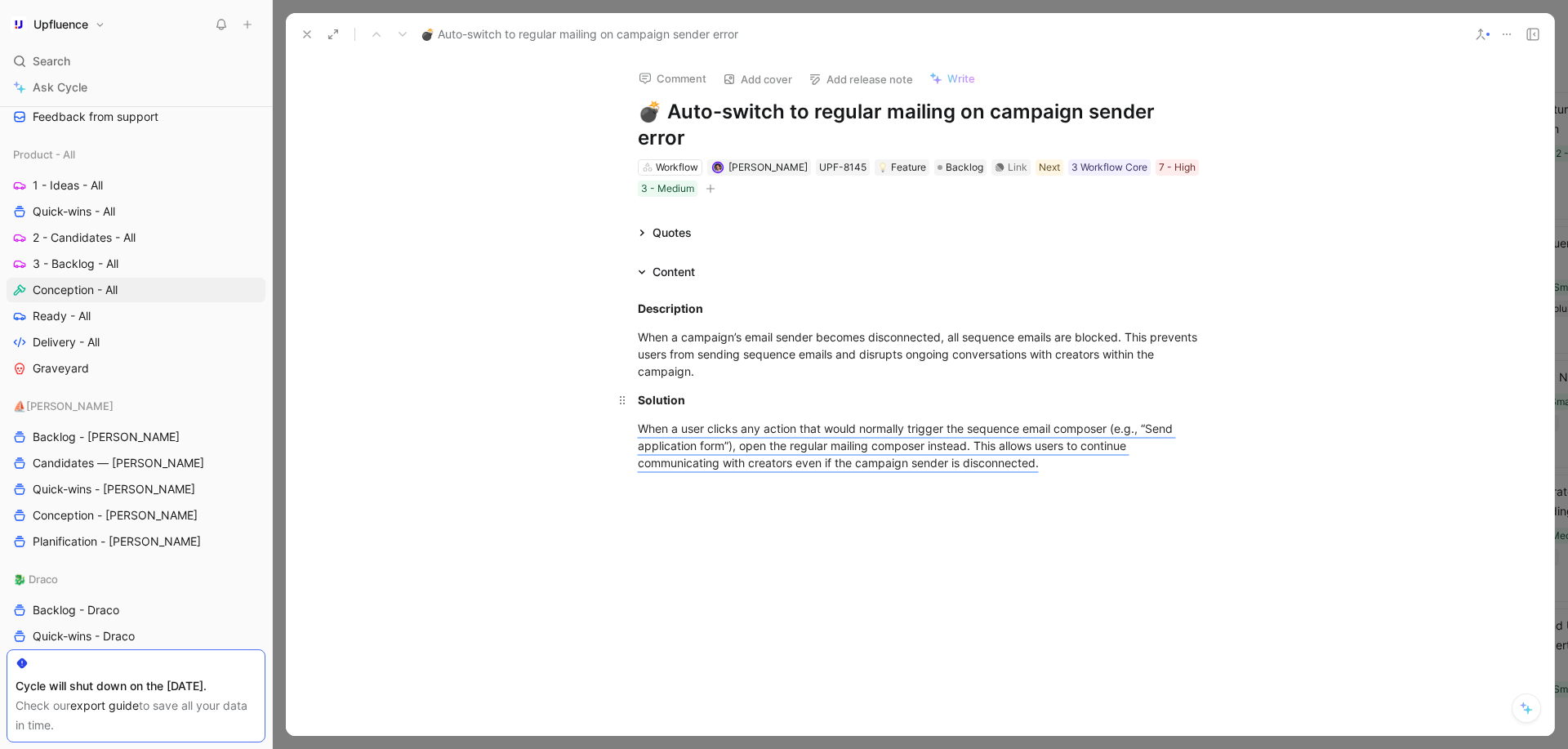
click at [871, 391] on div "Solution" at bounding box center [921, 400] width 565 height 17
click at [1100, 442] on div "When a user clicks any action that would normally trigger the sequence email co…" at bounding box center [921, 446] width 565 height 52
click at [1073, 446] on p "When a user clicks any action that would normally trigger the sequence email co…" at bounding box center [921, 445] width 628 height 62
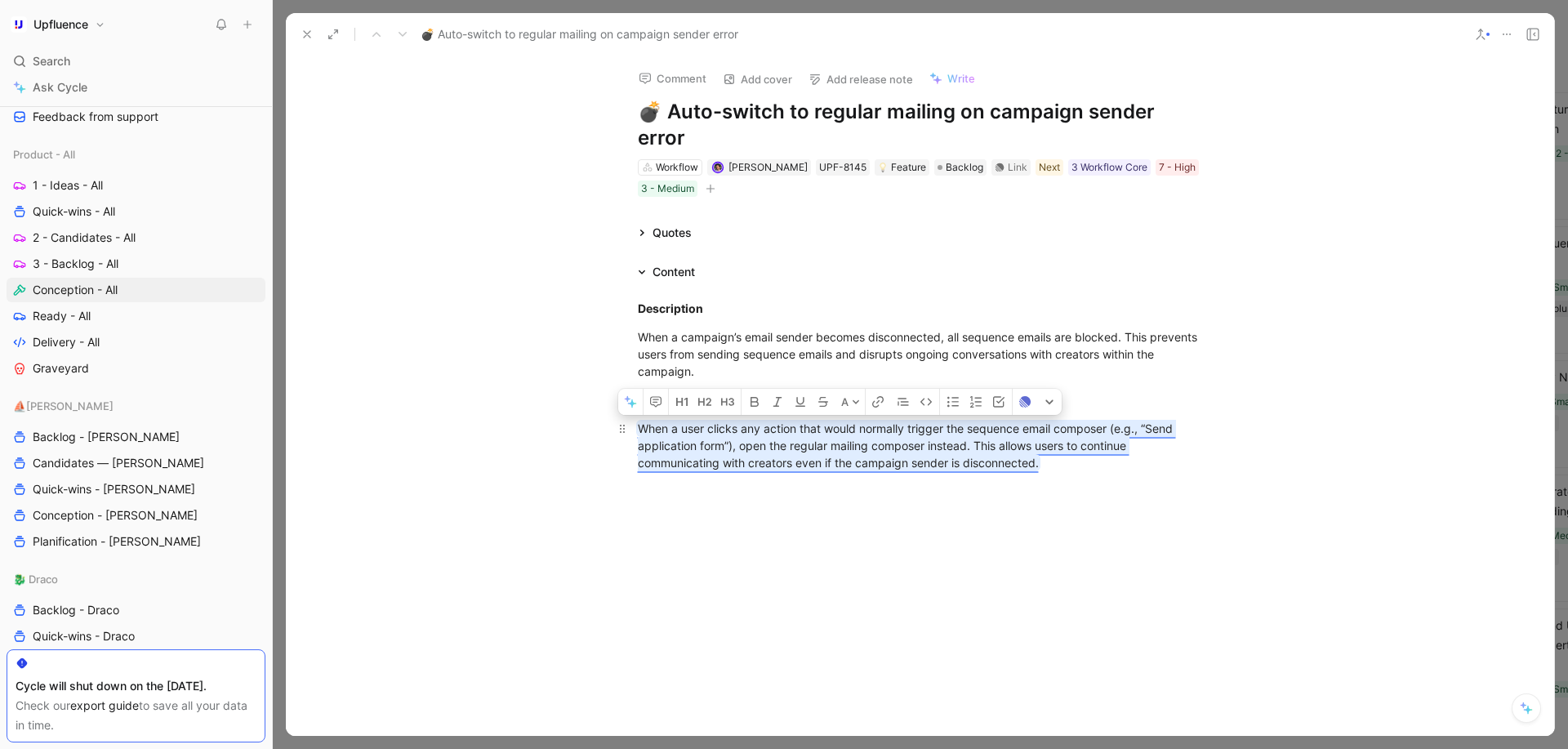
drag, startPoint x: 1065, startPoint y: 449, endPoint x: 659, endPoint y: 394, distance: 409.7
click at [659, 415] on p "When a user clicks any action that would normally trigger the sequence email co…" at bounding box center [921, 445] width 628 height 62
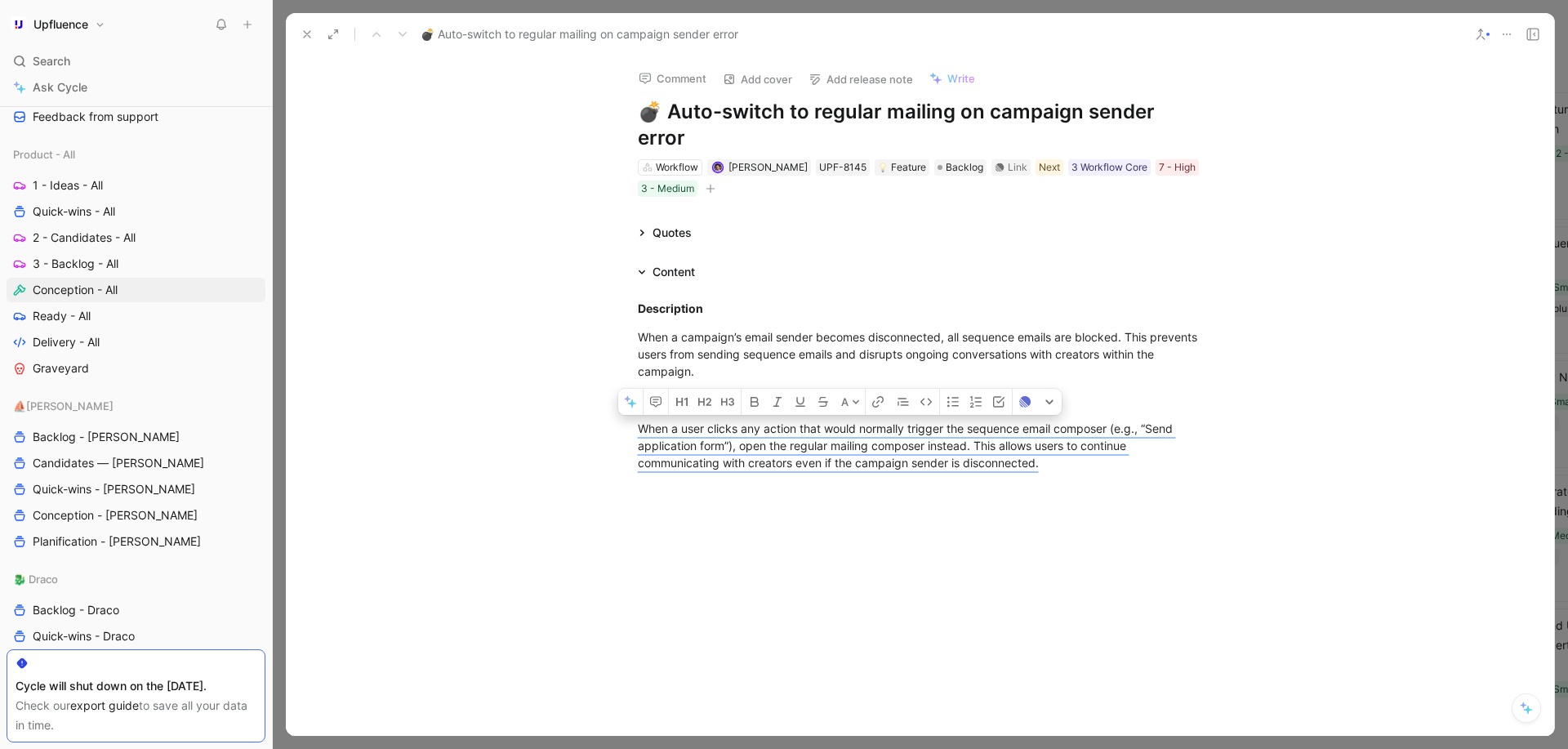
click at [1169, 454] on div "Description When a campaign’s email sender becomes disconnected, all sequence e…" at bounding box center [920, 385] width 1269 height 207
